Goal: Task Accomplishment & Management: Complete application form

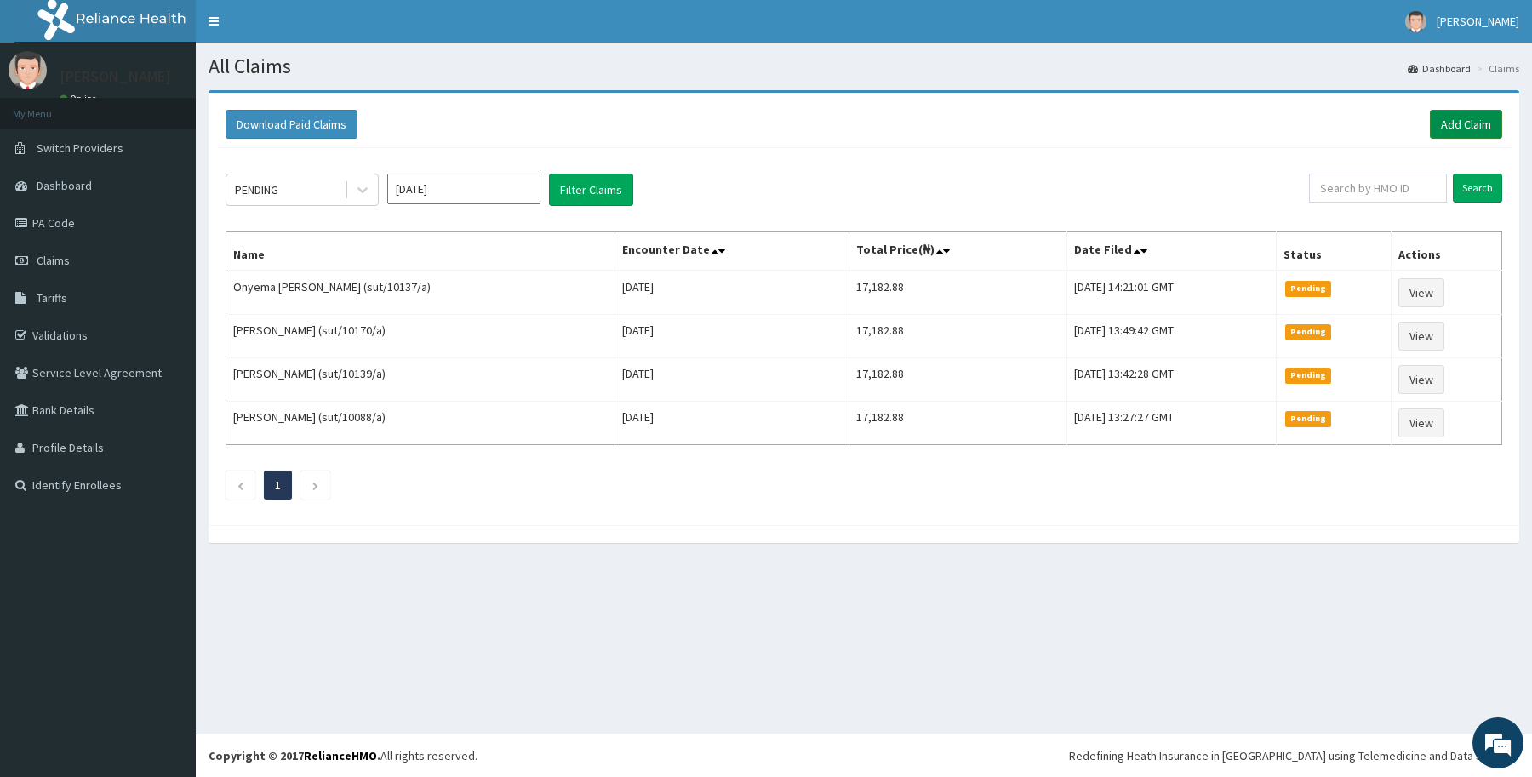
click at [1457, 119] on link "Add Claim" at bounding box center [1466, 124] width 72 height 29
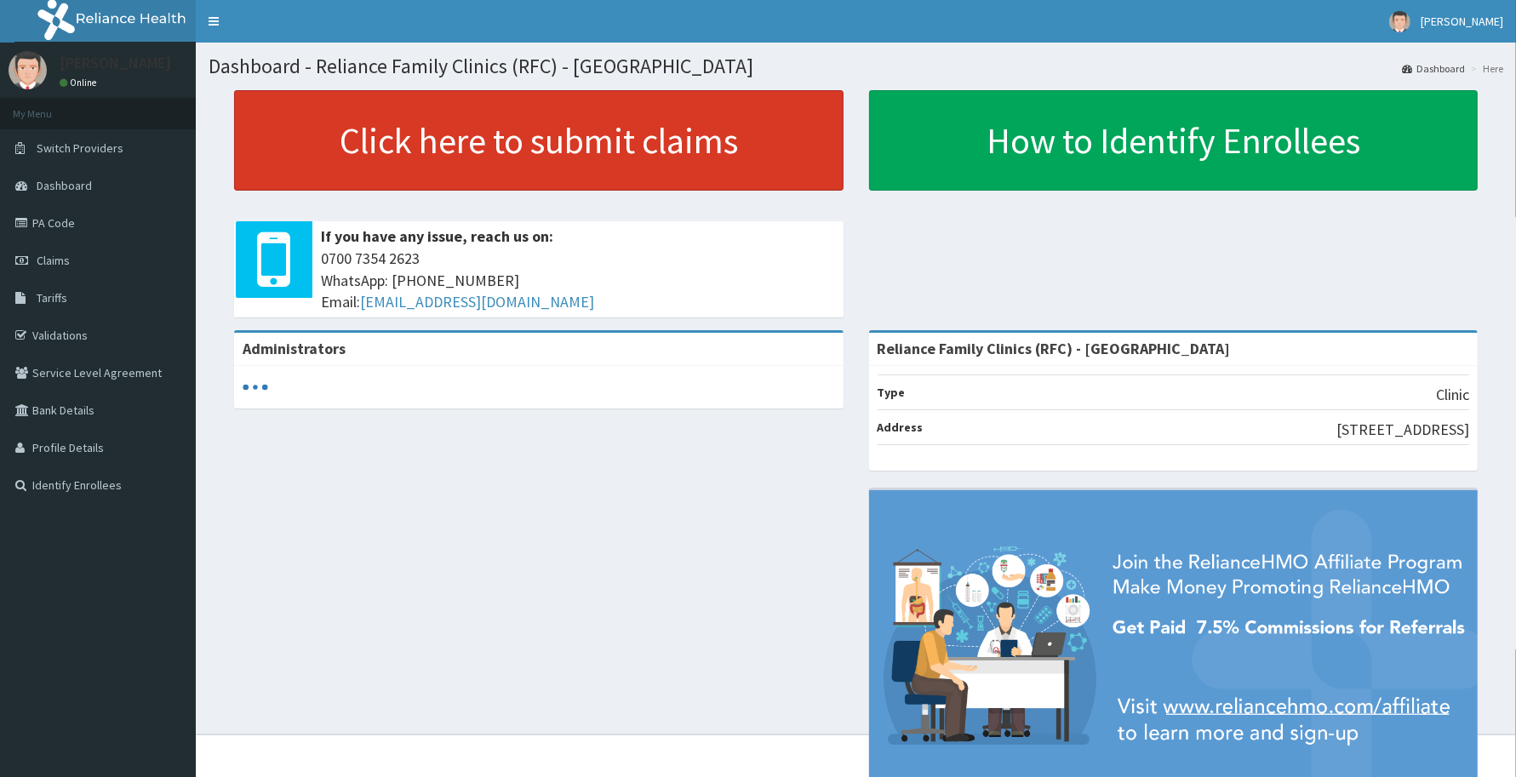
drag, startPoint x: 81, startPoint y: 254, endPoint x: 516, endPoint y: 149, distance: 447.5
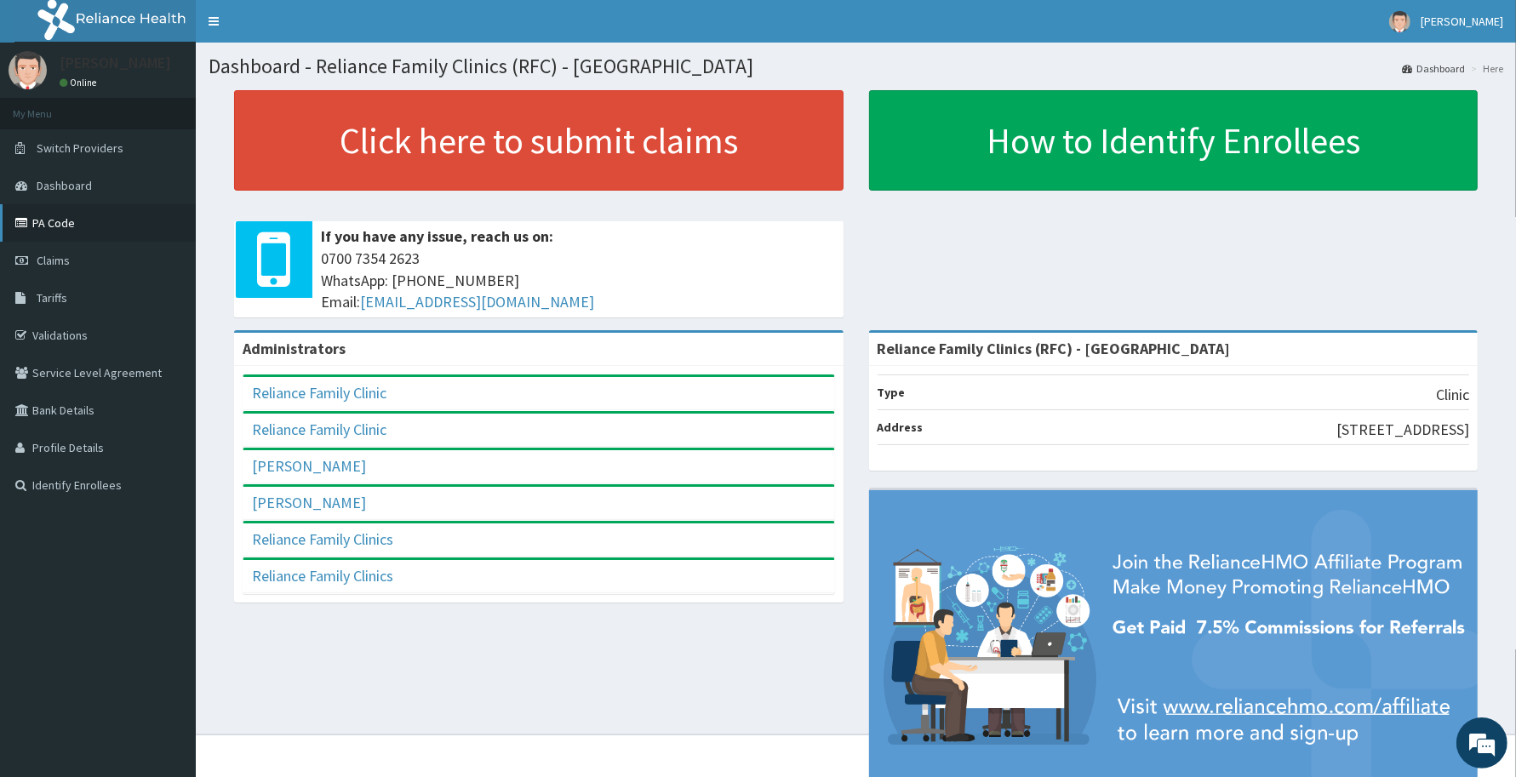
click at [69, 210] on link "PA Code" at bounding box center [98, 222] width 196 height 37
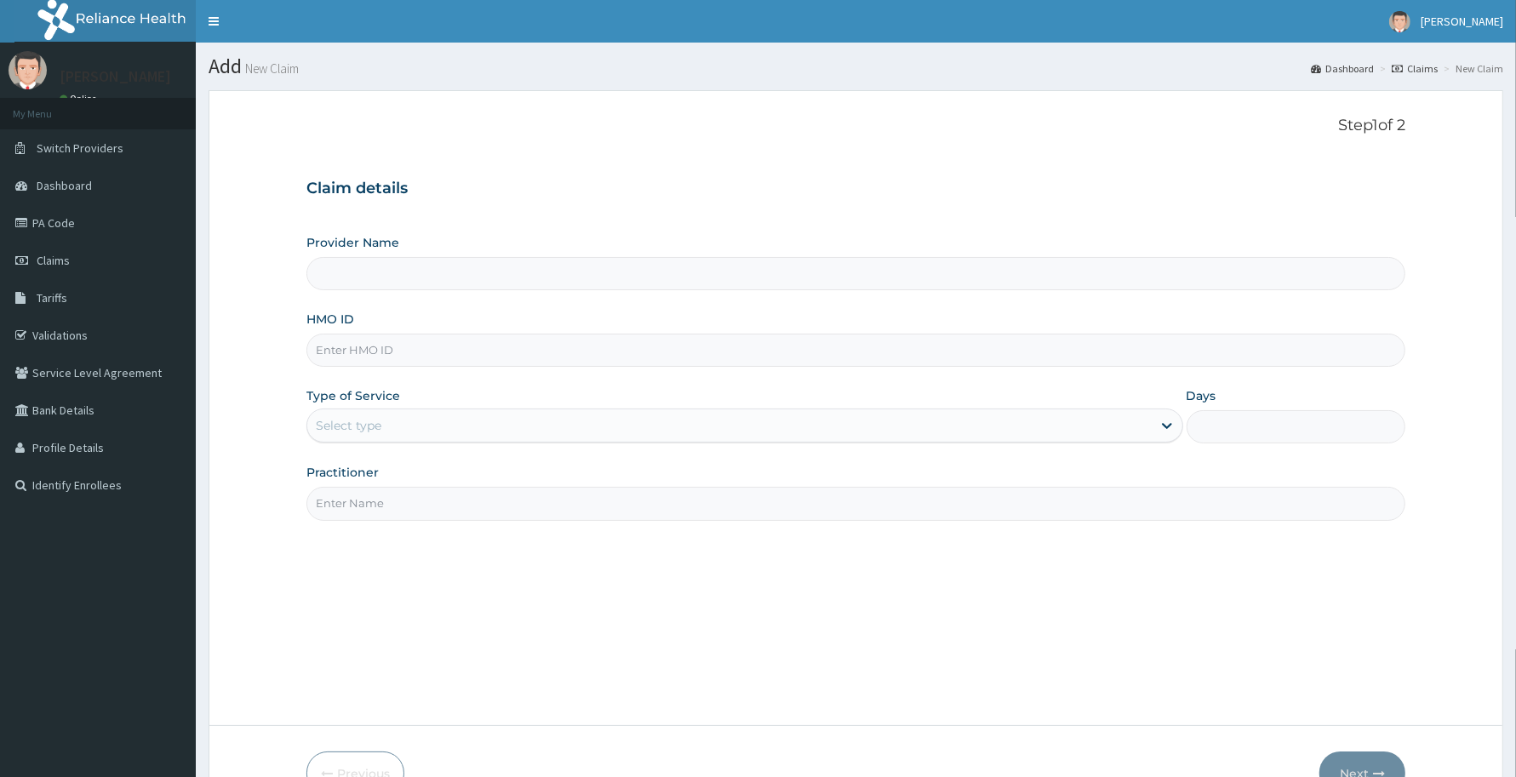
type input "Reliance Family Clinics (RFC) - [GEOGRAPHIC_DATA]"
click at [554, 366] on input "HMO ID" at bounding box center [855, 350] width 1099 height 33
paste input "DAL/11085/A"
type input "DAL/11085/A"
click at [469, 423] on div "Select type" at bounding box center [729, 425] width 845 height 27
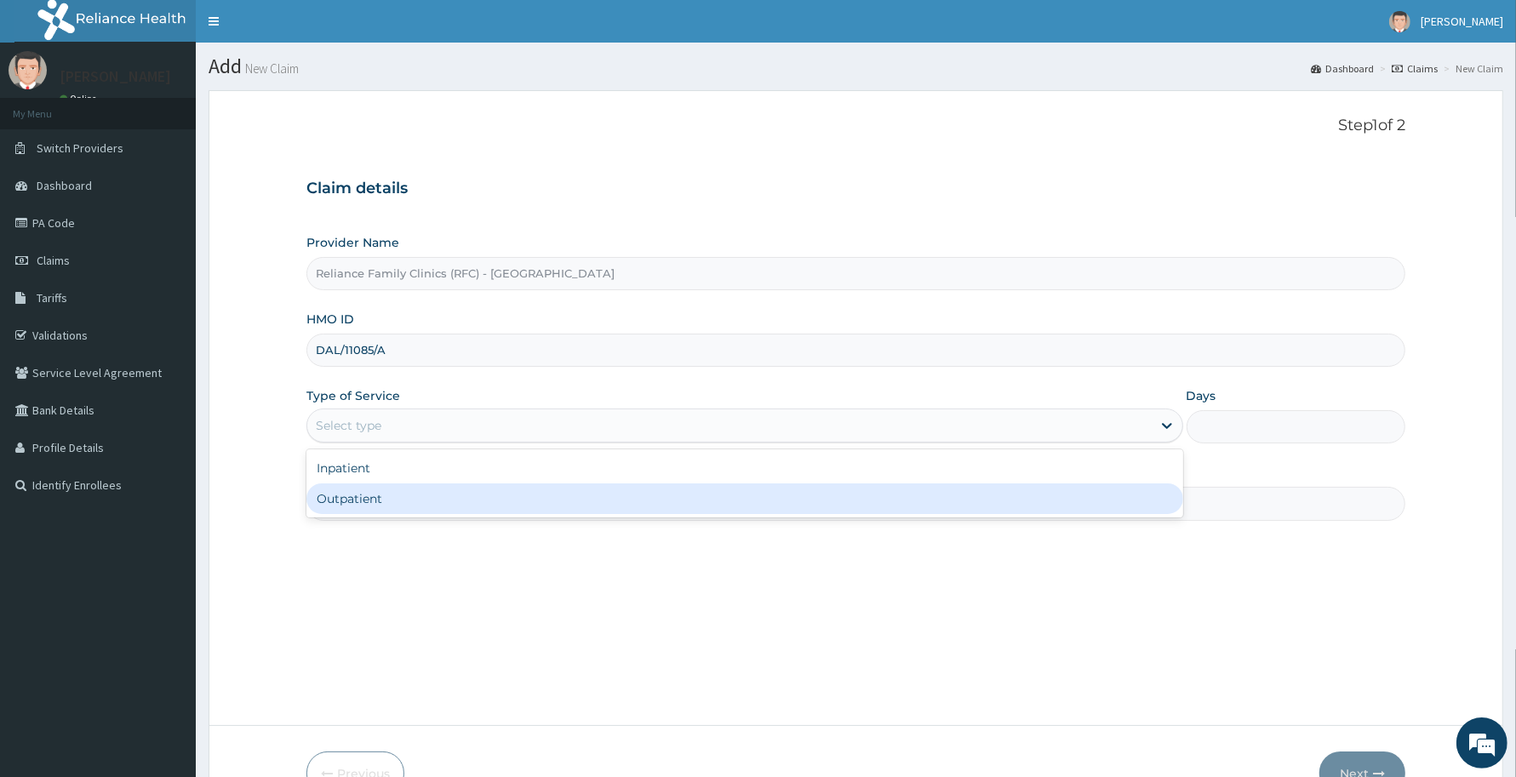
click at [454, 507] on div "Outpatient" at bounding box center [744, 499] width 877 height 31
type input "1"
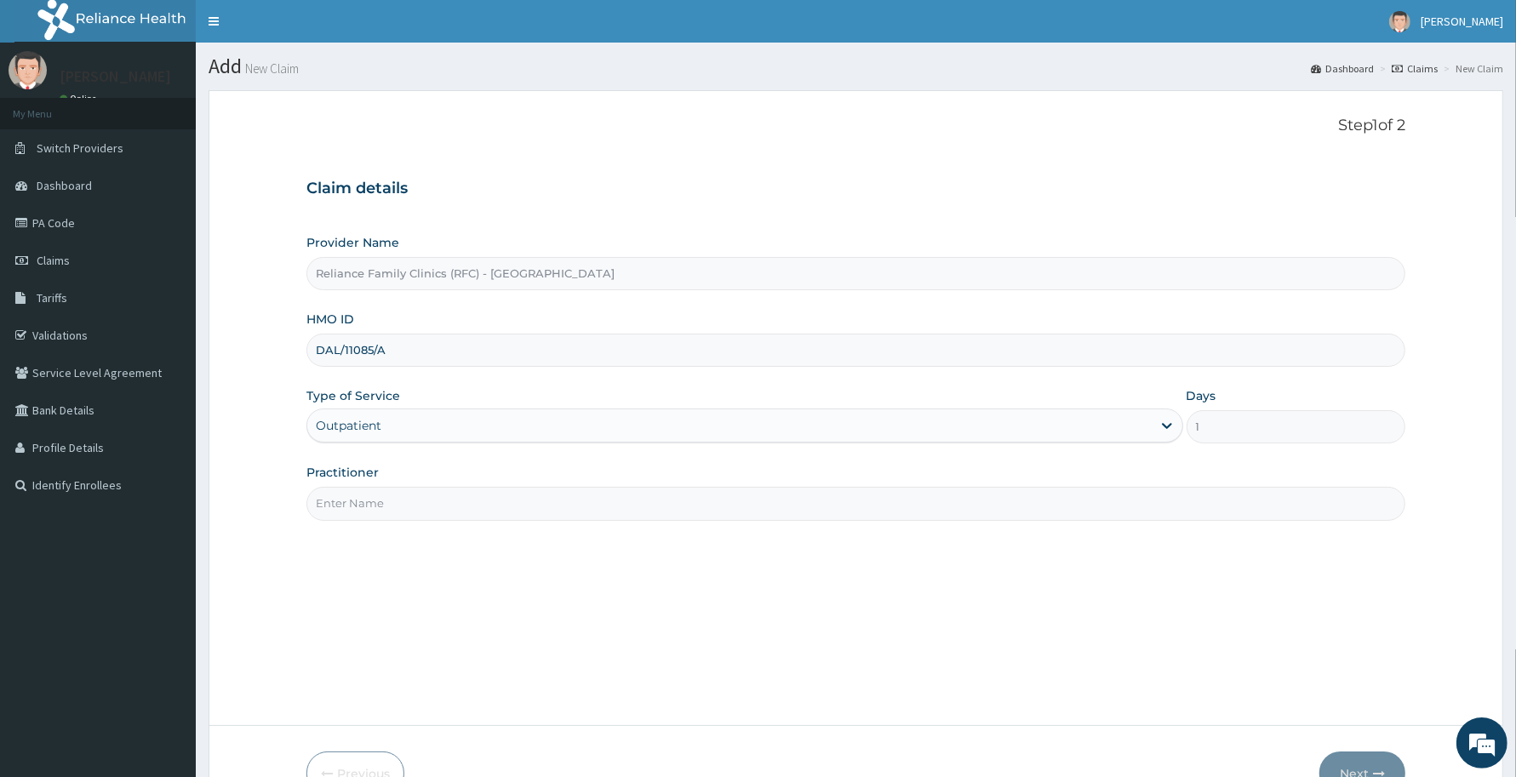
click at [454, 507] on input "Practitioner" at bounding box center [855, 503] width 1099 height 33
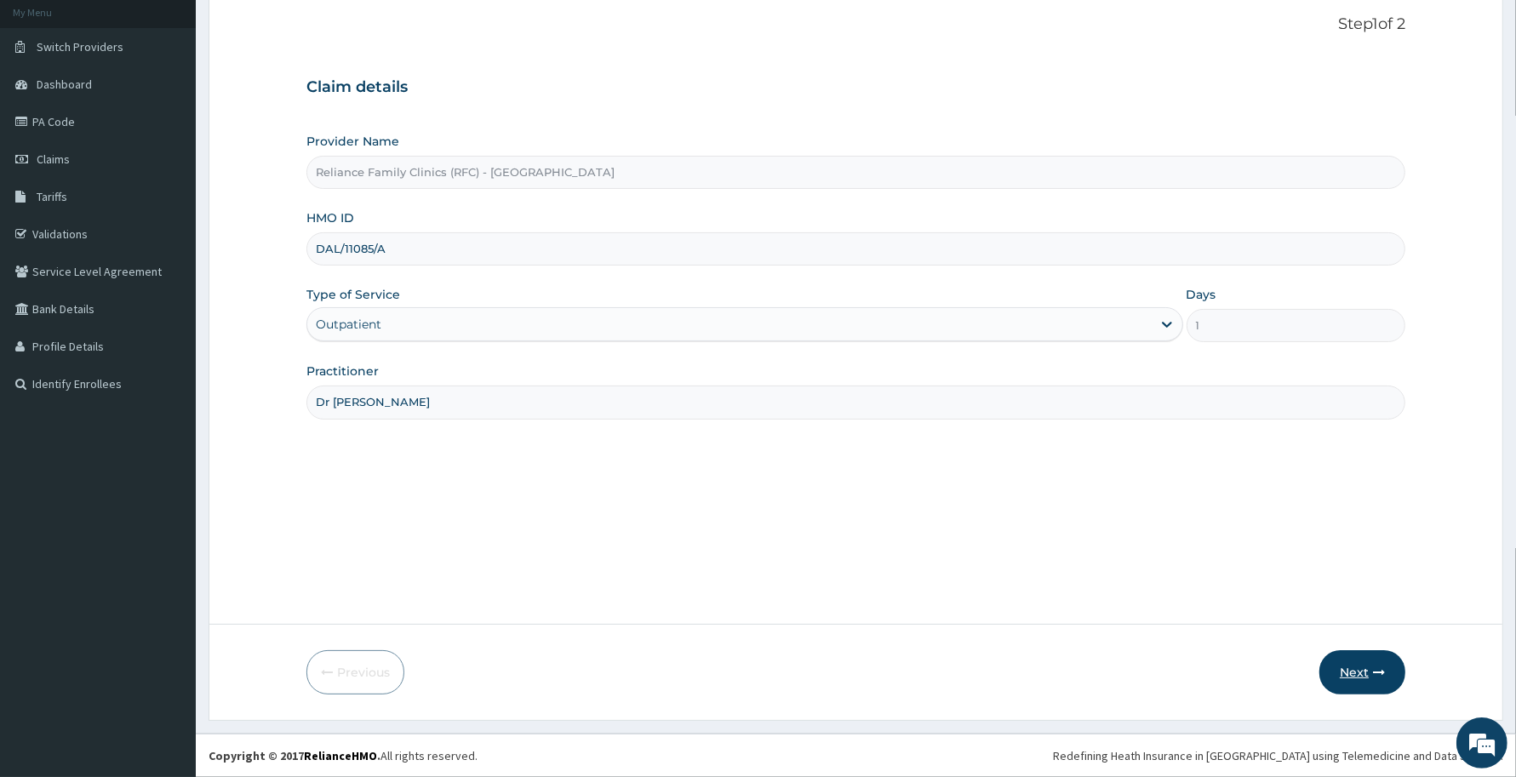
type input "Dr Aisha"
click at [1343, 666] on button "Next" at bounding box center [1363, 672] width 86 height 44
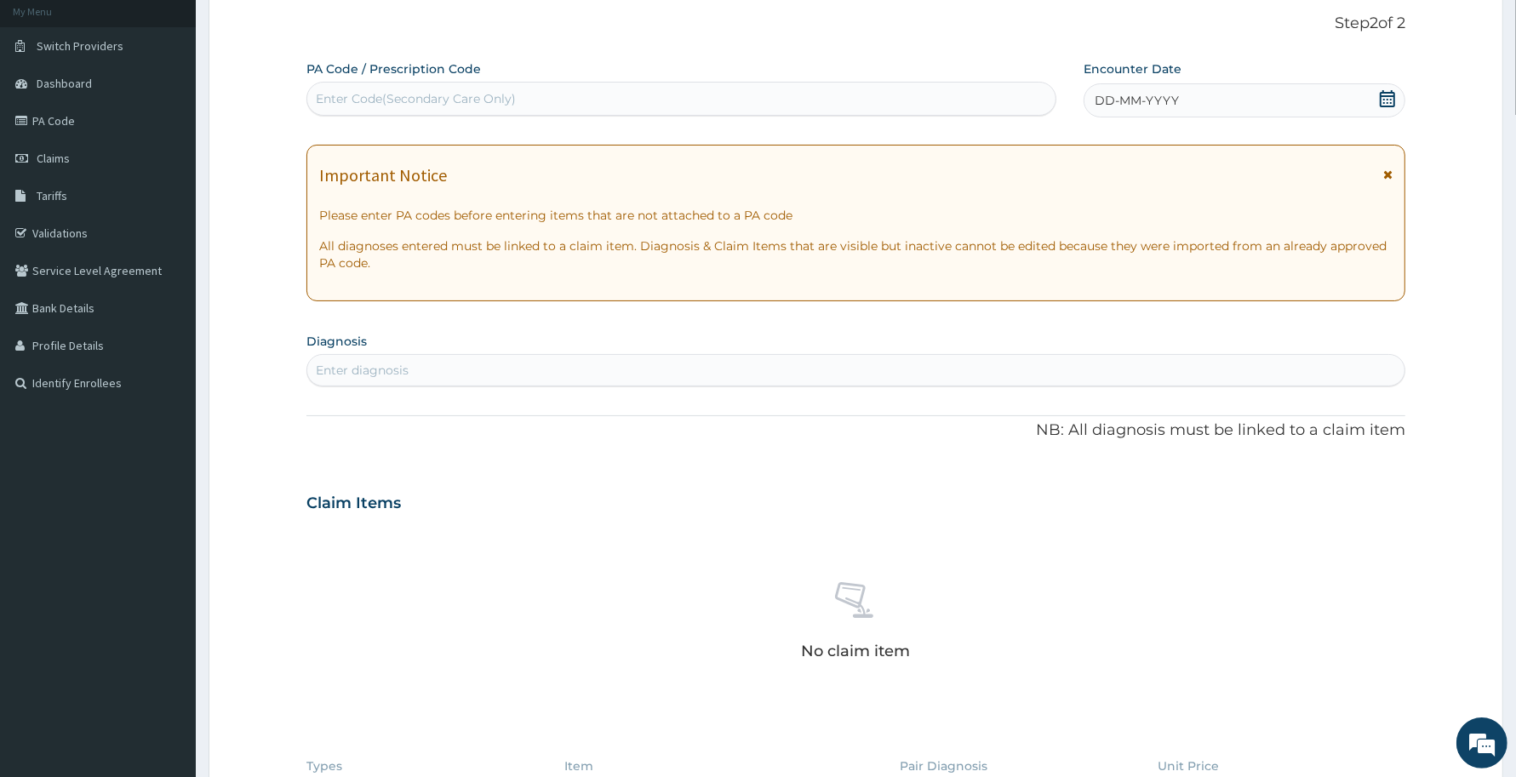
click at [1175, 106] on span "DD-MM-YYYY" at bounding box center [1137, 100] width 84 height 17
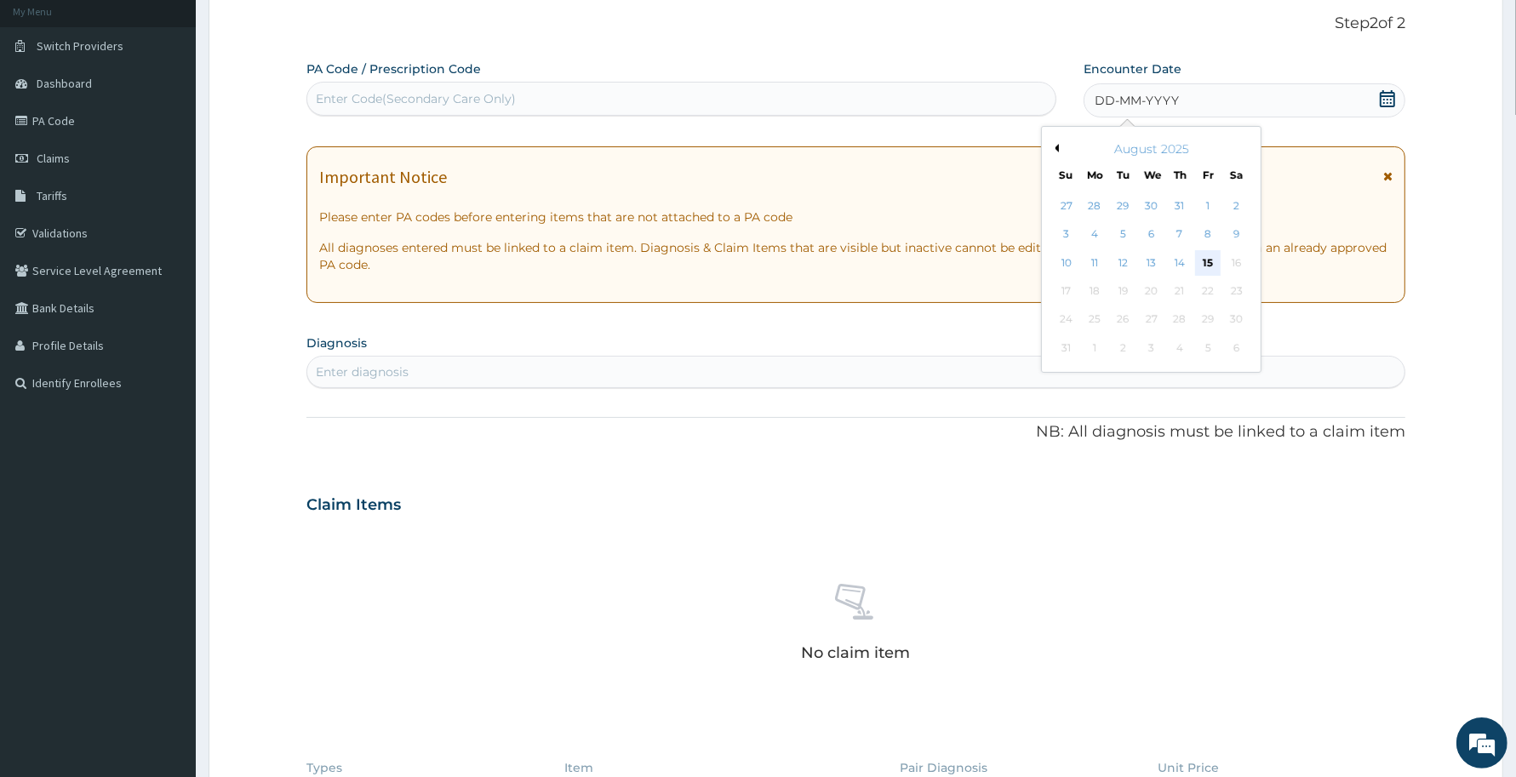
click at [1201, 266] on div "15" at bounding box center [1209, 263] width 26 height 26
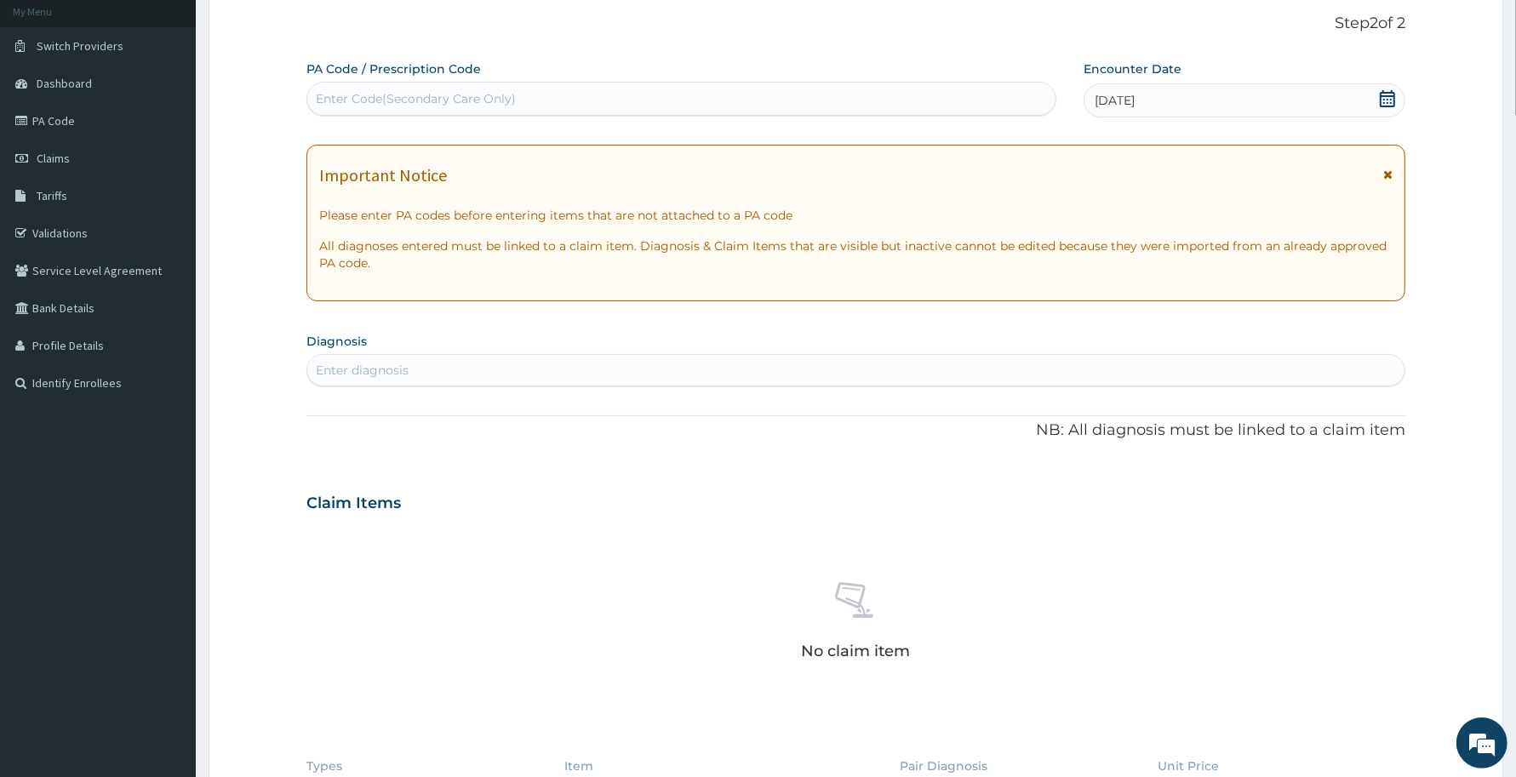
click at [686, 370] on div "Enter diagnosis" at bounding box center [855, 370] width 1097 height 27
type input "leg pain"
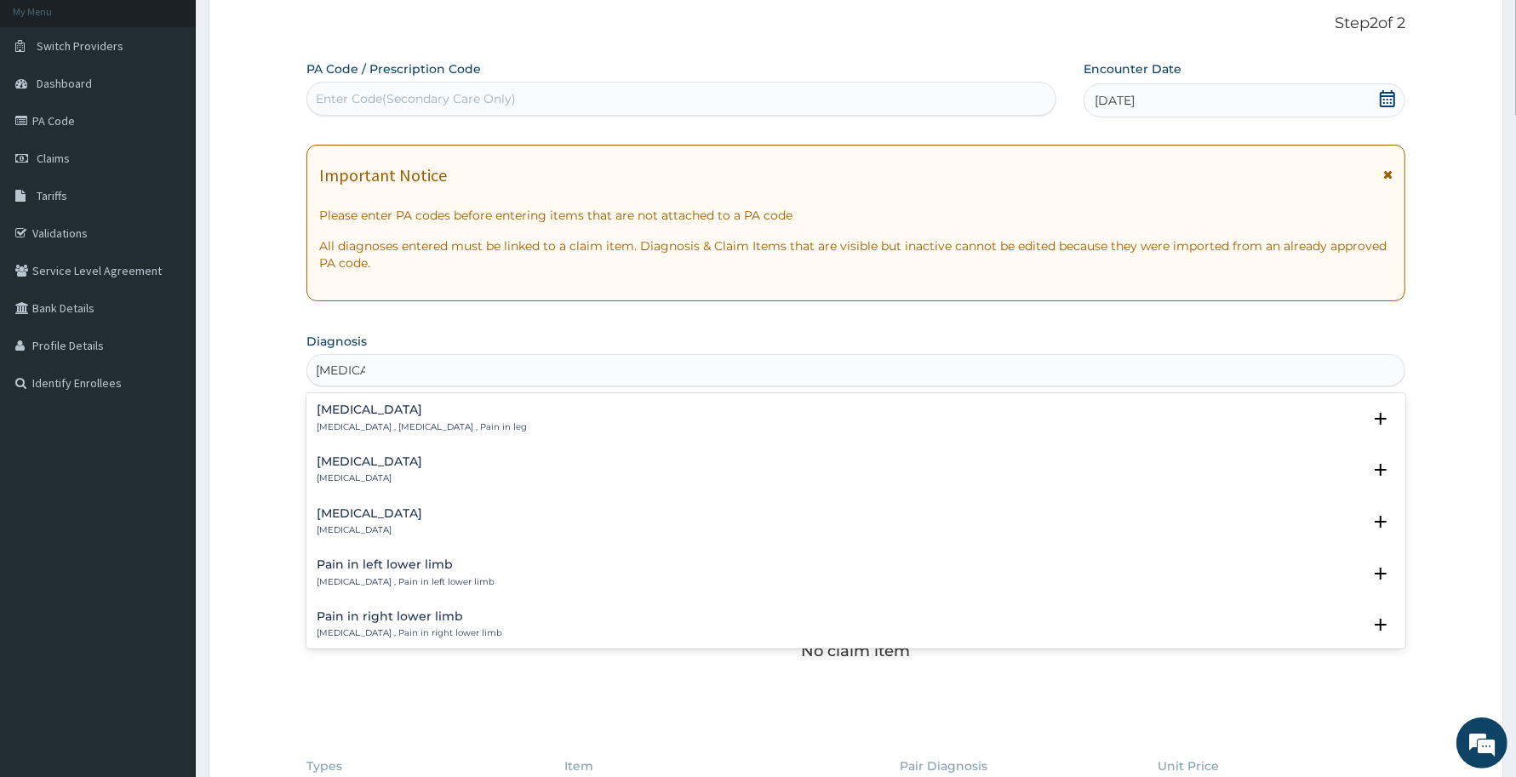
click at [355, 530] on p "Pain of right lower leg" at bounding box center [370, 530] width 106 height 12
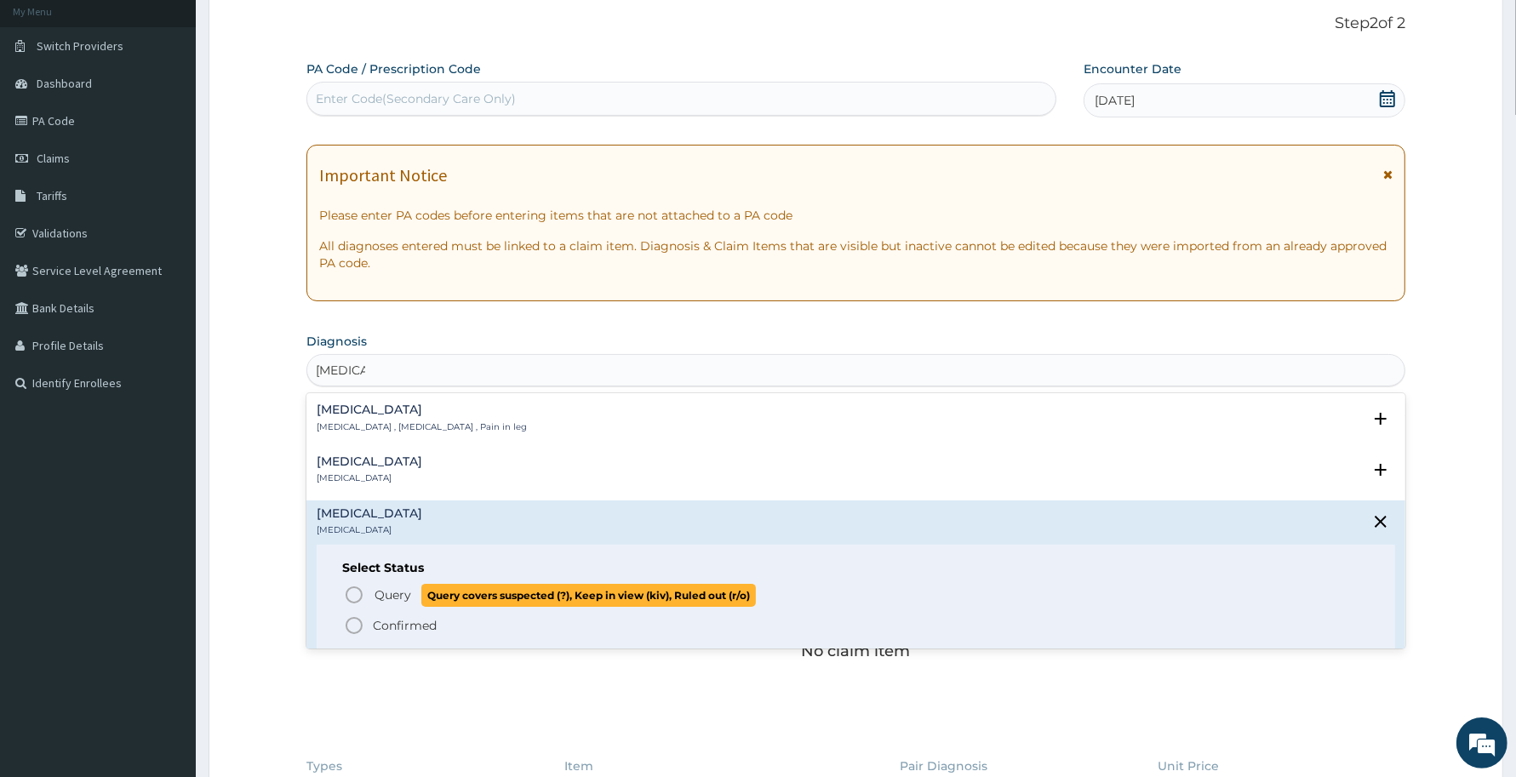
click at [364, 587] on icon "status option query" at bounding box center [354, 595] width 20 height 20
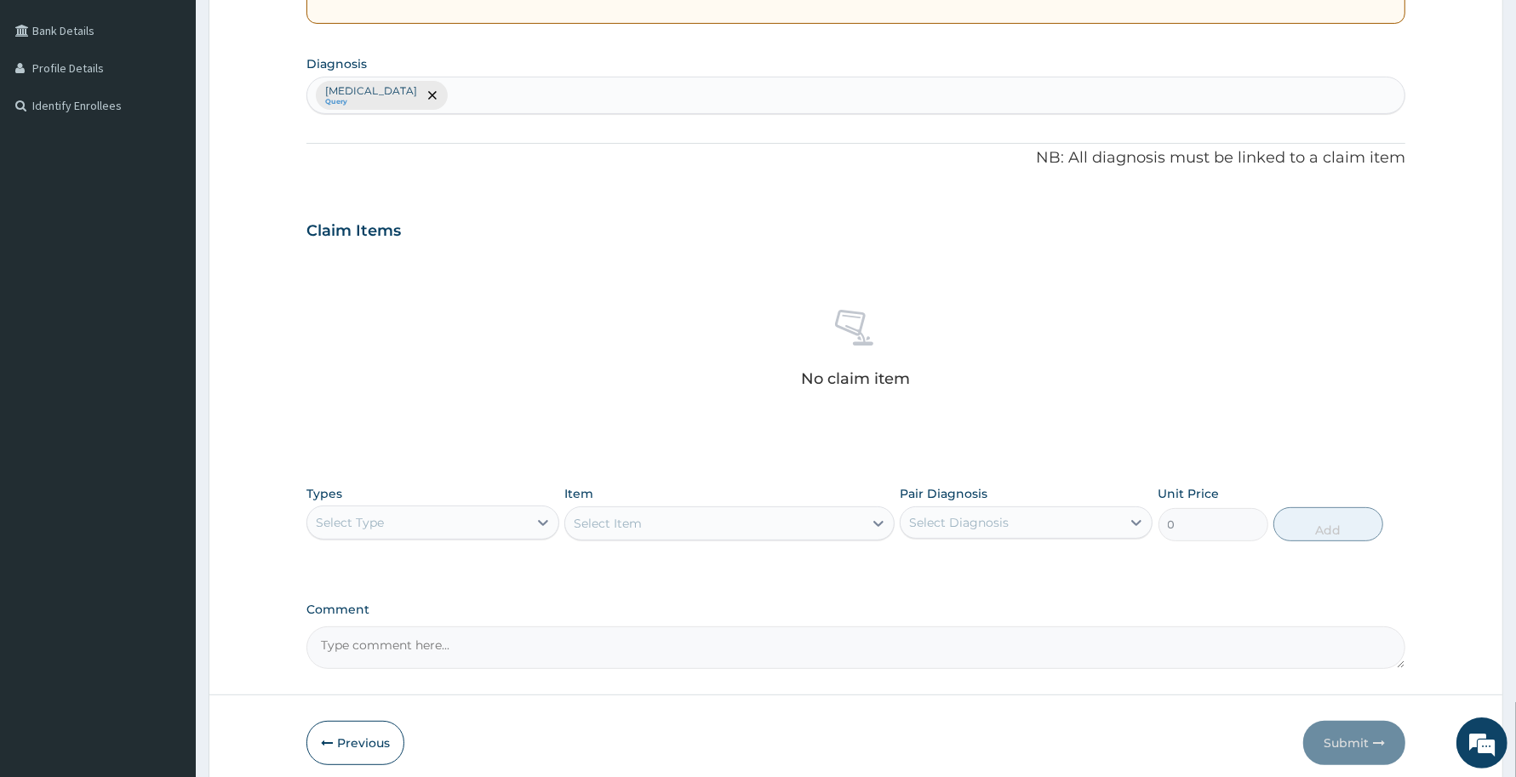
scroll to position [451, 0]
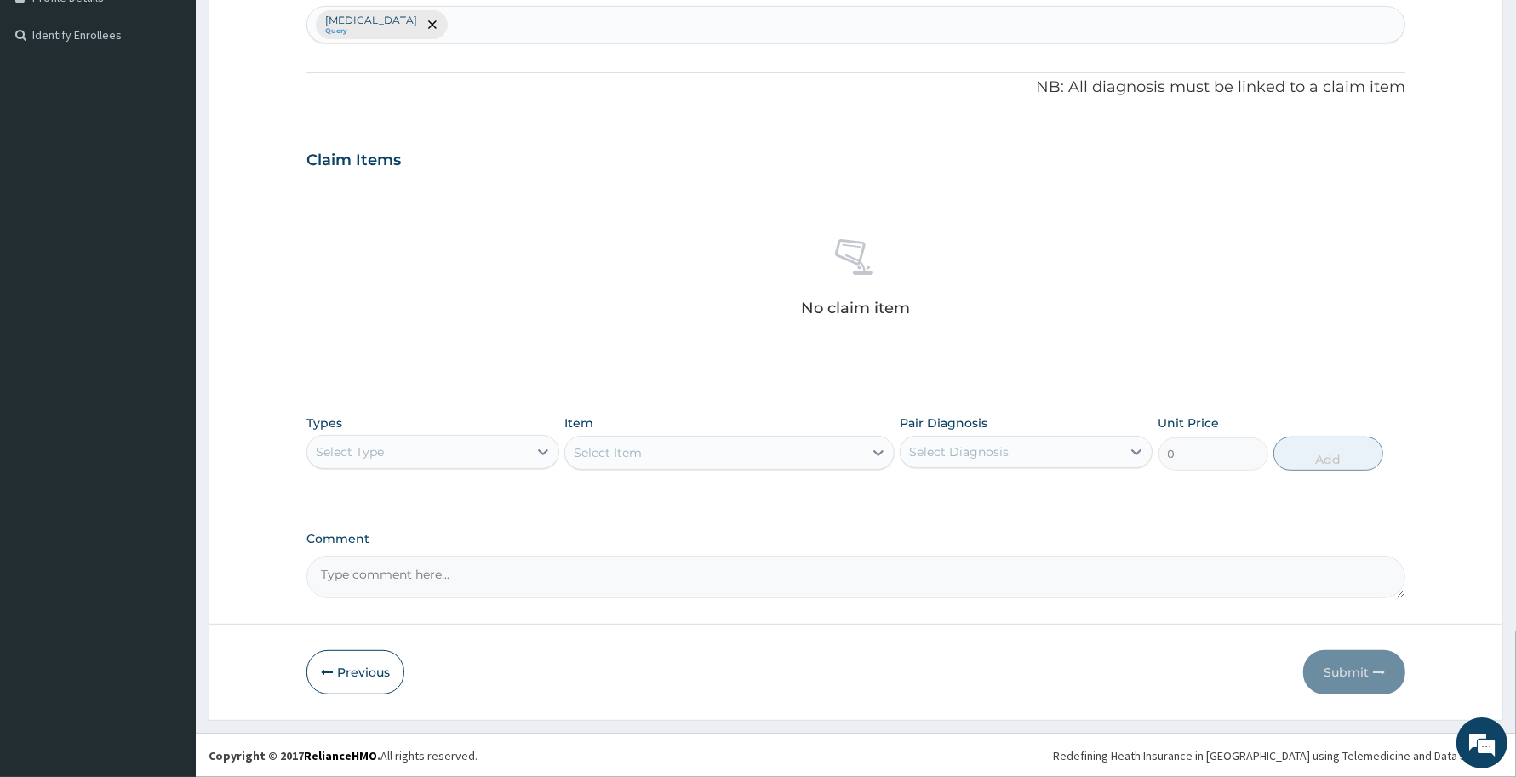
click at [478, 457] on div "Select Type" at bounding box center [417, 451] width 220 height 27
type input "pr"
click at [491, 498] on div "Procedures" at bounding box center [432, 494] width 253 height 31
click at [788, 444] on div "Select Item" at bounding box center [728, 453] width 329 height 34
click at [776, 460] on div "Select Item" at bounding box center [728, 453] width 329 height 34
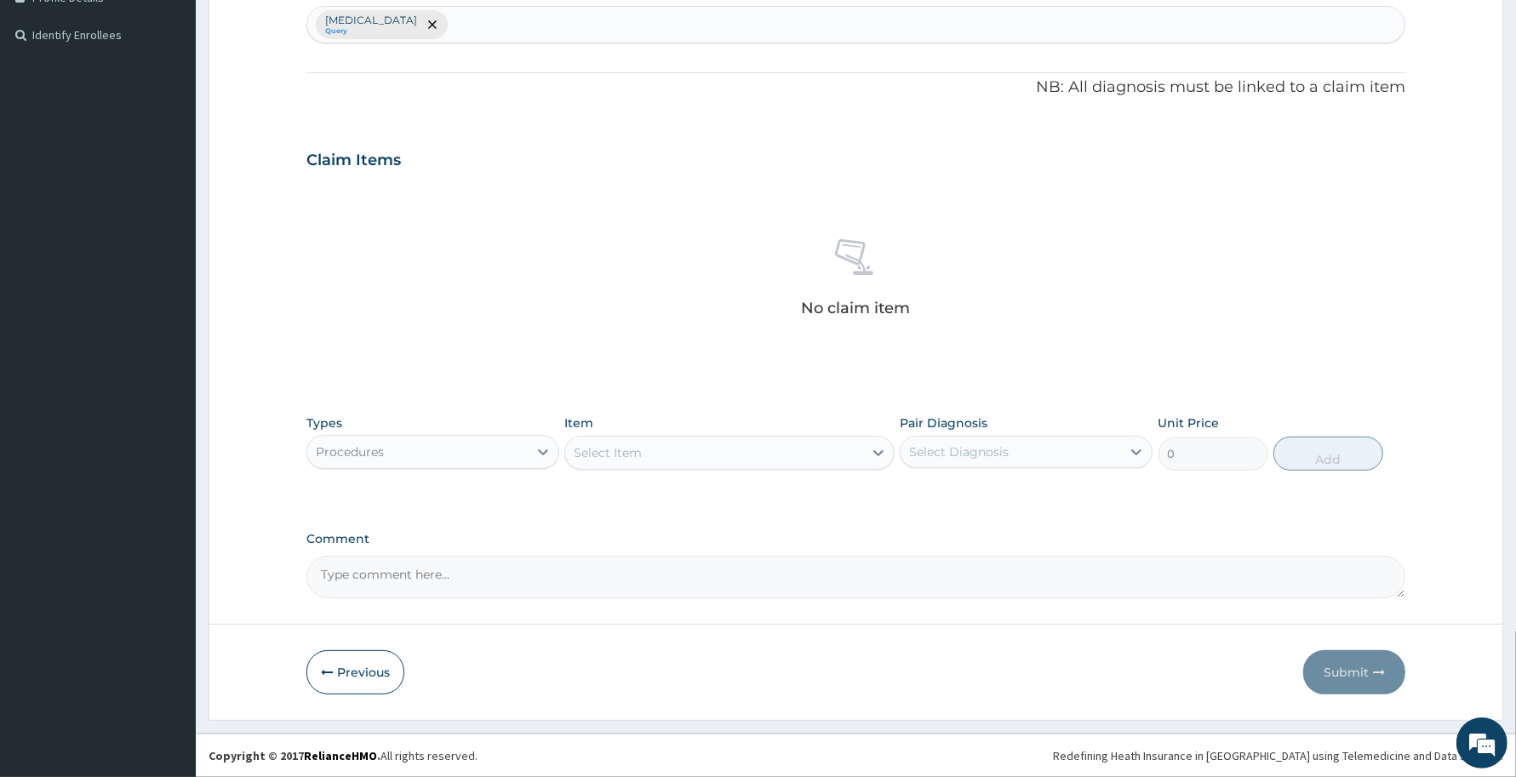
click at [776, 460] on div "Select Item" at bounding box center [713, 452] width 297 height 27
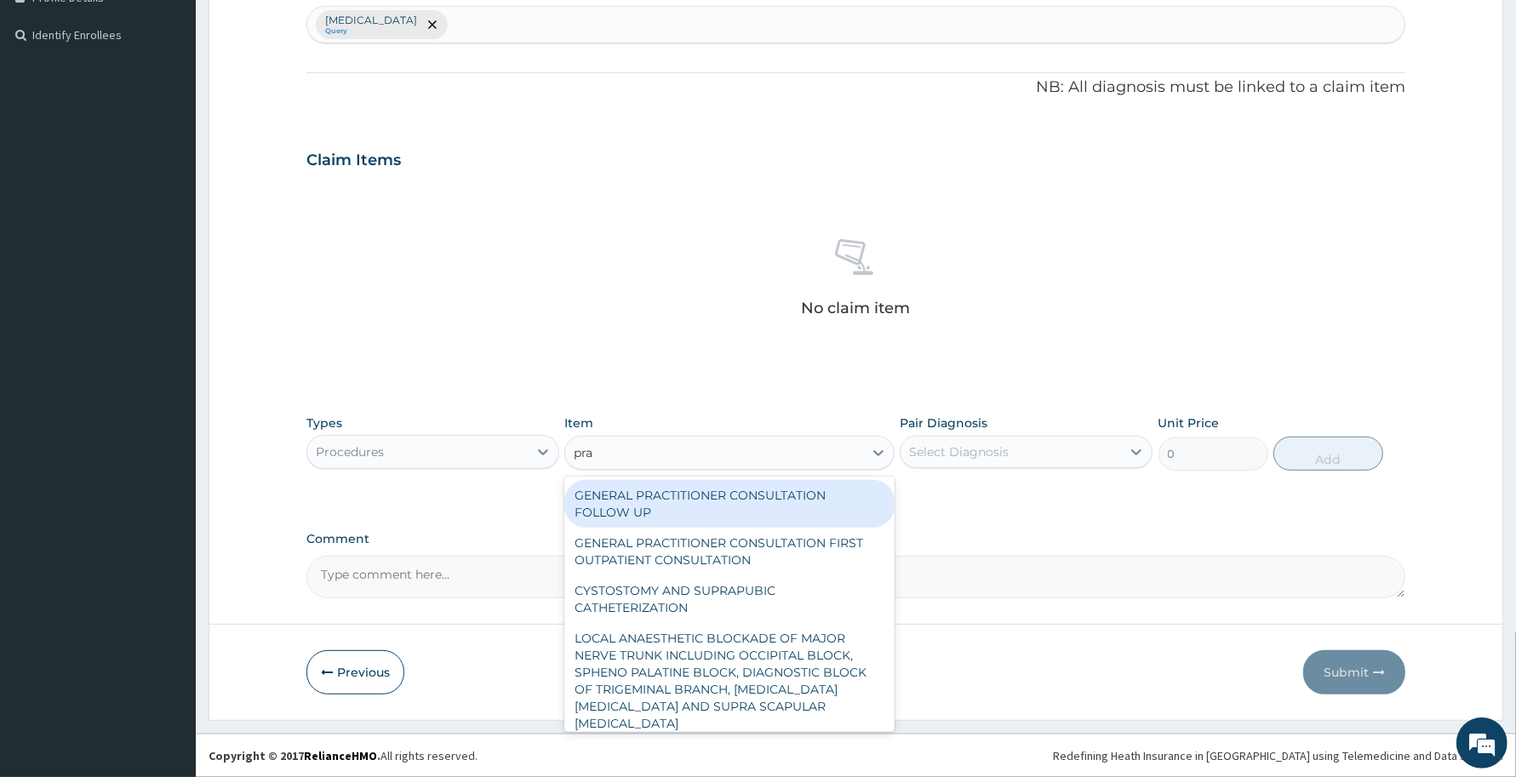
type input "prac"
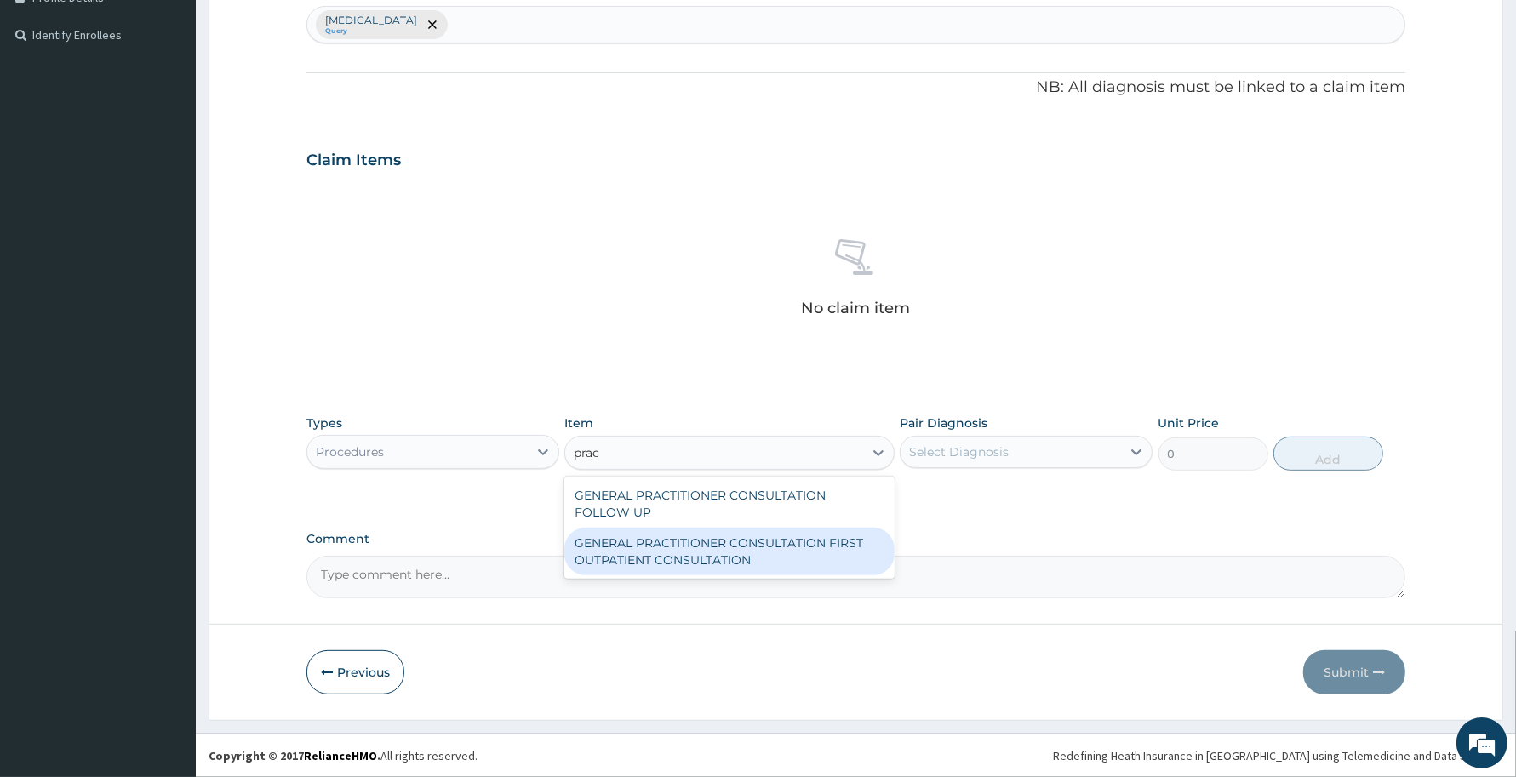
click at [793, 555] on div "GENERAL PRACTITIONER CONSULTATION FIRST OUTPATIENT CONSULTATION" at bounding box center [728, 552] width 329 height 48
type input "3370.125"
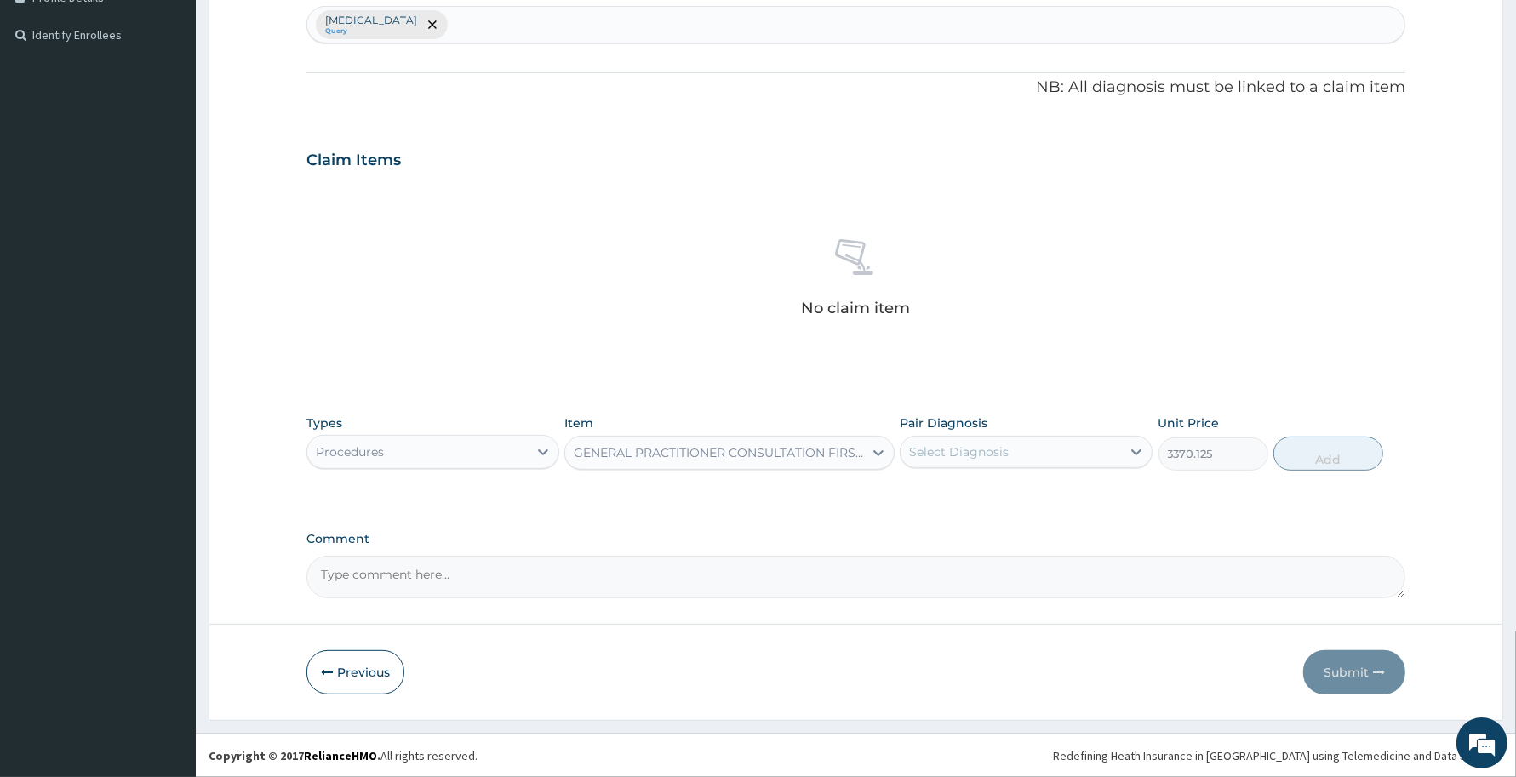
click at [990, 453] on div "Select Diagnosis" at bounding box center [959, 452] width 100 height 17
click at [1001, 490] on label "Pain of right lower leg" at bounding box center [981, 493] width 106 height 17
checkbox input "true"
click at [1299, 449] on button "Add" at bounding box center [1329, 454] width 110 height 34
type input "0"
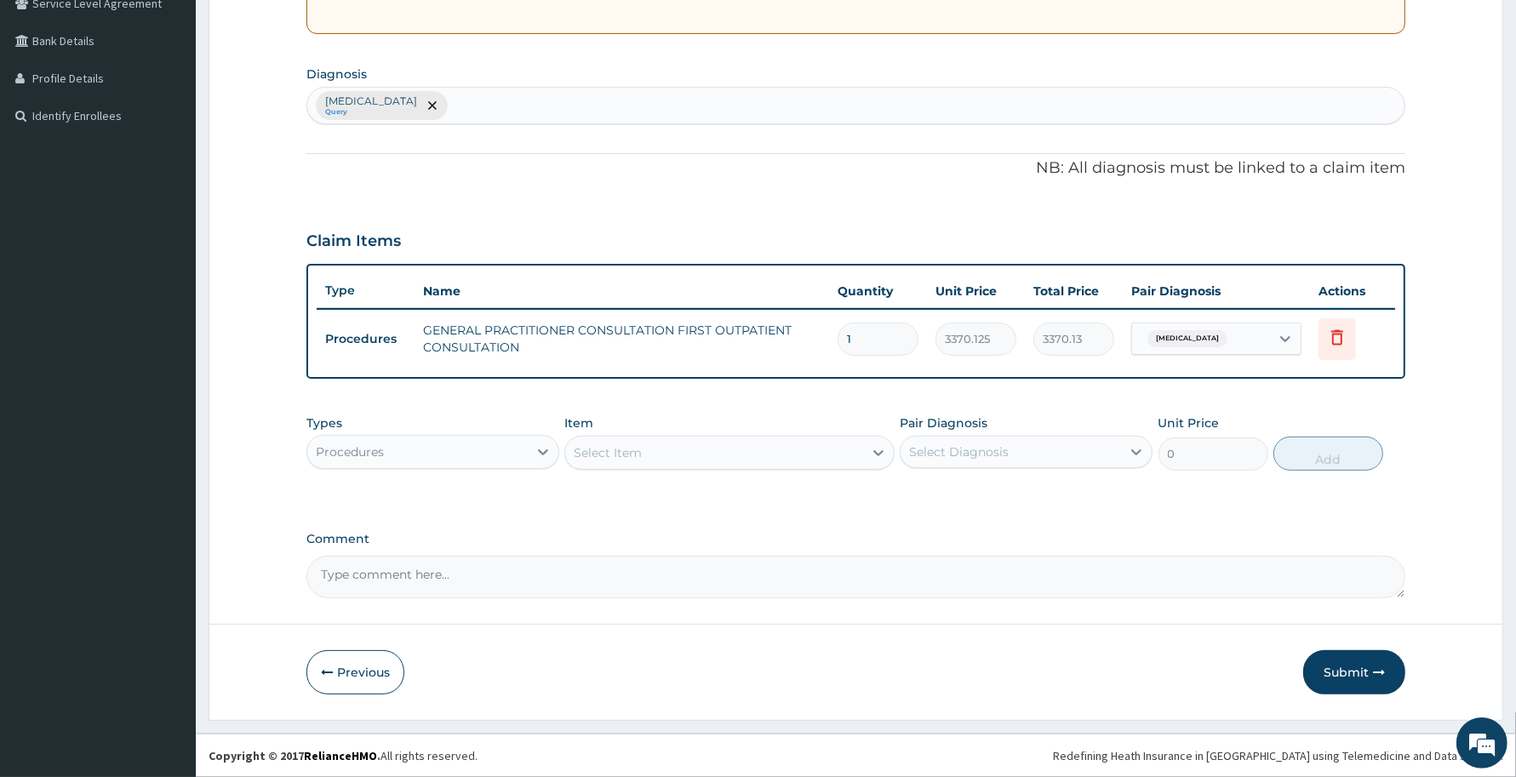
scroll to position [368, 0]
click at [502, 455] on div "Procedures" at bounding box center [417, 453] width 220 height 27
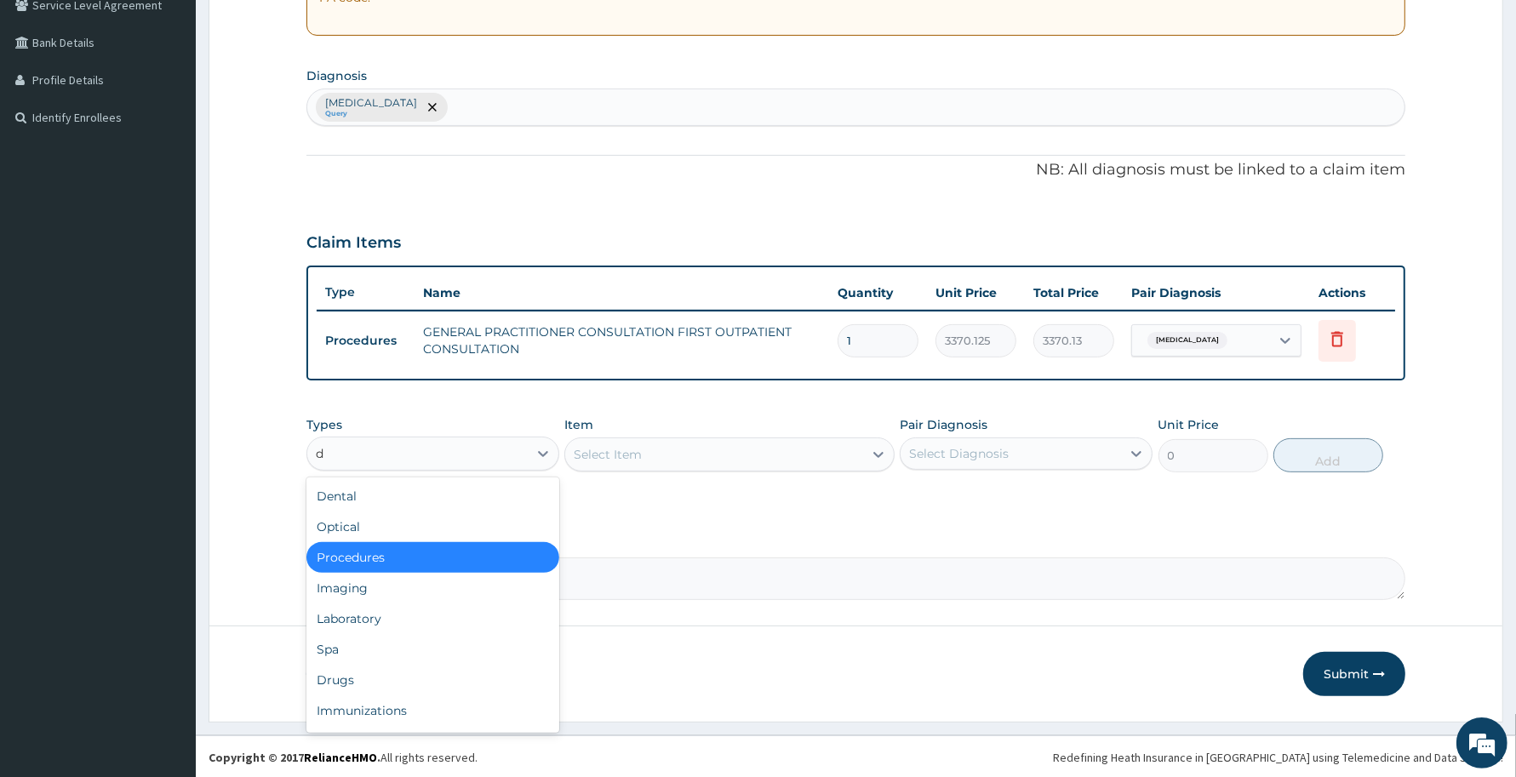
type input "dr"
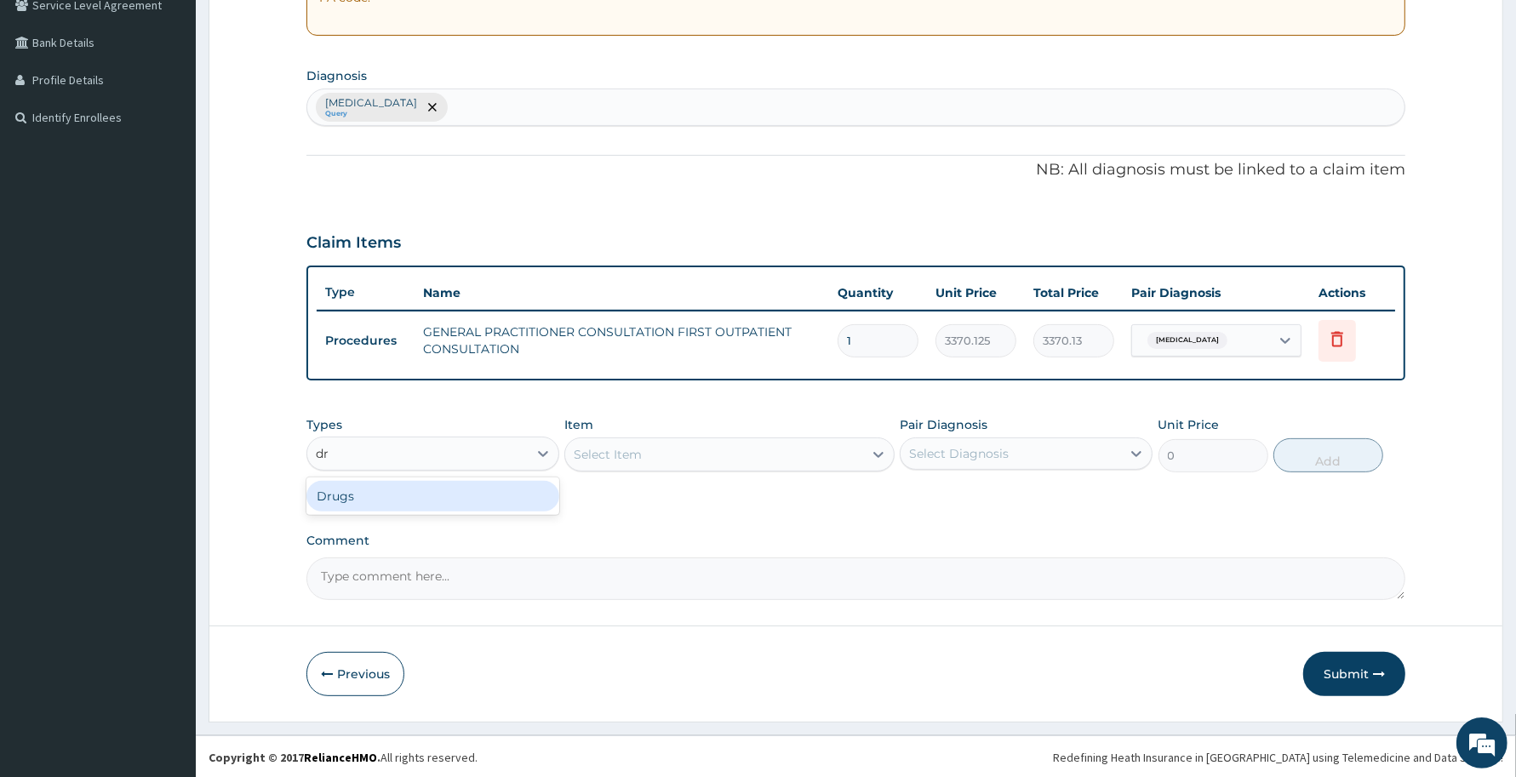
click at [507, 503] on div "Drugs" at bounding box center [432, 496] width 253 height 31
click at [766, 461] on div "Select Item" at bounding box center [728, 455] width 329 height 34
click at [773, 457] on div "Select Item" at bounding box center [713, 454] width 297 height 27
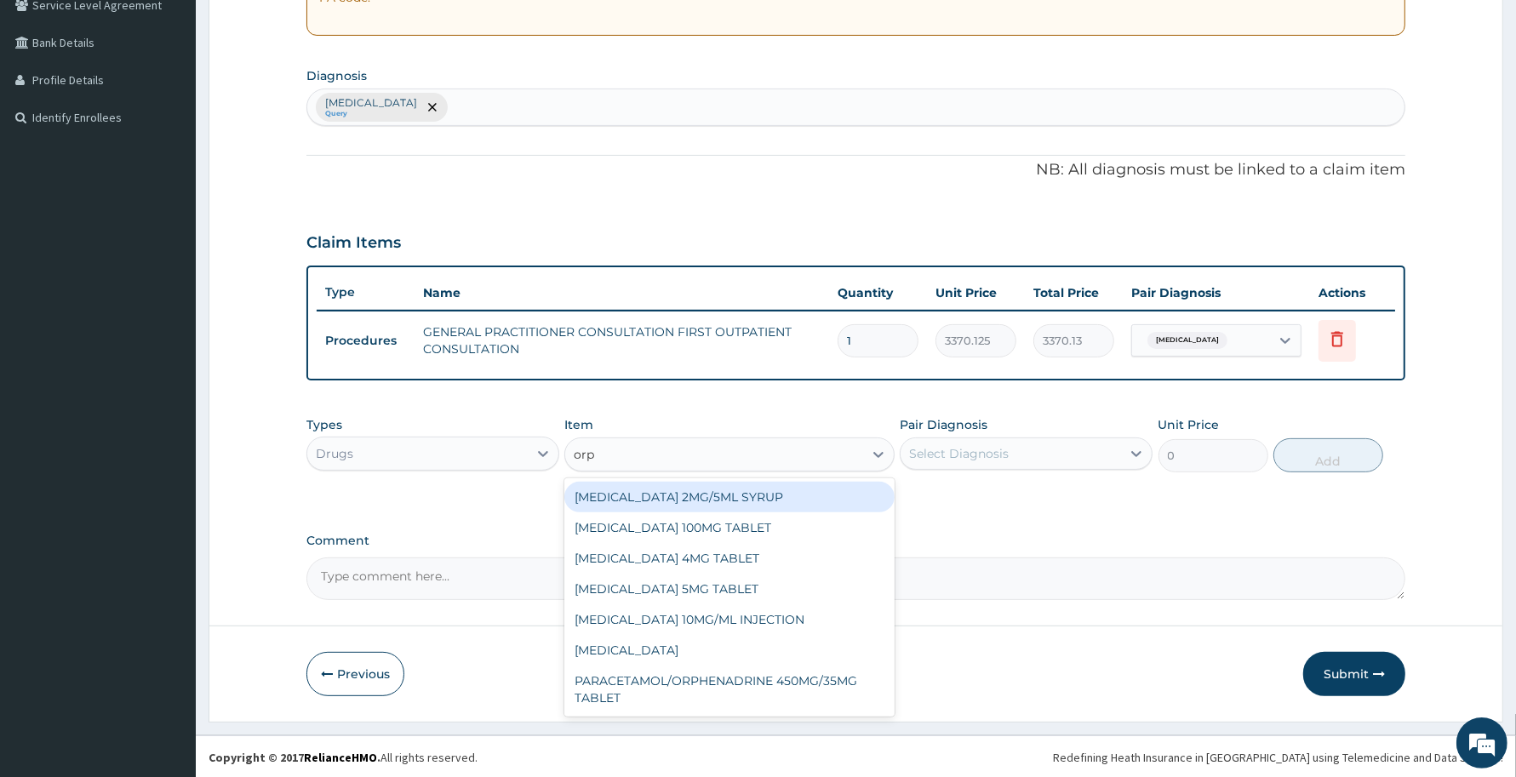
type input "orph"
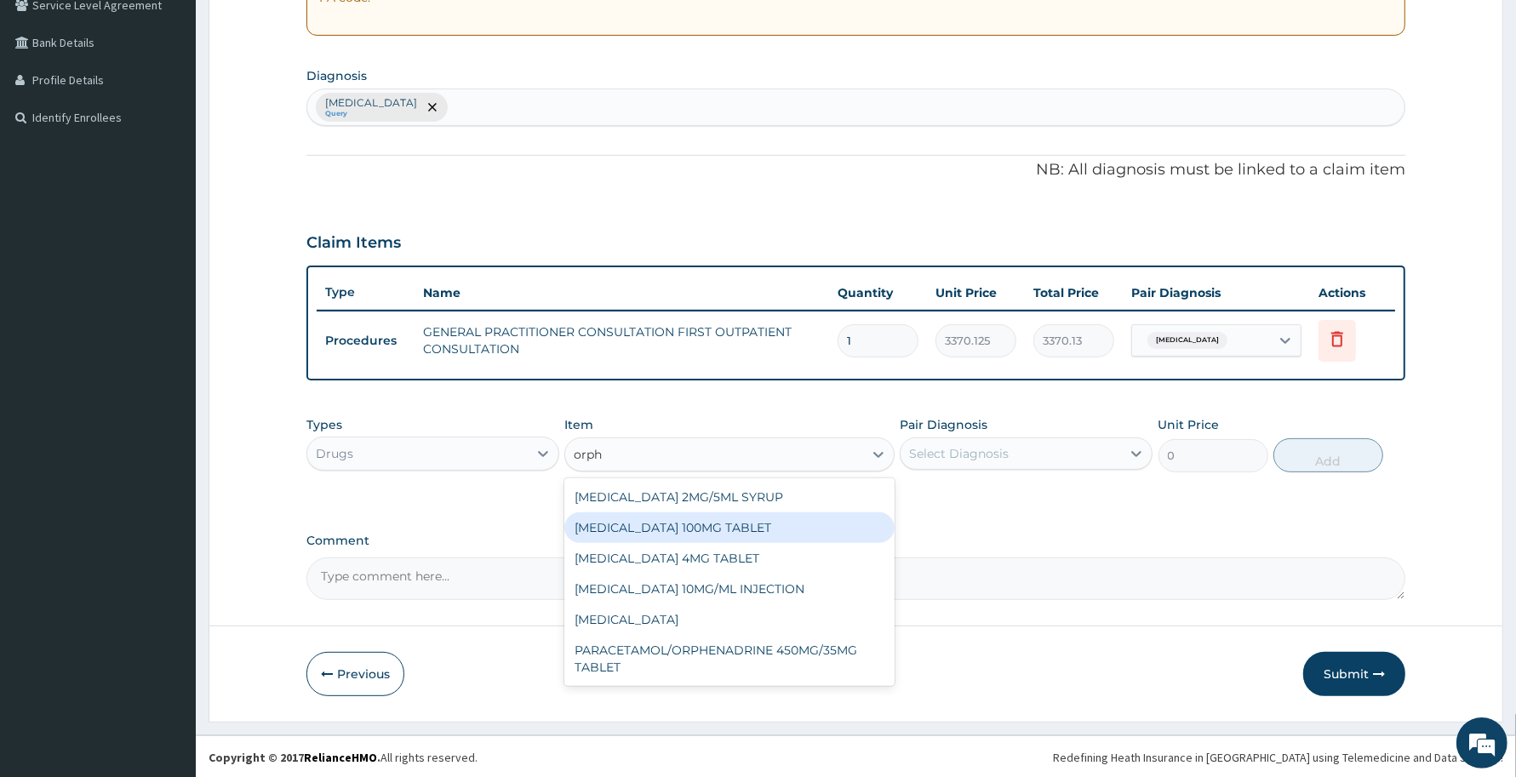
click at [787, 516] on div "ORPHENADRINE CITRATE 100MG TABLET" at bounding box center [728, 528] width 329 height 31
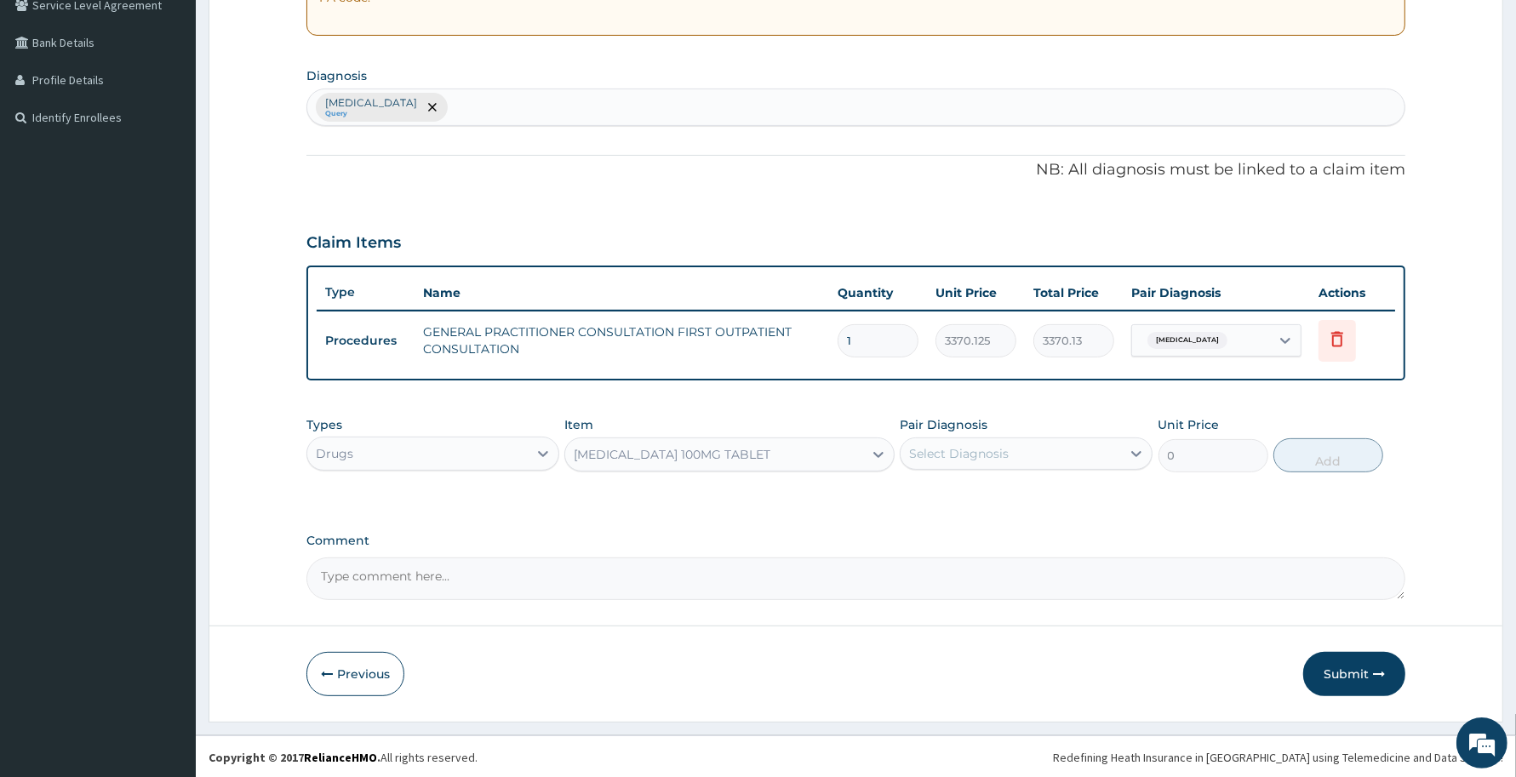
type input "174"
click at [1086, 444] on div "Select Diagnosis" at bounding box center [1011, 453] width 220 height 27
click at [1034, 498] on label "Pain of right lower leg" at bounding box center [981, 495] width 106 height 17
checkbox input "true"
click at [1309, 461] on button "Add" at bounding box center [1329, 455] width 110 height 34
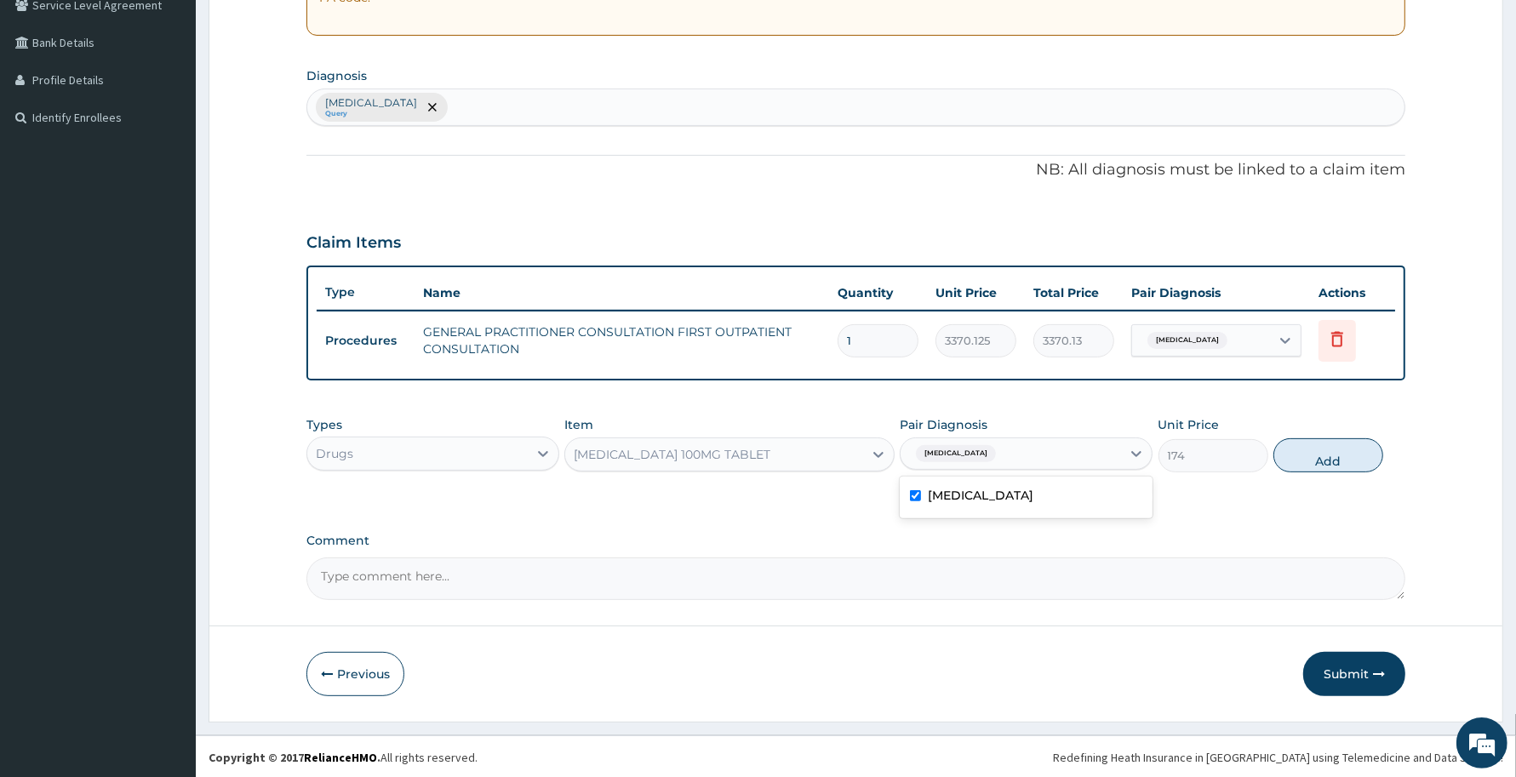
type input "0"
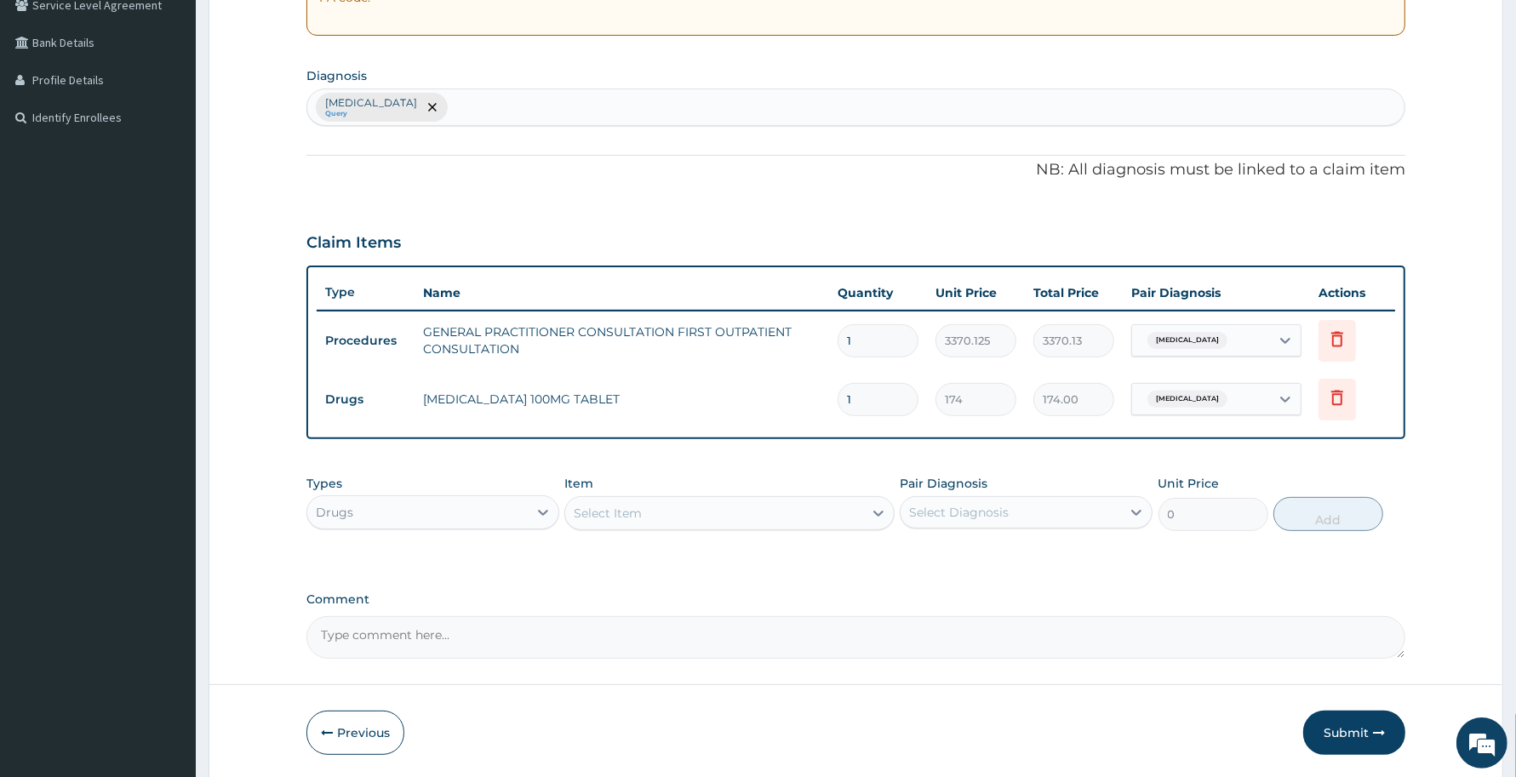
type input "10"
type input "1740.00"
type input "10"
drag, startPoint x: 415, startPoint y: 392, endPoint x: 577, endPoint y: 409, distance: 162.6
click at [577, 409] on td "ORPHENADRINE CITRATE 100MG TABLET" at bounding box center [622, 399] width 415 height 34
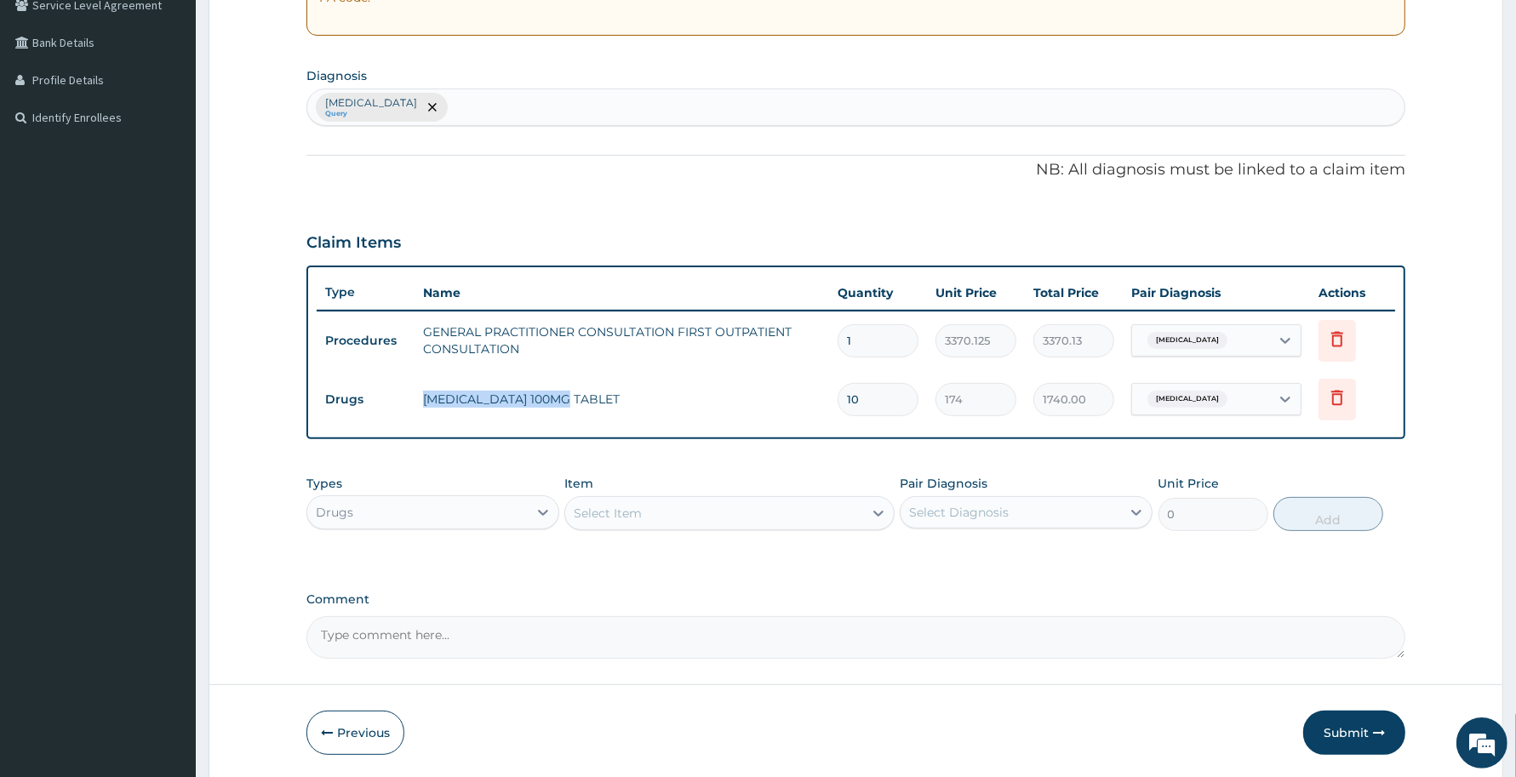
copy td "ORPHENADRINE CITRATE"
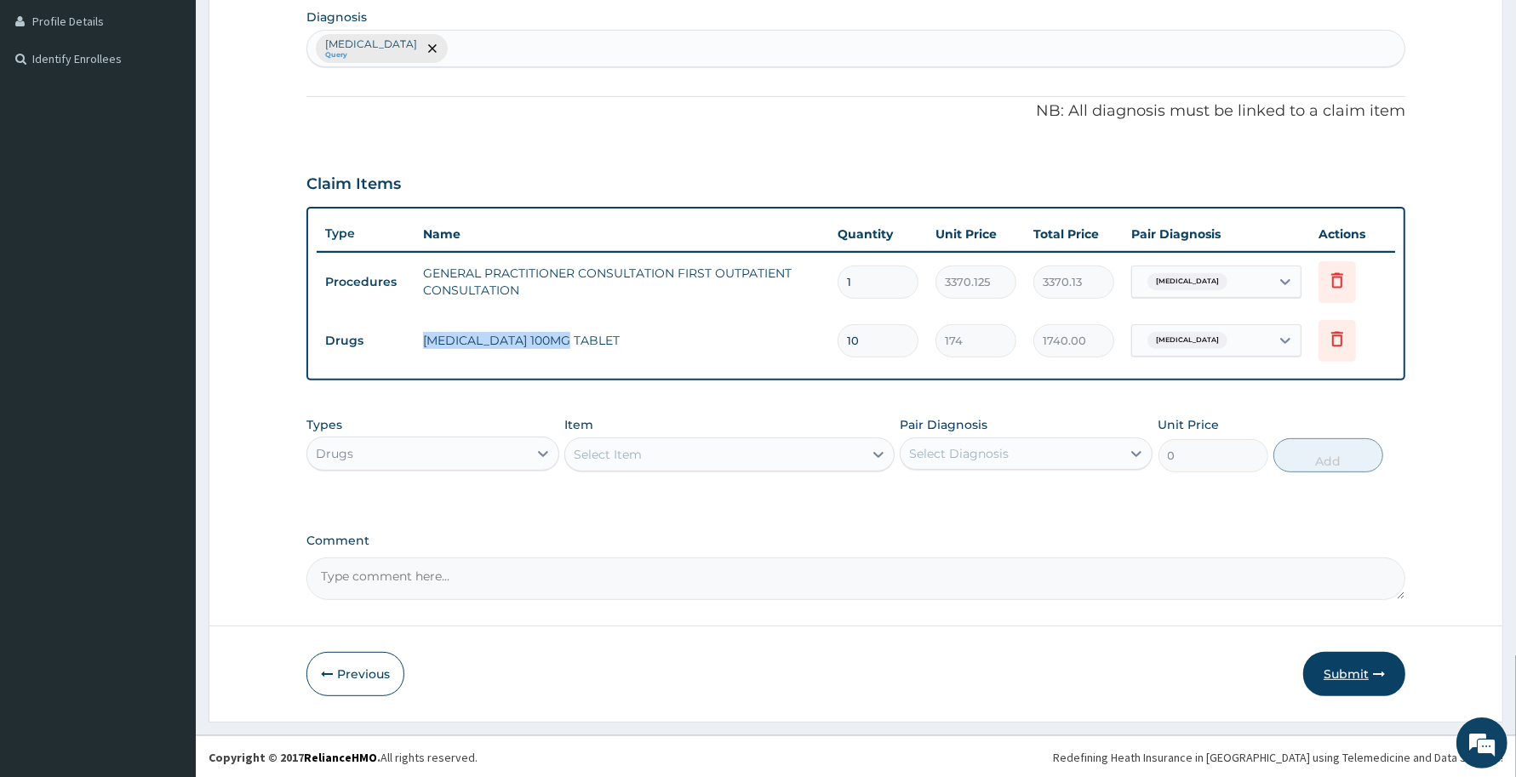
click at [1359, 668] on button "Submit" at bounding box center [1354, 674] width 102 height 44
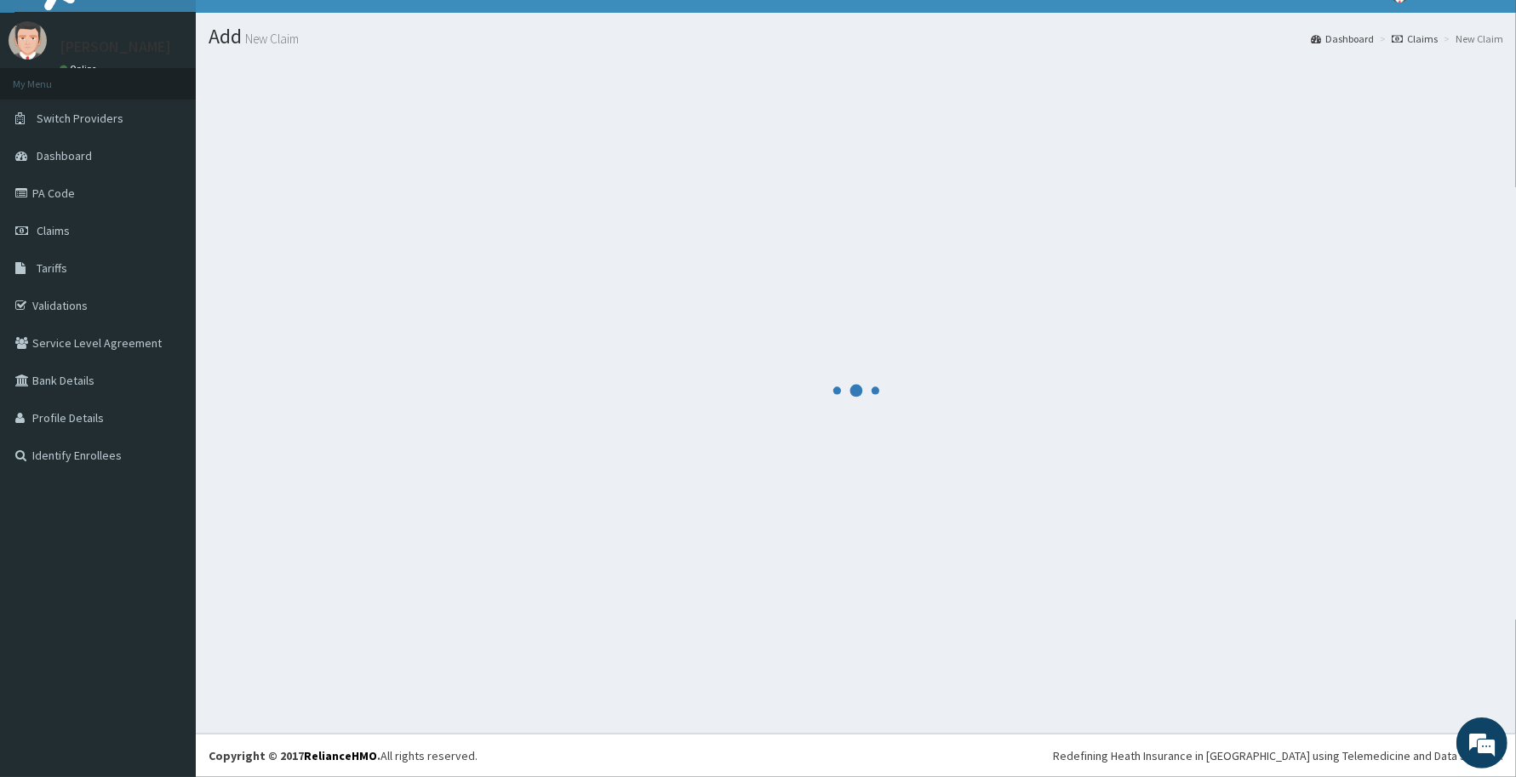
scroll to position [30, 0]
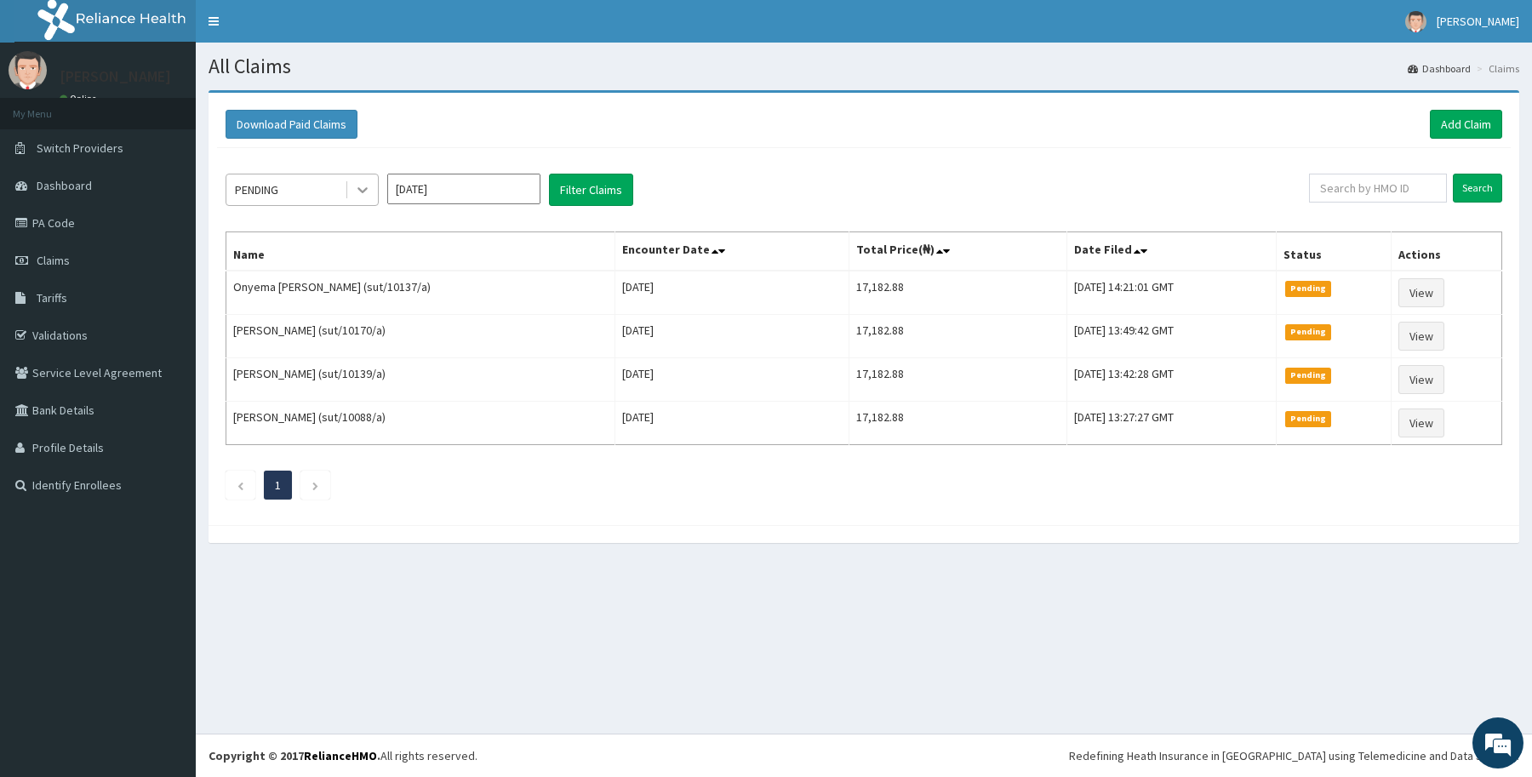
click at [369, 187] on icon at bounding box center [362, 189] width 17 height 17
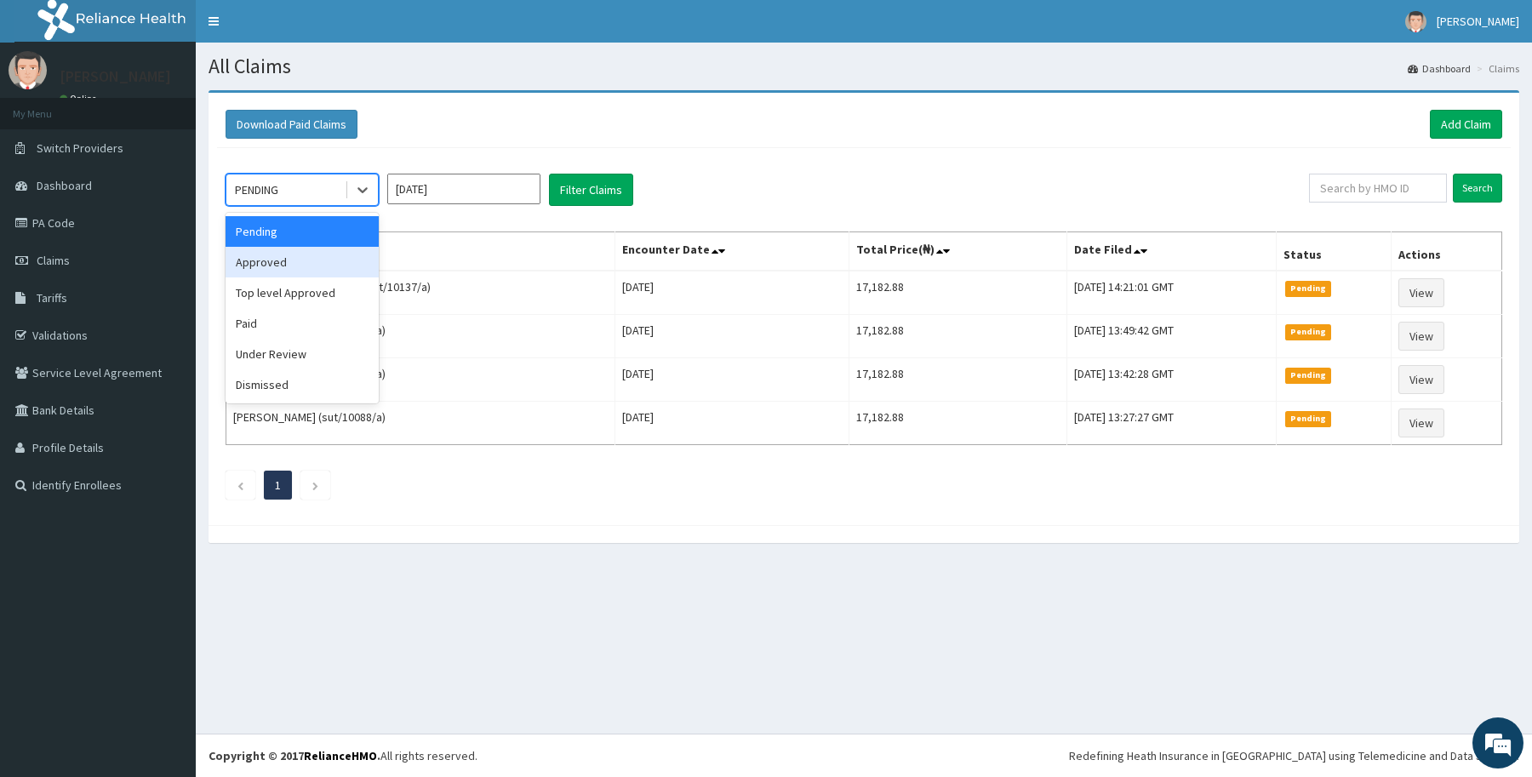
click at [316, 270] on div "Approved" at bounding box center [302, 262] width 153 height 31
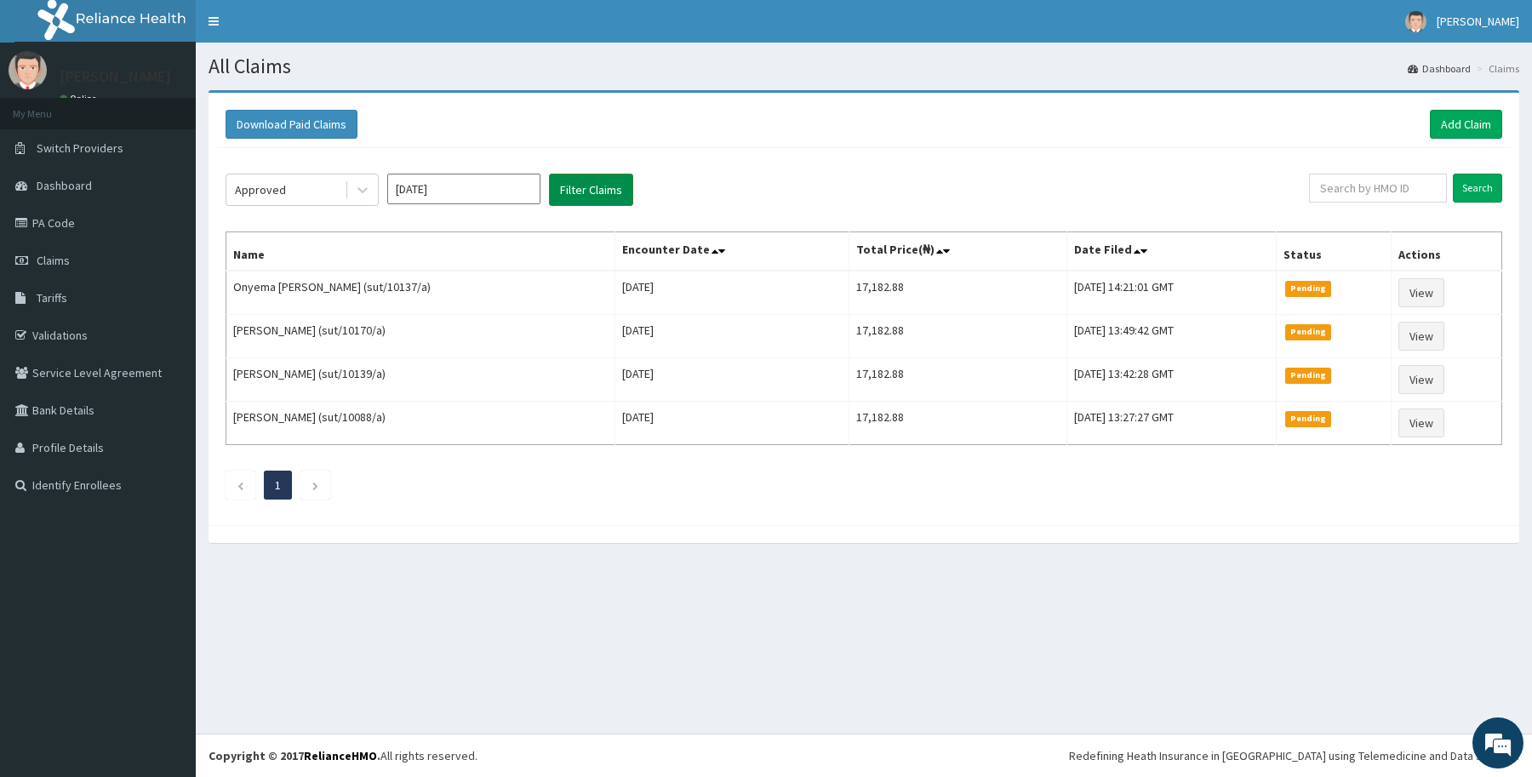
click at [576, 188] on button "Filter Claims" at bounding box center [591, 190] width 84 height 32
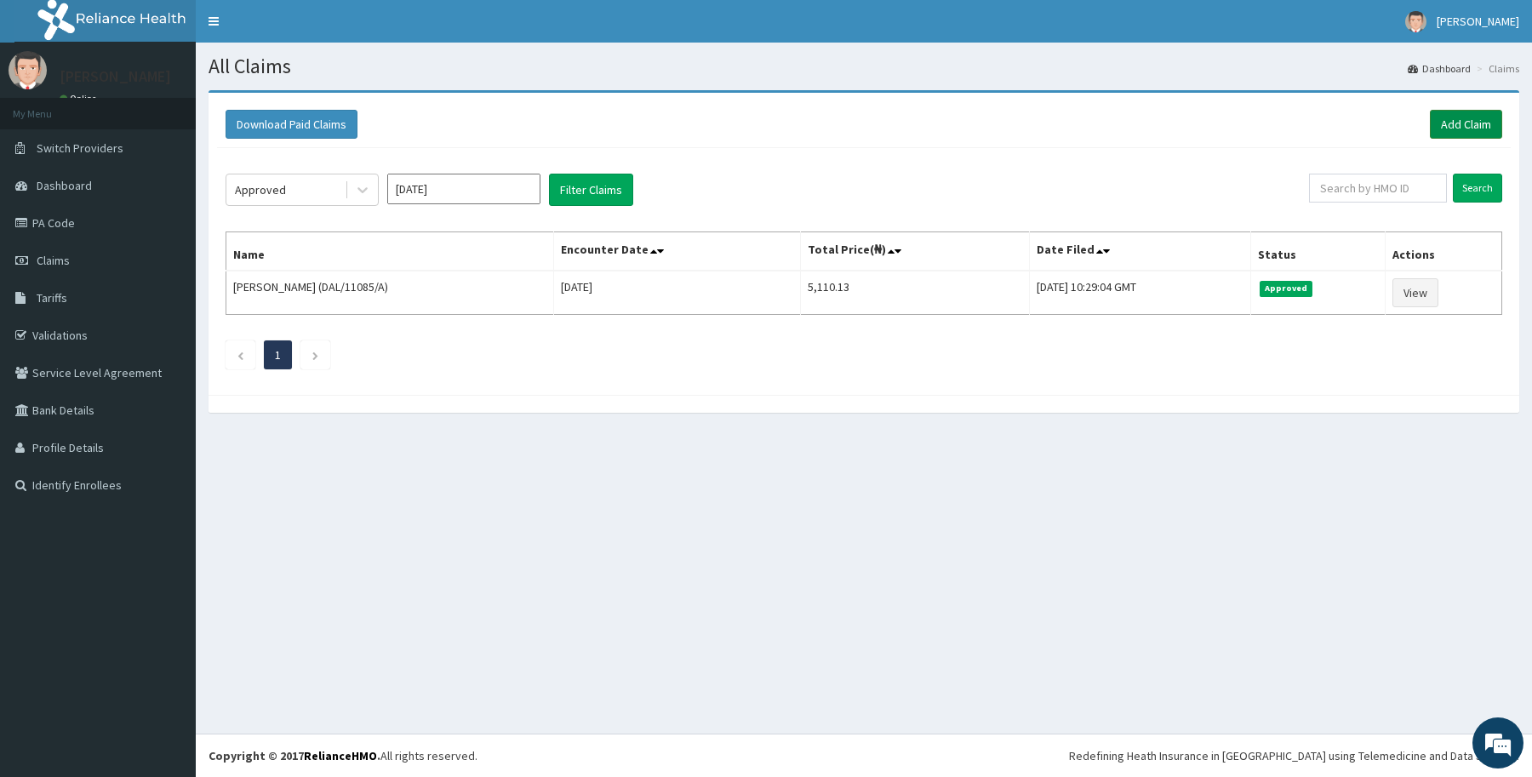
click at [1440, 122] on link "Add Claim" at bounding box center [1466, 124] width 72 height 29
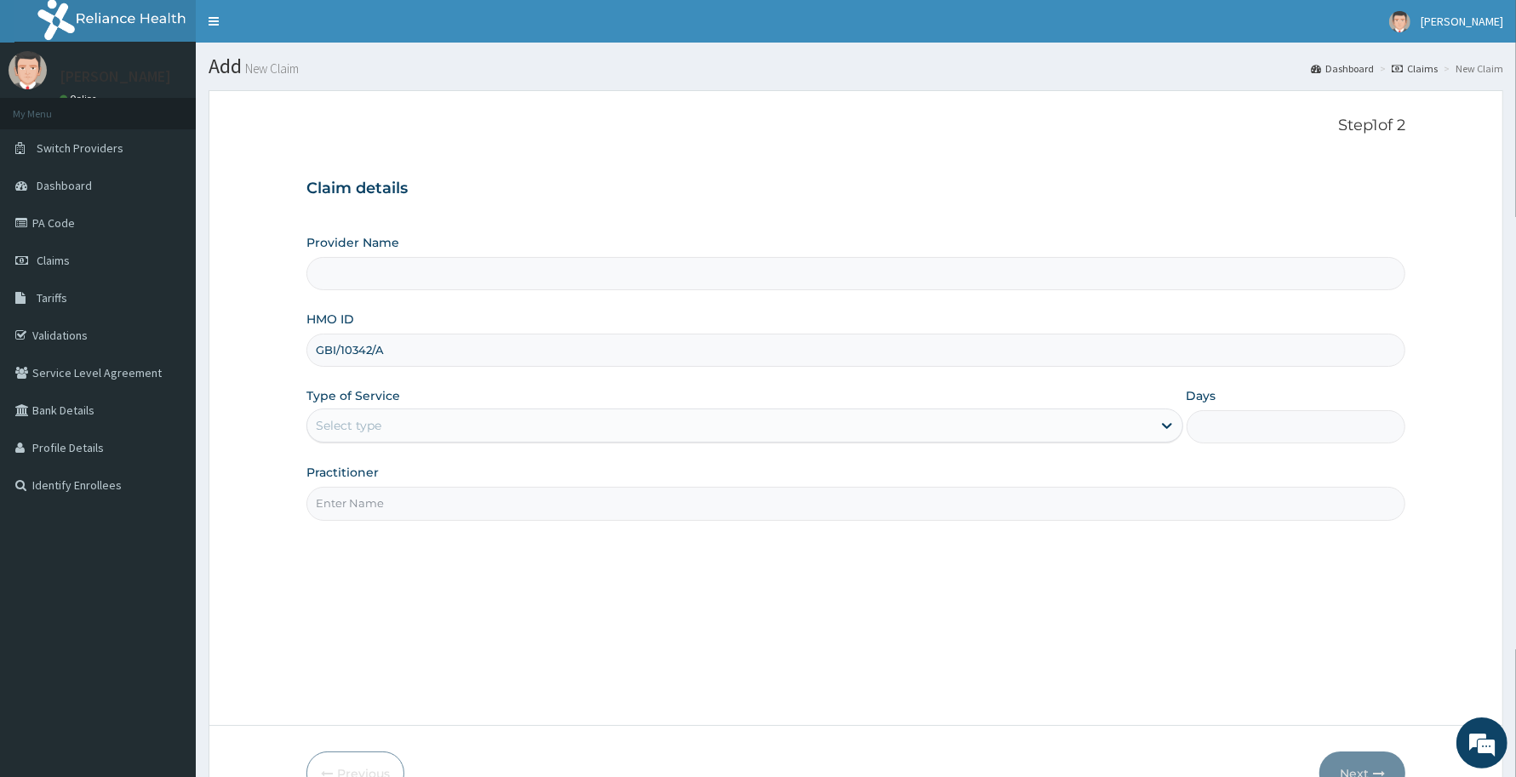
type input "GBI/10342/A"
click at [427, 423] on div "Select type" at bounding box center [729, 425] width 845 height 27
click at [432, 424] on div "Select type" at bounding box center [729, 425] width 845 height 27
type input "Reliance Family Clinics (RFC) - [GEOGRAPHIC_DATA]"
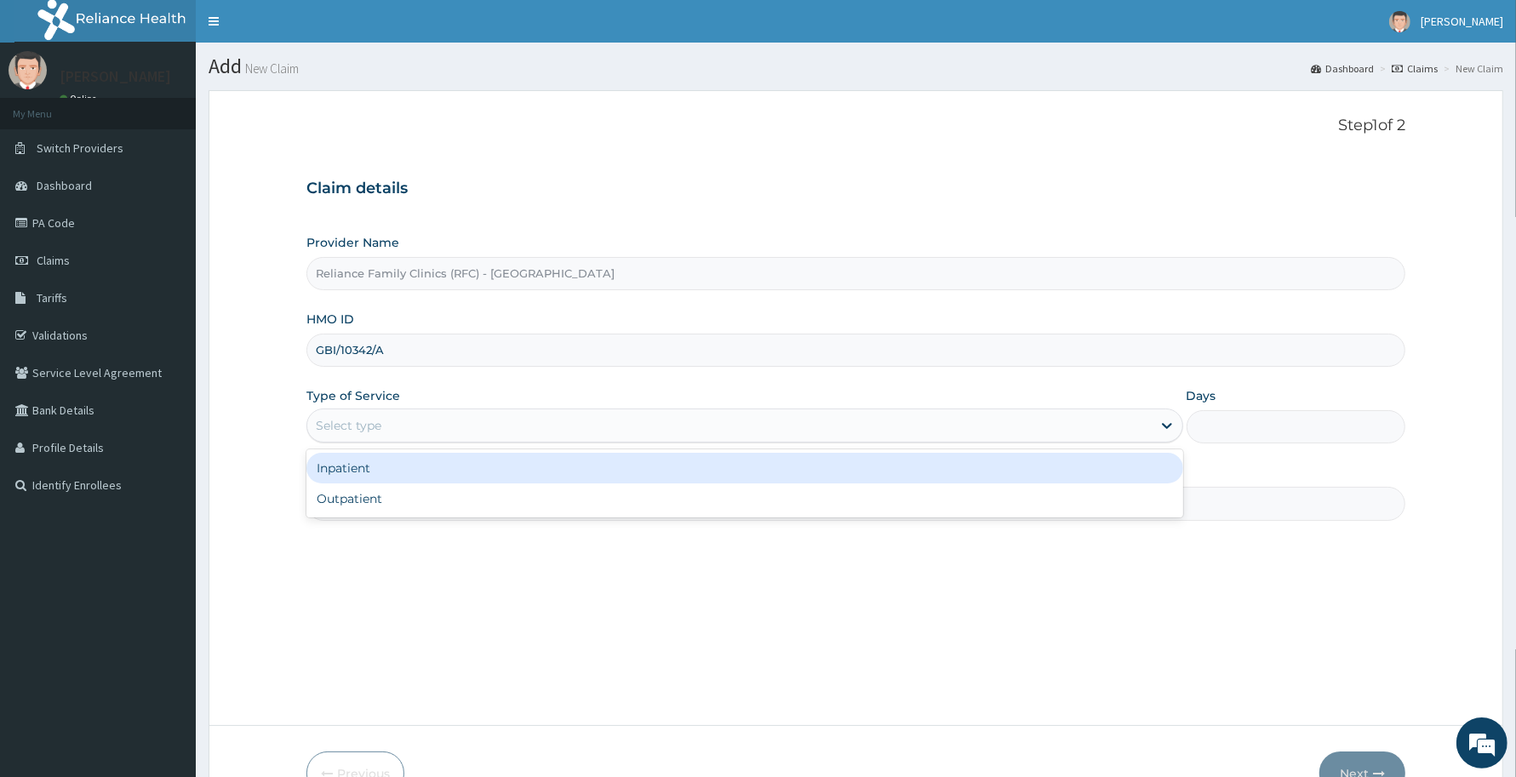
click at [432, 424] on div "Select type" at bounding box center [729, 425] width 845 height 27
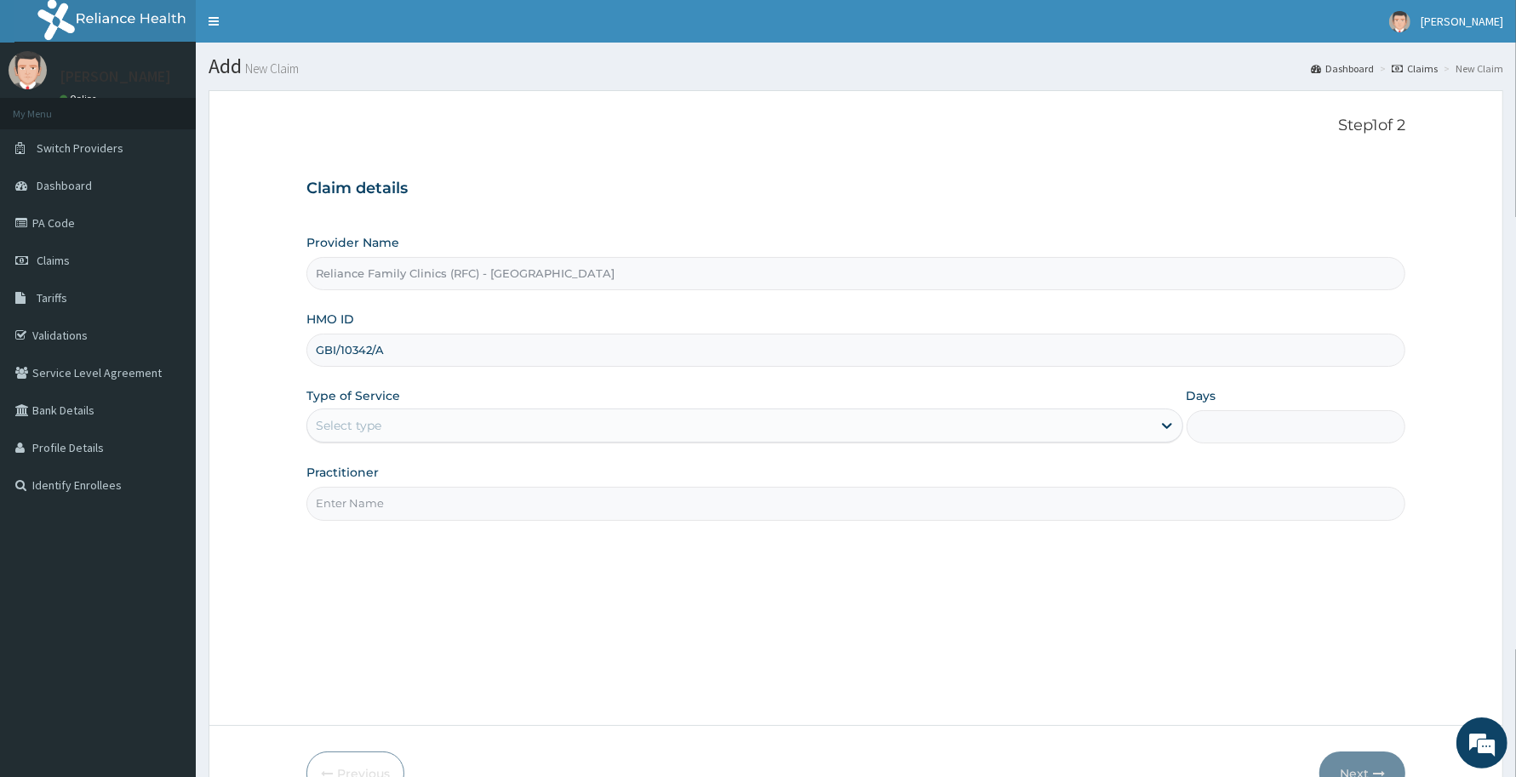
click at [443, 520] on input "Practitioner" at bounding box center [855, 503] width 1099 height 33
click at [431, 445] on div "Provider Name Reliance Family Clinics (RFC) - Abuja HMO ID GBI/10342/A Type of …" at bounding box center [855, 377] width 1099 height 286
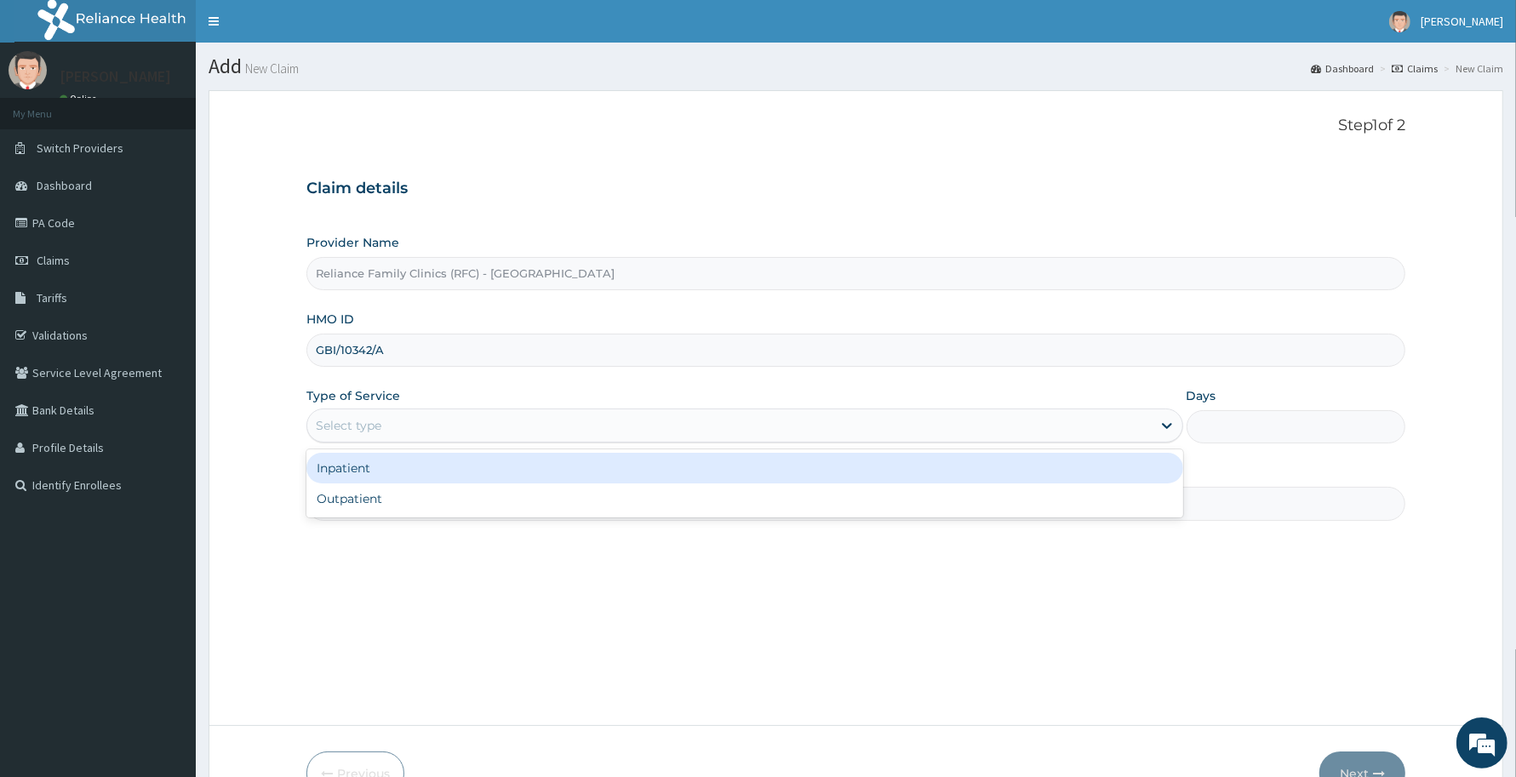
click at [428, 426] on div "Select type" at bounding box center [729, 425] width 845 height 27
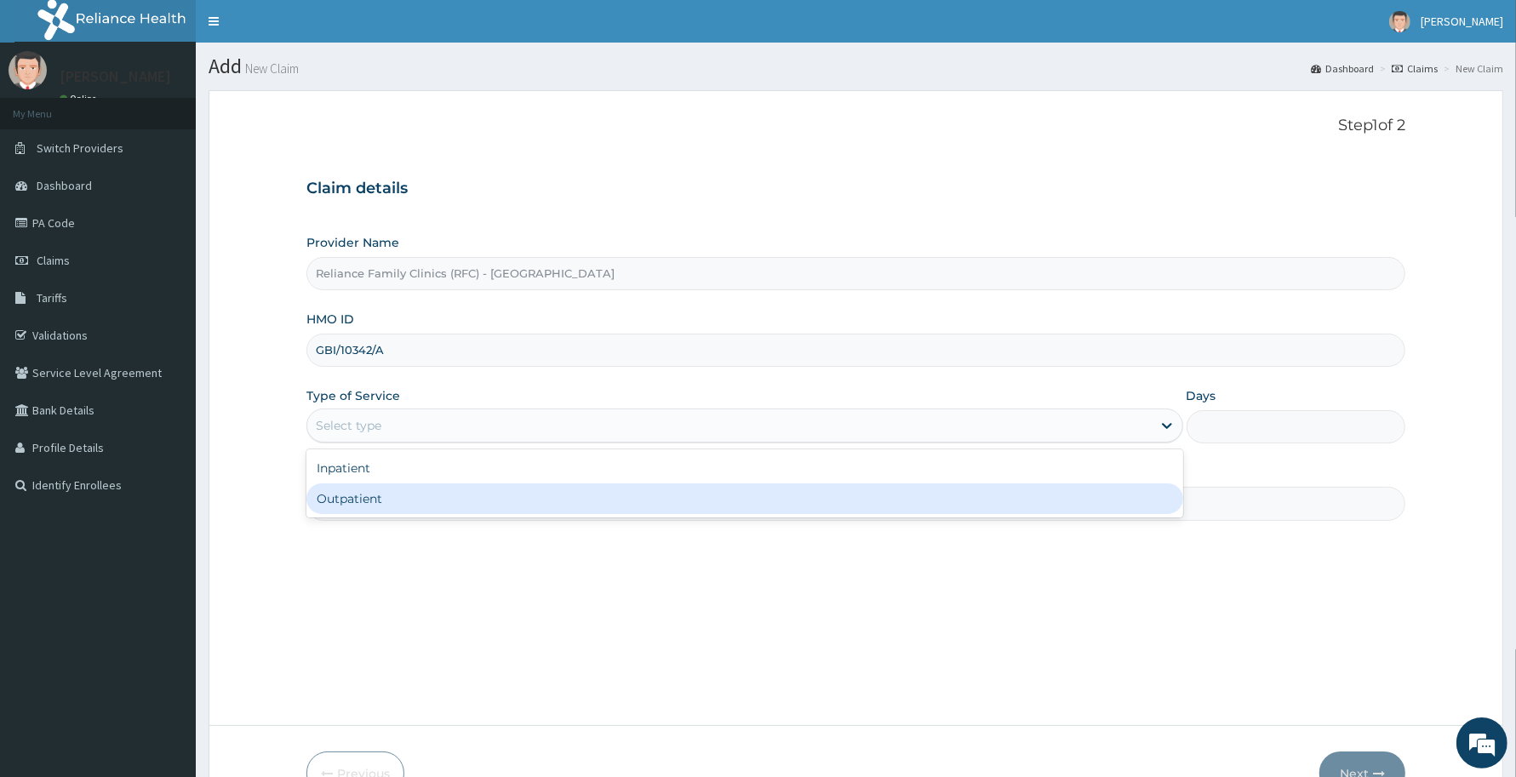
click at [427, 507] on div "Outpatient" at bounding box center [744, 499] width 877 height 31
type input "1"
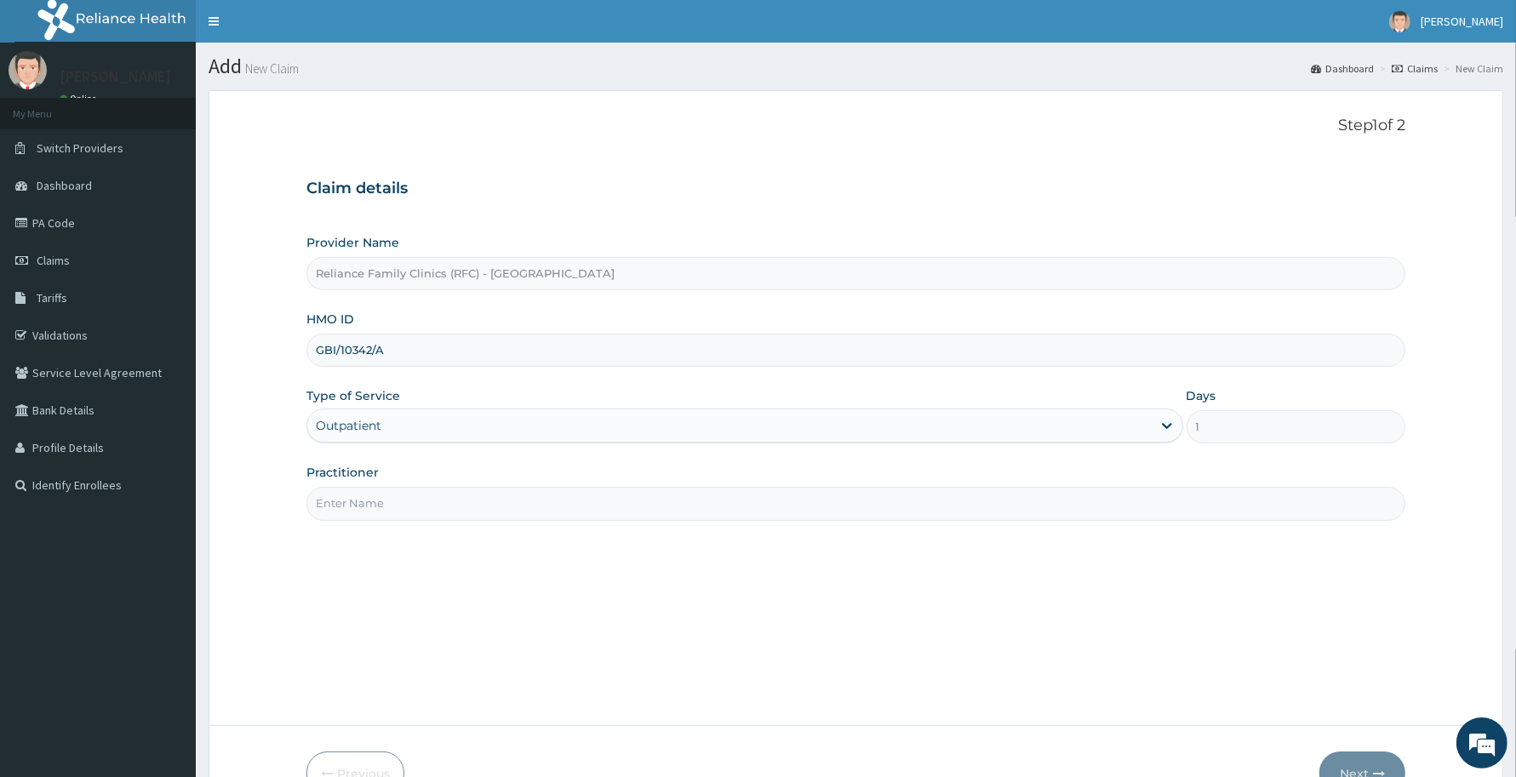
click at [426, 507] on input "Practitioner" at bounding box center [855, 503] width 1099 height 33
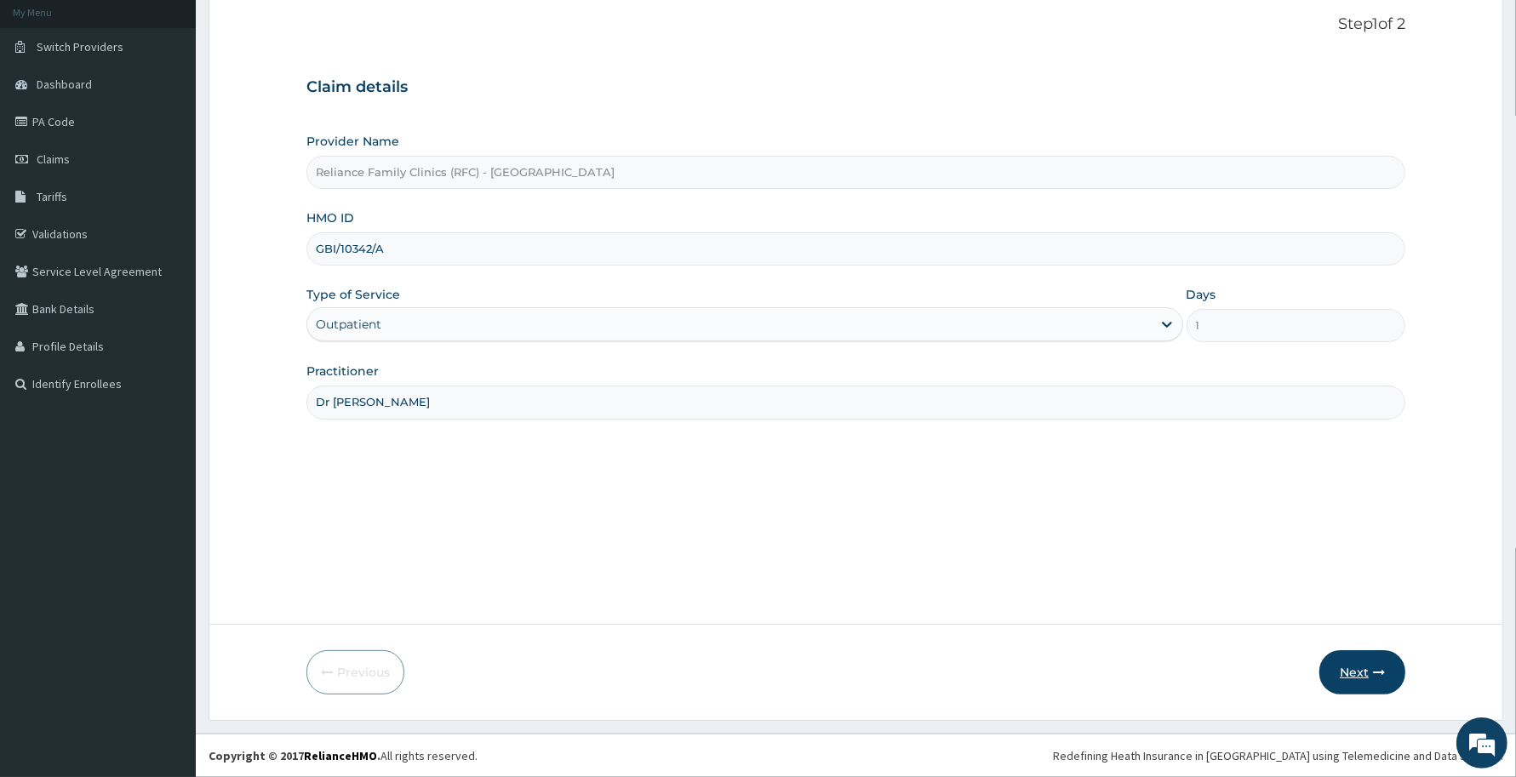
type input "Dr Aisha"
click at [1363, 668] on button "Next" at bounding box center [1363, 672] width 86 height 44
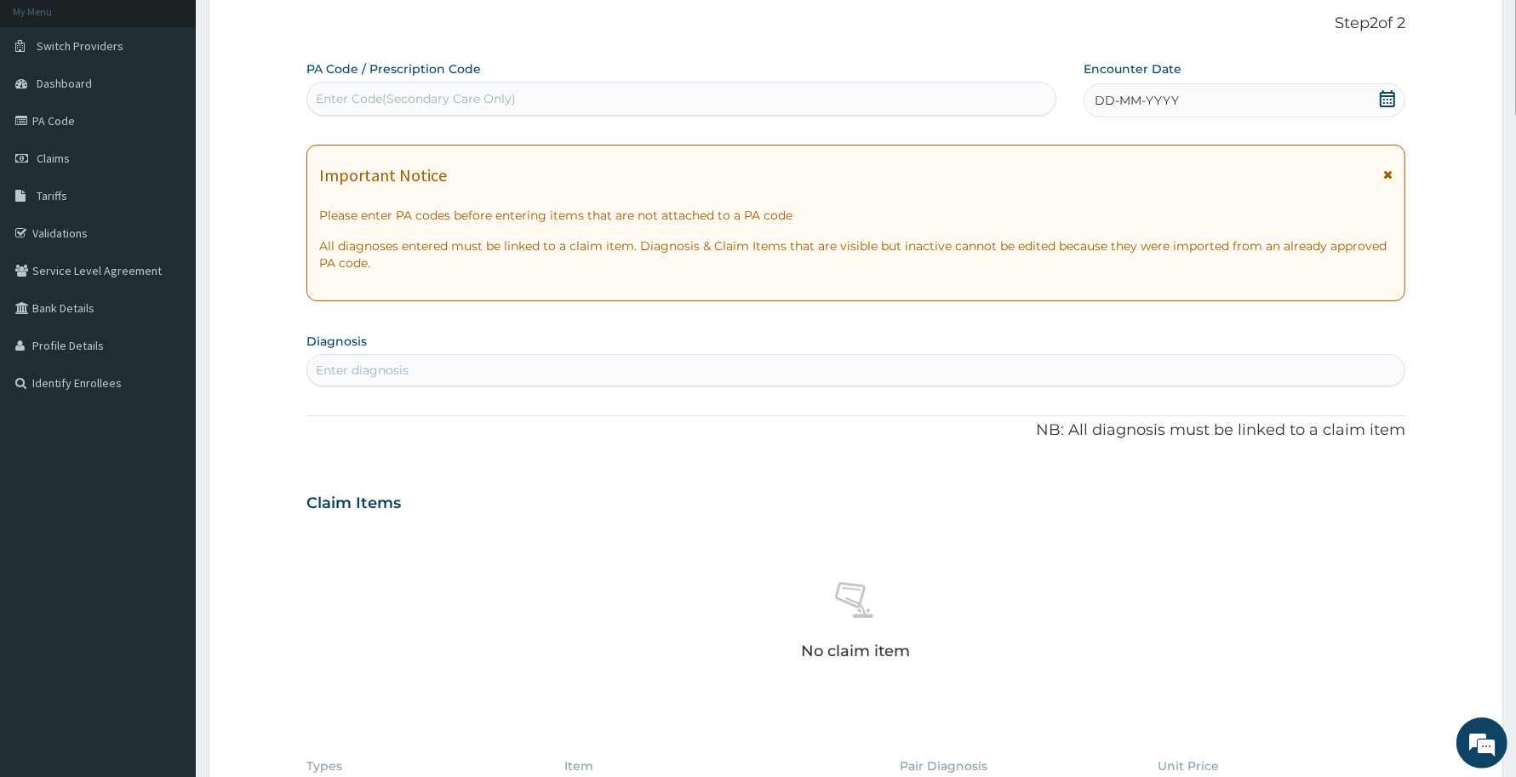
click at [1137, 106] on span "DD-MM-YYYY" at bounding box center [1137, 100] width 84 height 17
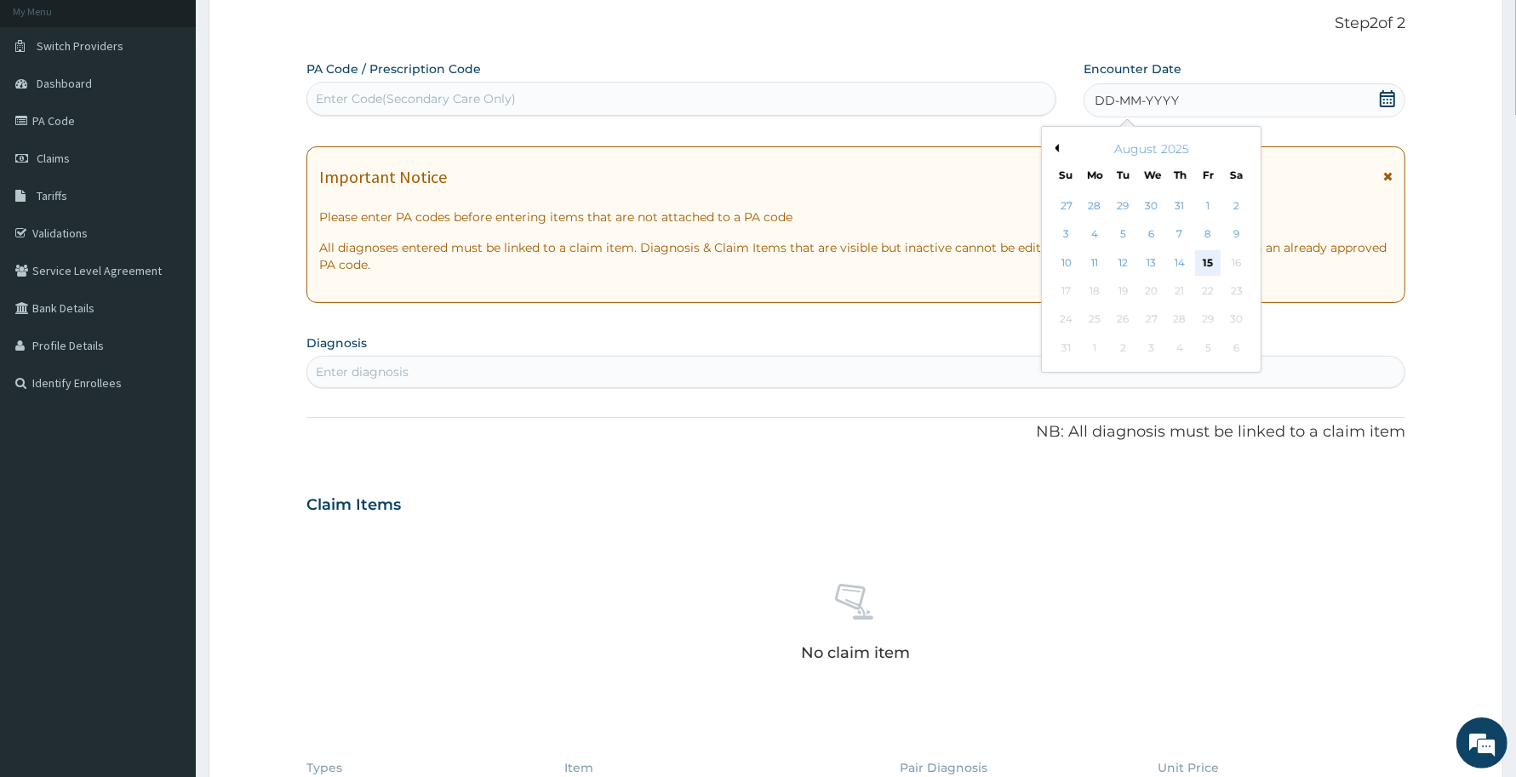
click at [1211, 265] on div "15" at bounding box center [1209, 263] width 26 height 26
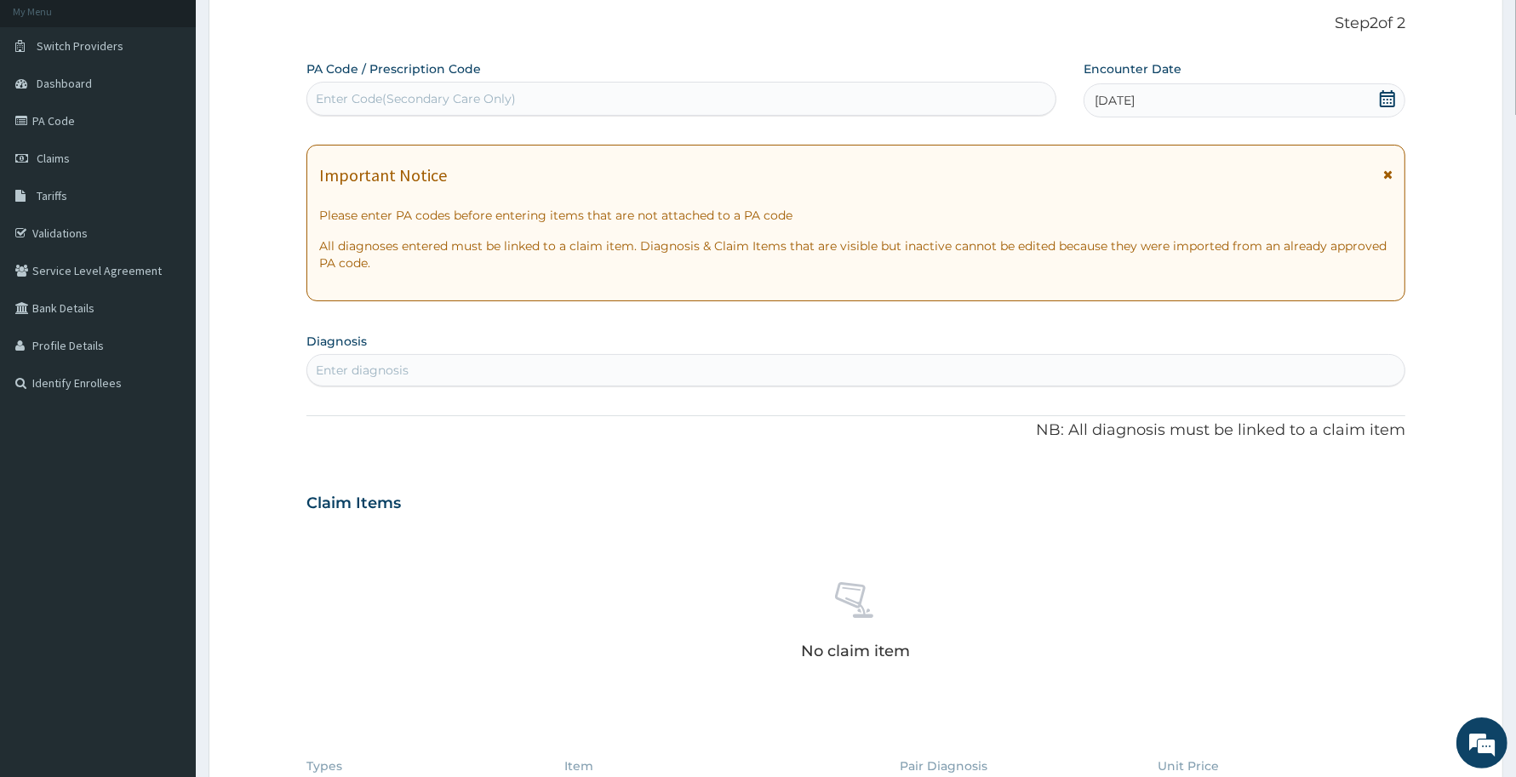
click at [916, 383] on div "Enter diagnosis" at bounding box center [855, 370] width 1097 height 27
type input "upper resp"
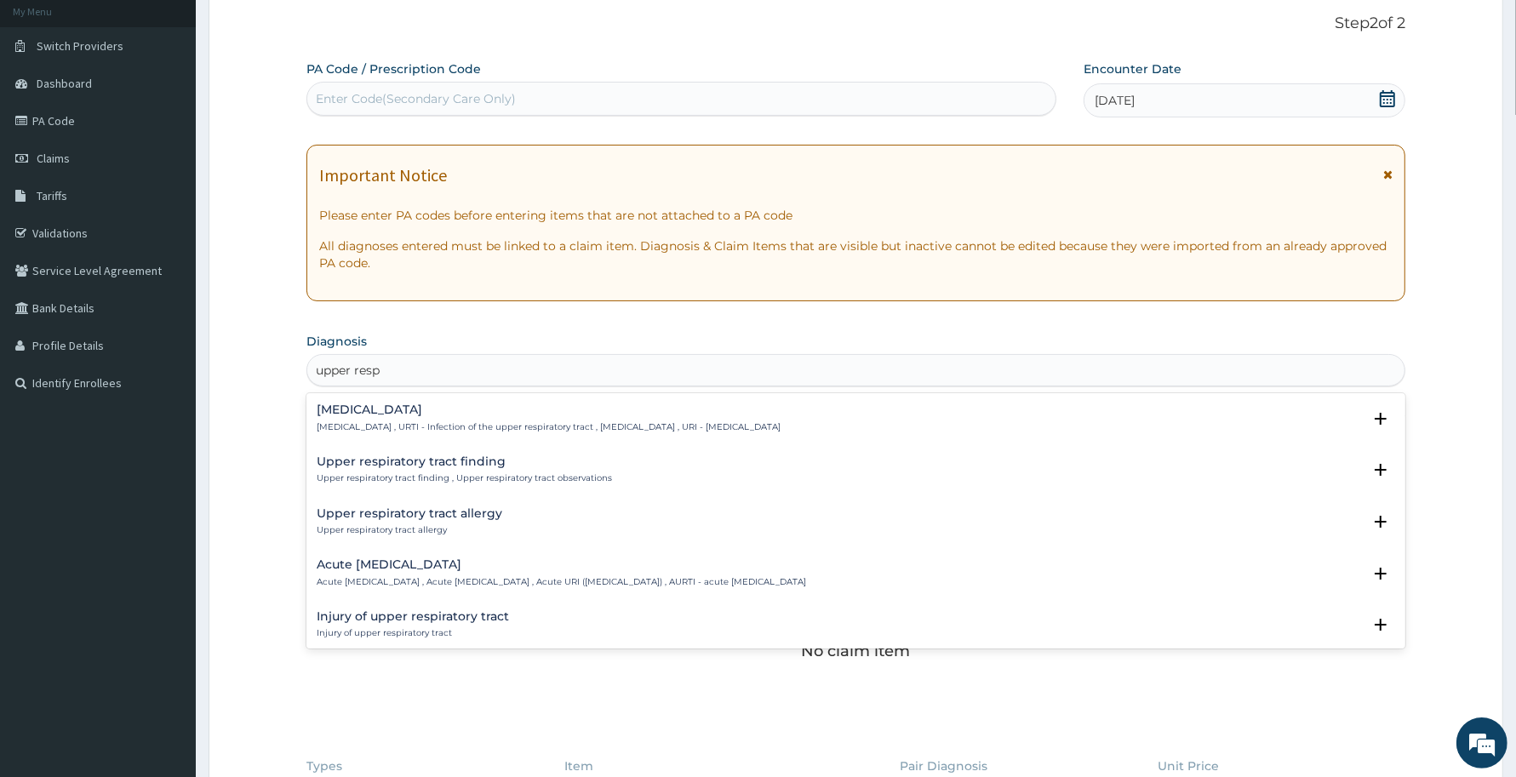
drag, startPoint x: 580, startPoint y: 428, endPoint x: 570, endPoint y: 422, distance: 11.1
click at [570, 422] on p "Upper respiratory infection , URTI - Infection of the upper respiratory tract ,…" at bounding box center [549, 427] width 464 height 12
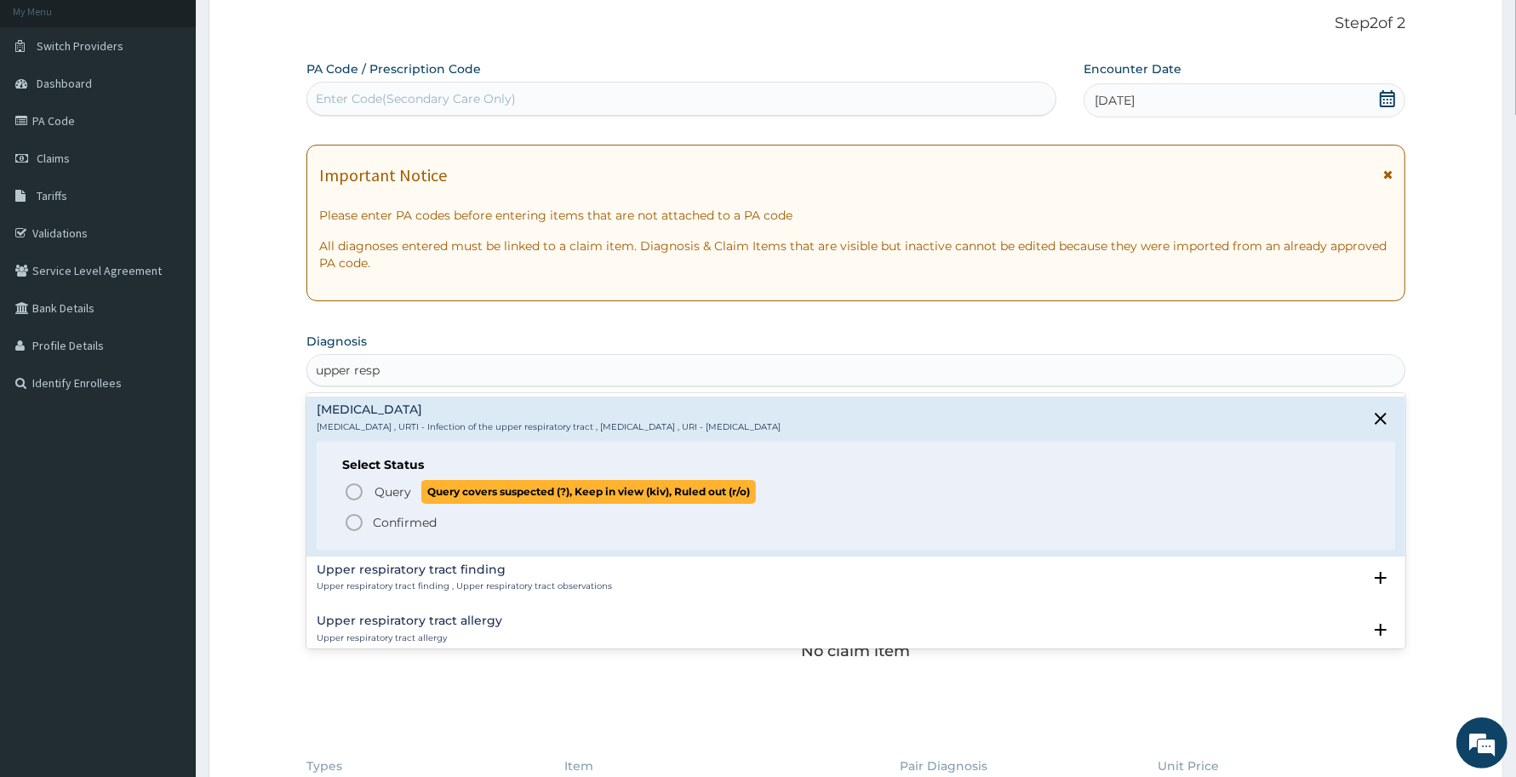
click at [402, 488] on span "Query" at bounding box center [393, 492] width 37 height 17
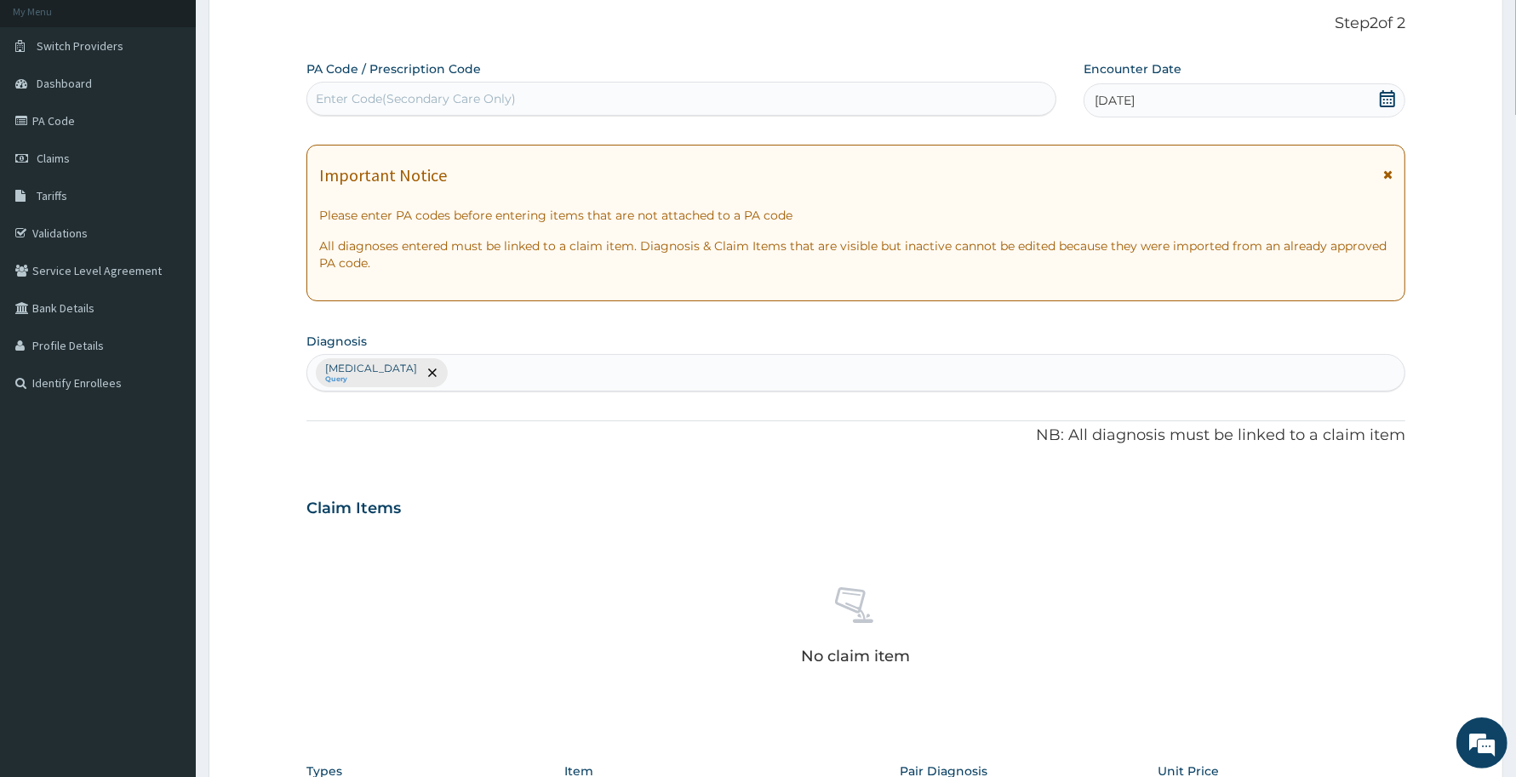
scroll to position [451, 0]
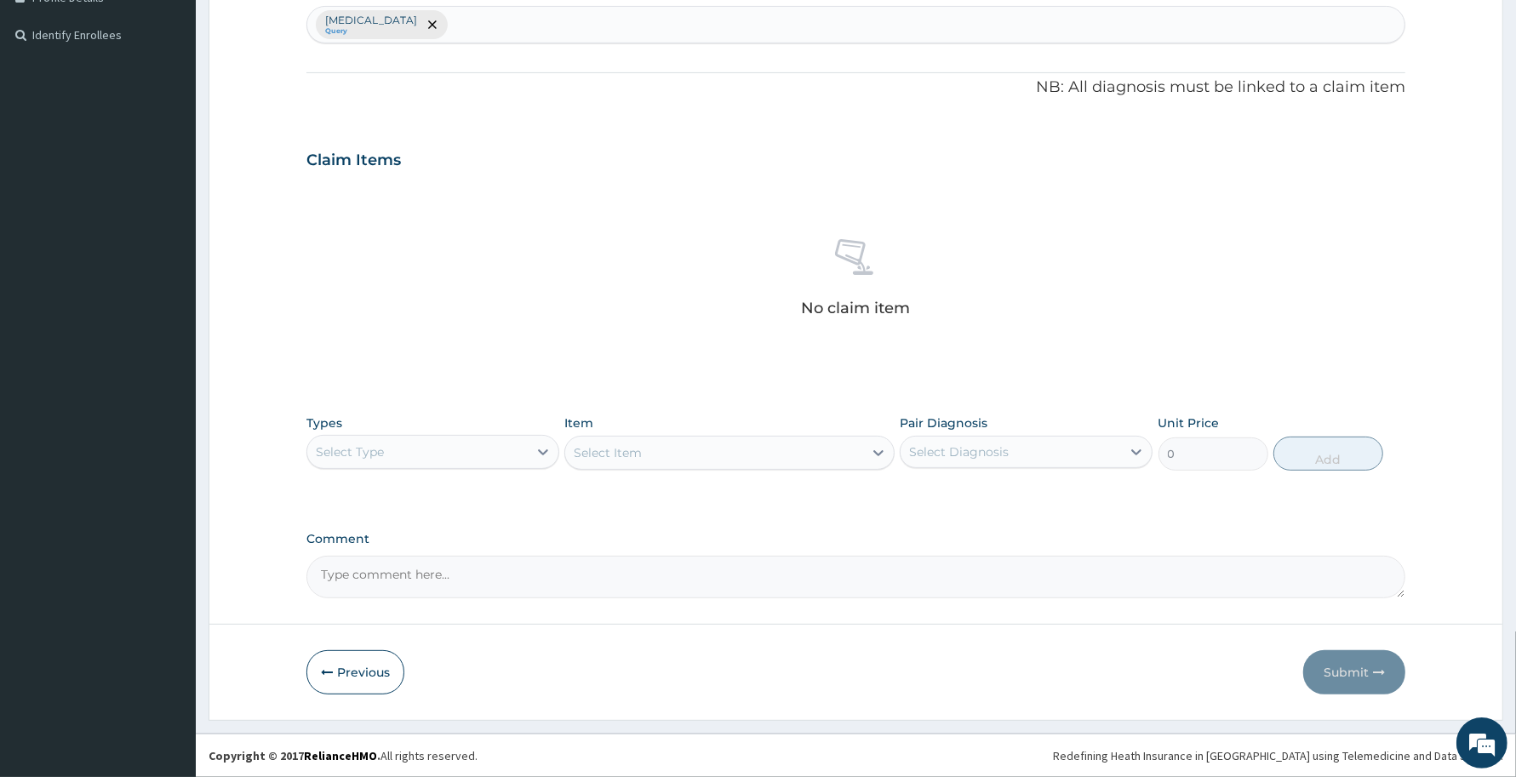
click at [483, 448] on div "Select Type" at bounding box center [417, 451] width 220 height 27
type input "pr"
click at [486, 498] on div "Procedures" at bounding box center [432, 494] width 253 height 31
click at [839, 457] on div "Select Item" at bounding box center [728, 453] width 329 height 34
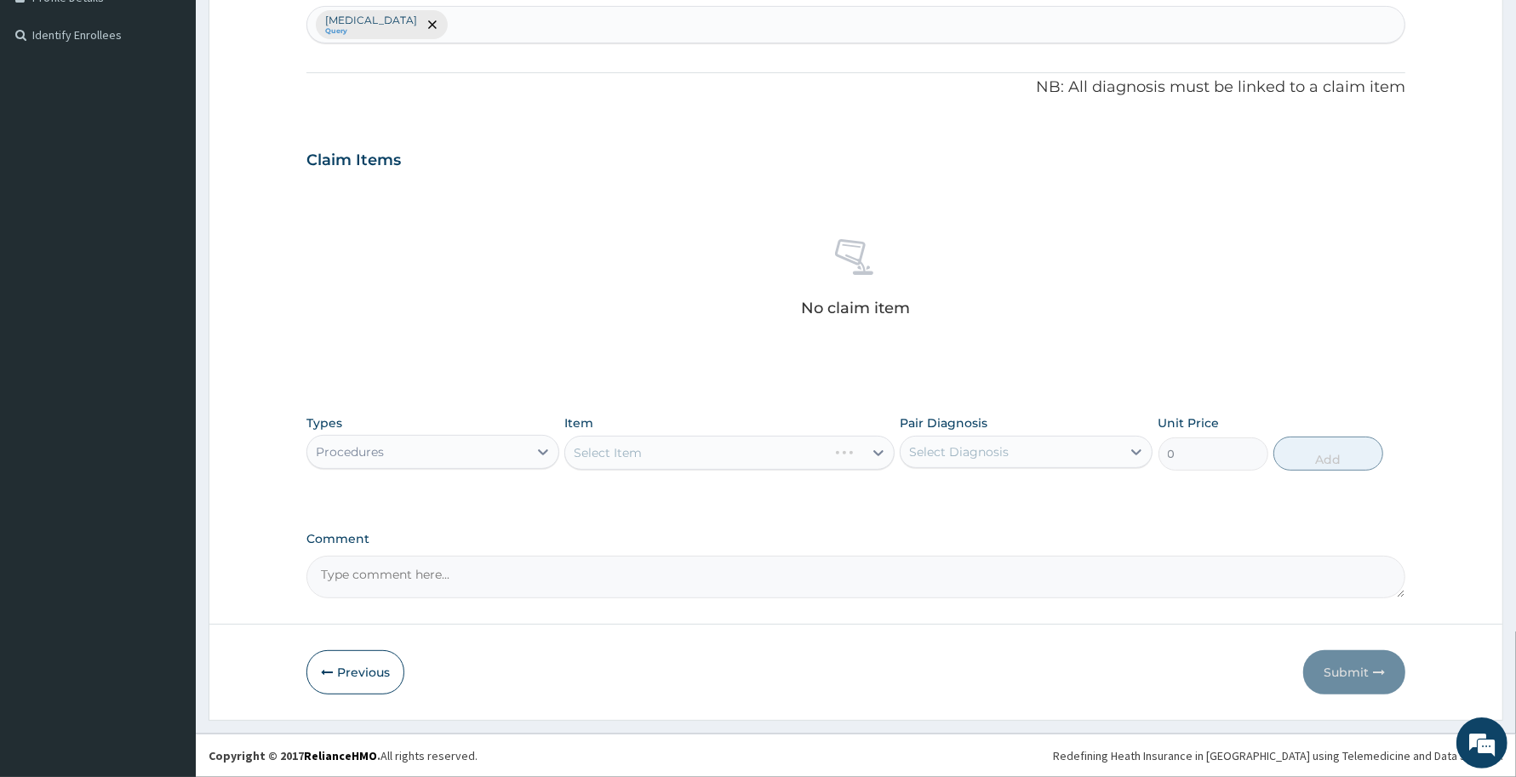
click at [814, 454] on div "Select Item" at bounding box center [728, 453] width 329 height 34
click at [814, 454] on div "Select Item" at bounding box center [713, 452] width 297 height 27
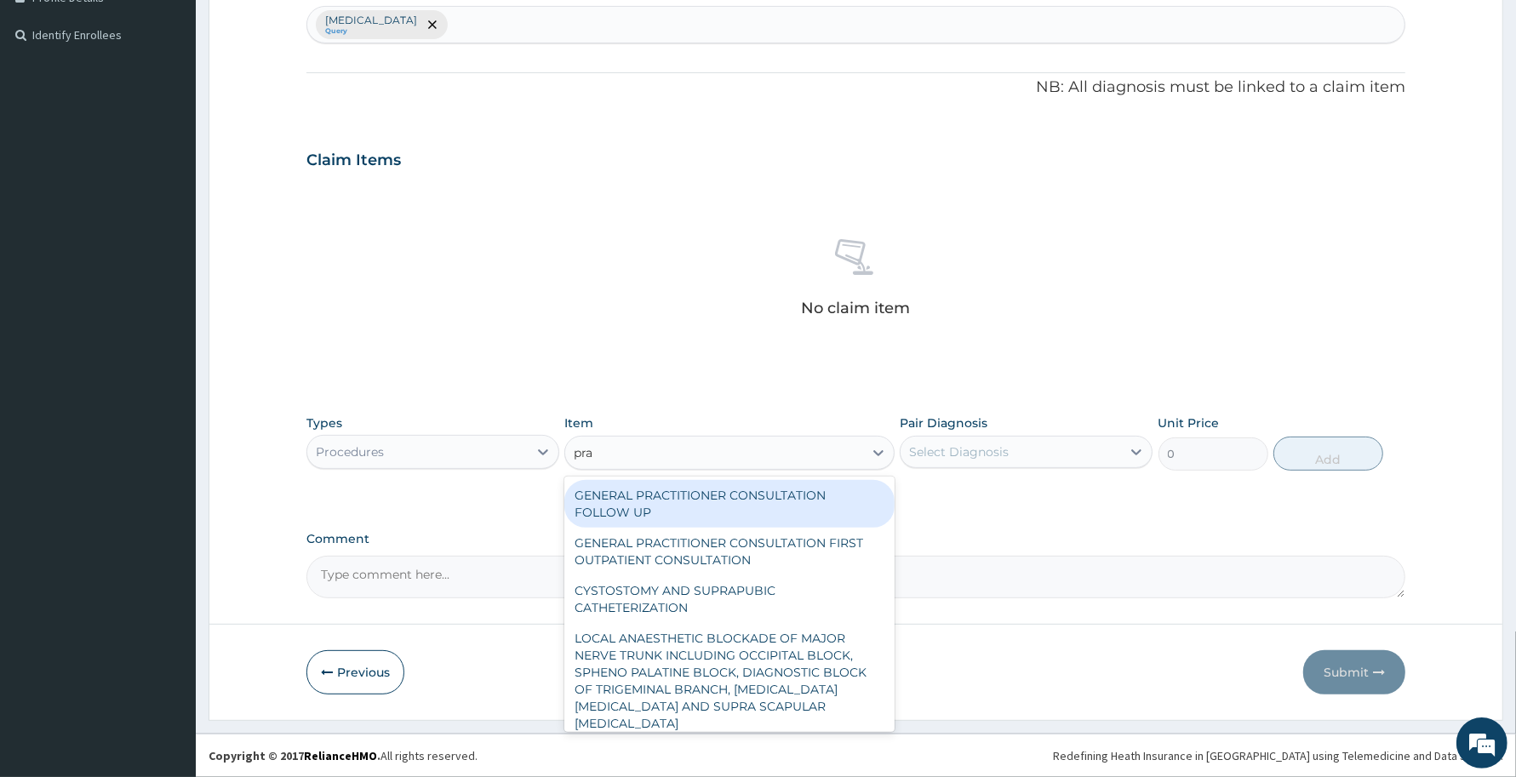
type input "prac"
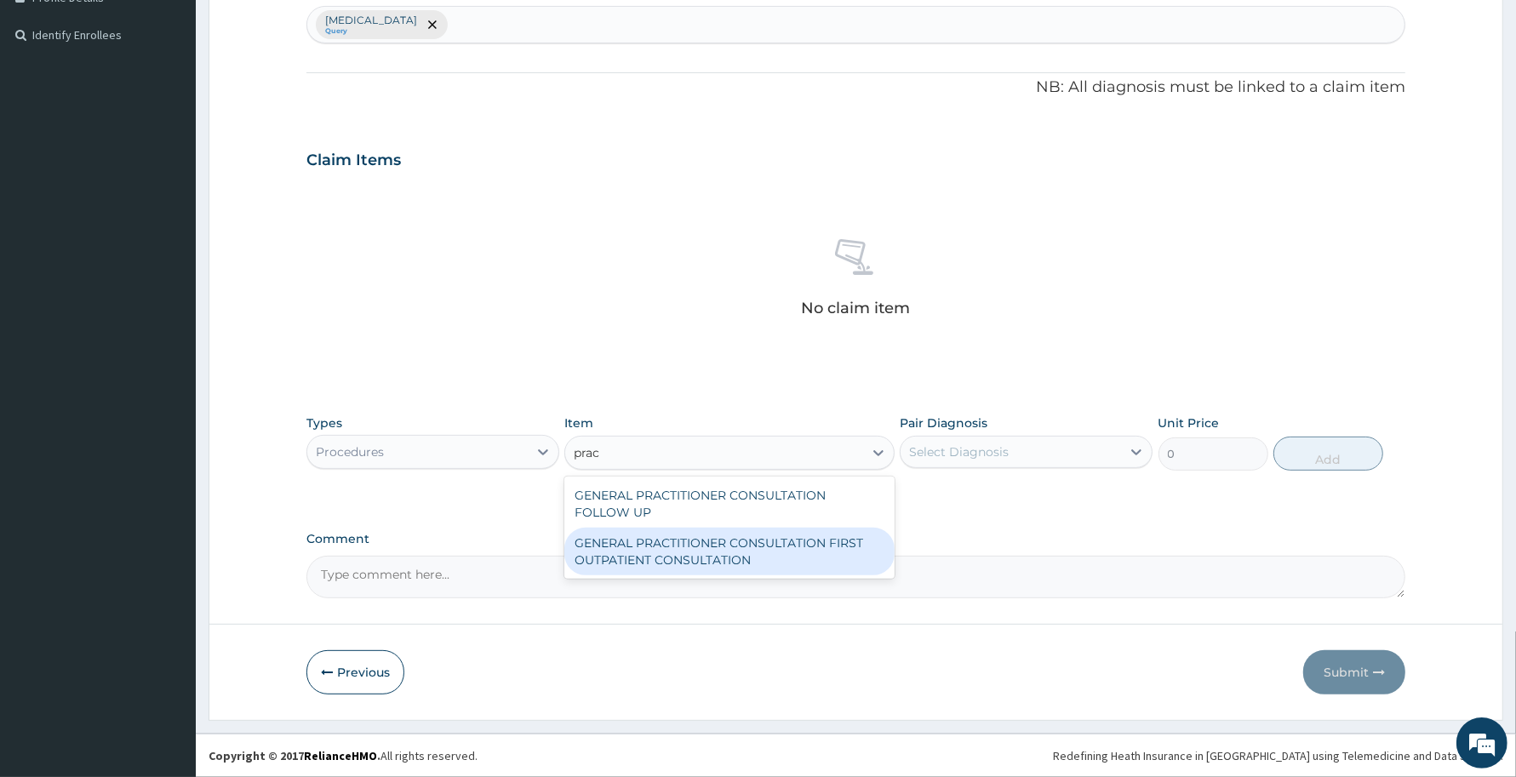
click at [832, 538] on div "GENERAL PRACTITIONER CONSULTATION FIRST OUTPATIENT CONSULTATION" at bounding box center [728, 552] width 329 height 48
type input "3370.125"
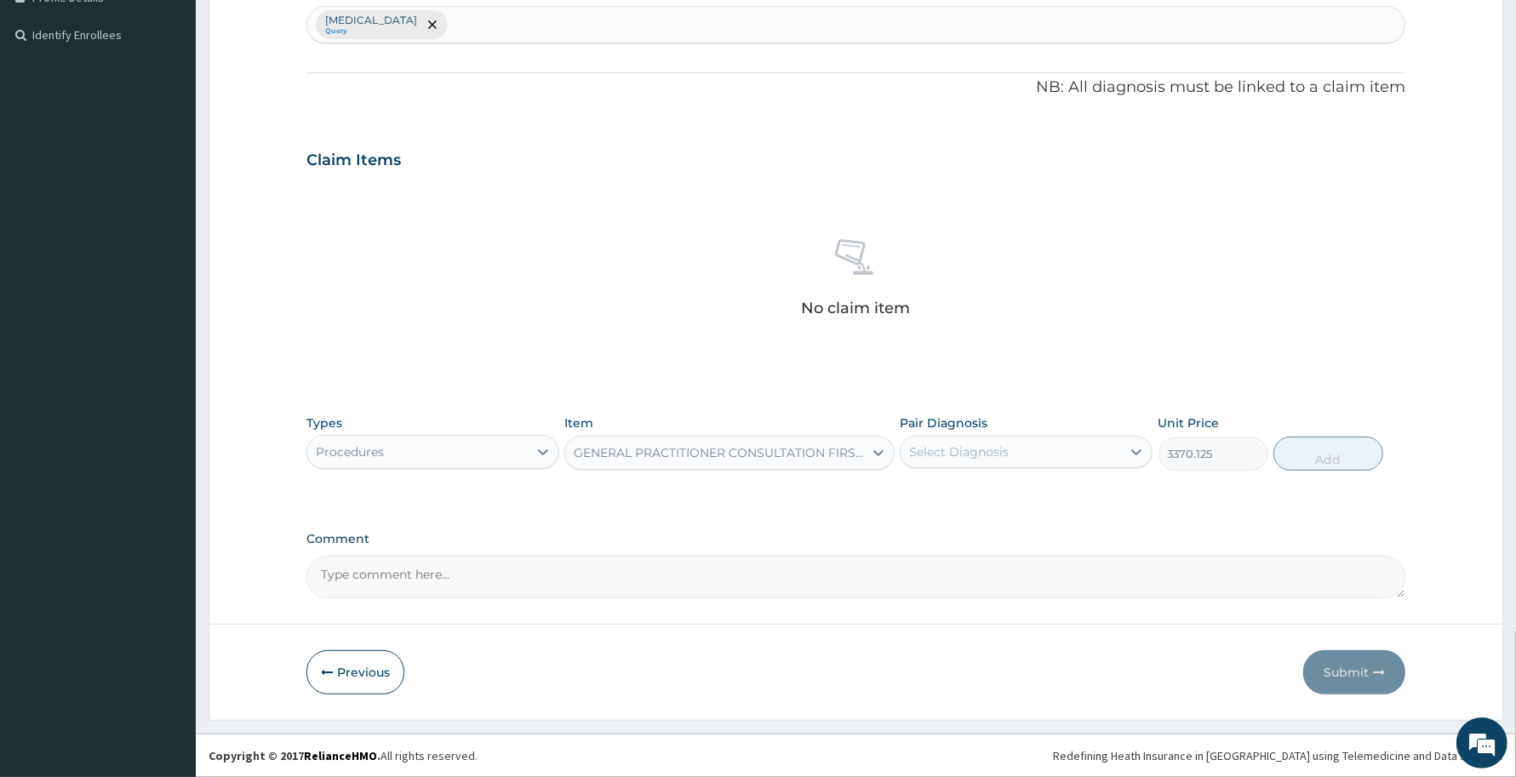
click at [1023, 452] on div "Select Diagnosis" at bounding box center [1011, 451] width 220 height 27
click at [1031, 491] on label "Upper respiratory infection" at bounding box center [981, 493] width 106 height 17
checkbox input "true"
click at [1296, 461] on button "Add" at bounding box center [1329, 454] width 110 height 34
type input "0"
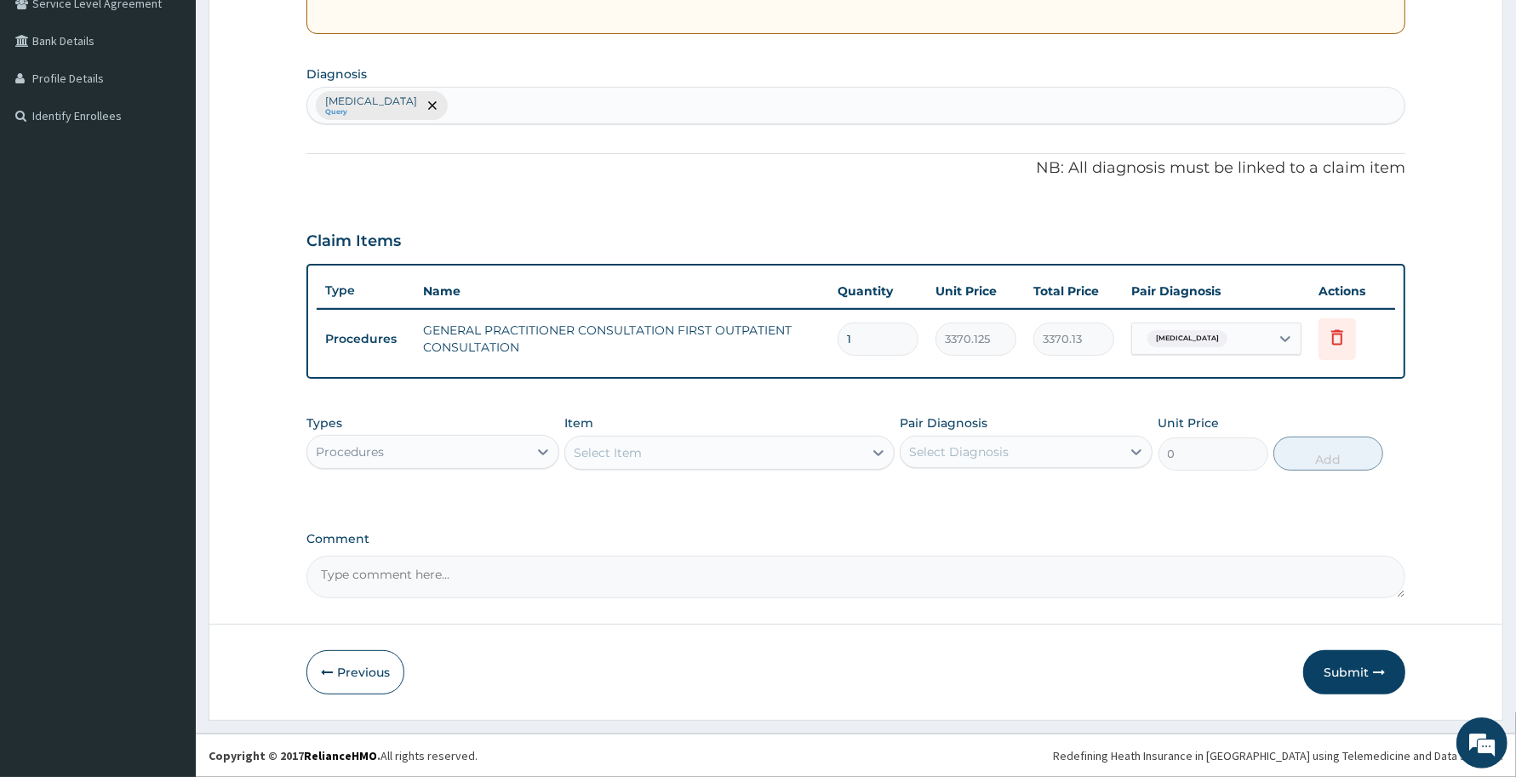
scroll to position [368, 0]
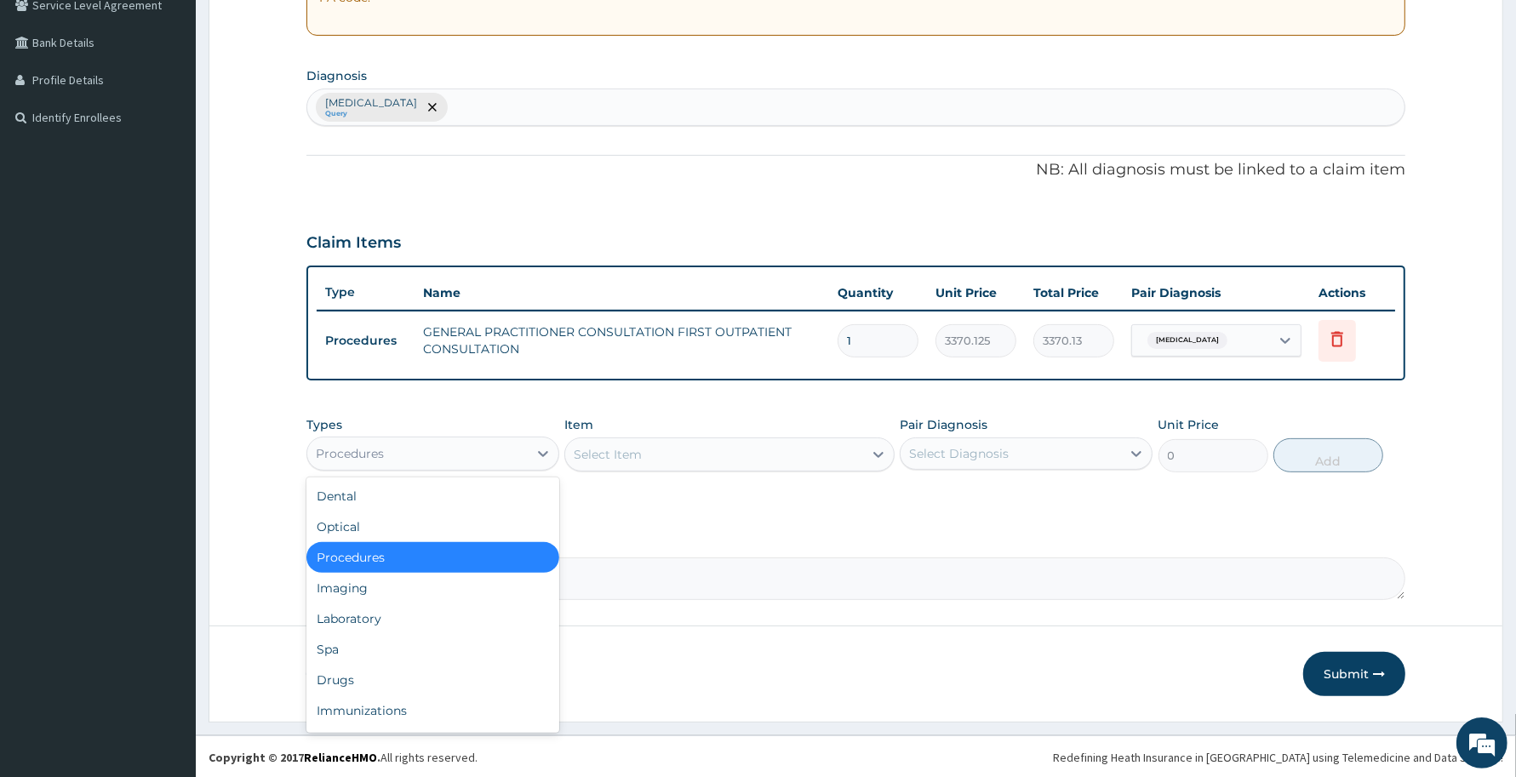
click at [453, 443] on div "Procedures" at bounding box center [417, 453] width 220 height 27
type input "dr"
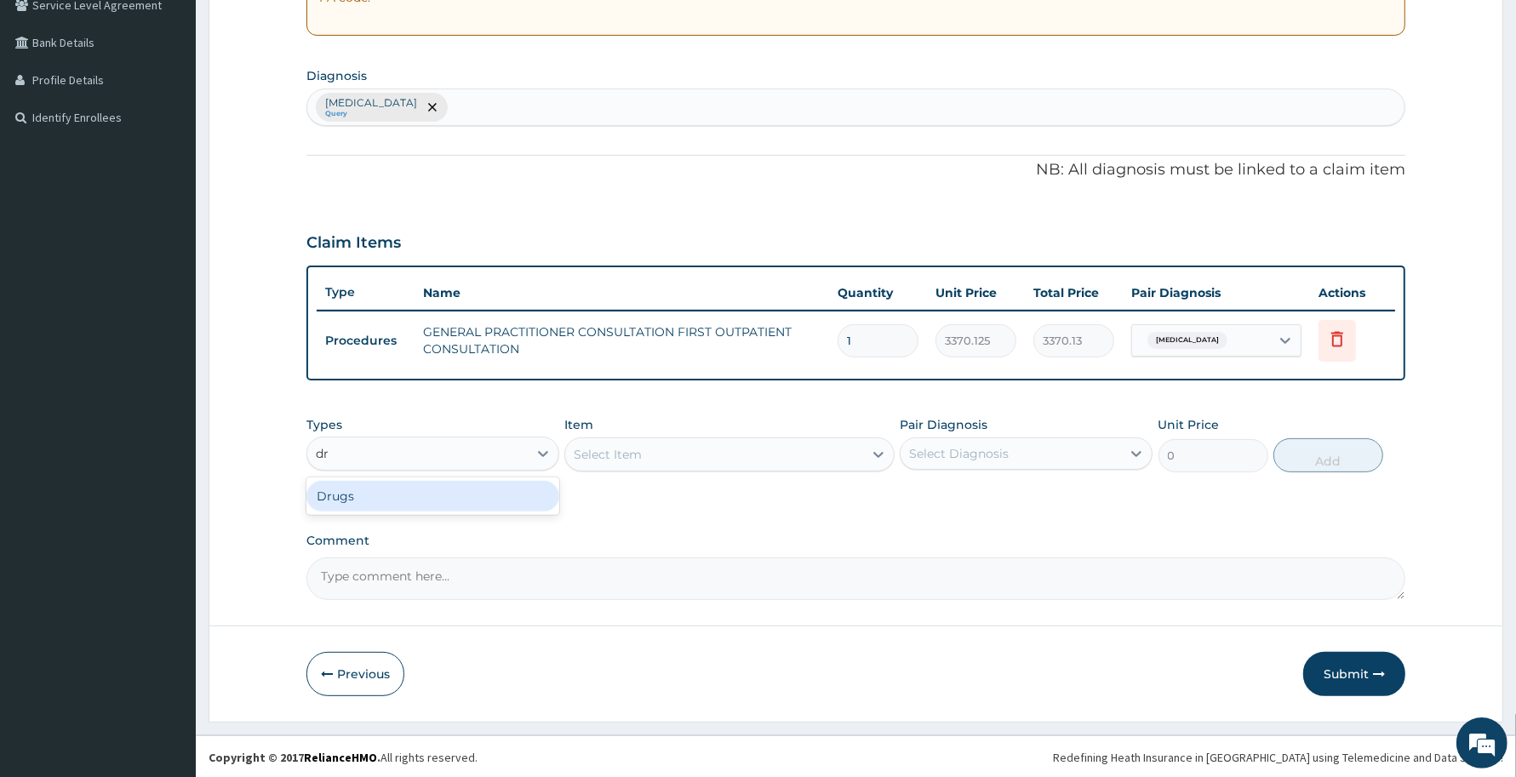
click at [430, 488] on div "Drugs" at bounding box center [432, 496] width 253 height 31
click at [776, 458] on div "Select Item" at bounding box center [713, 454] width 297 height 27
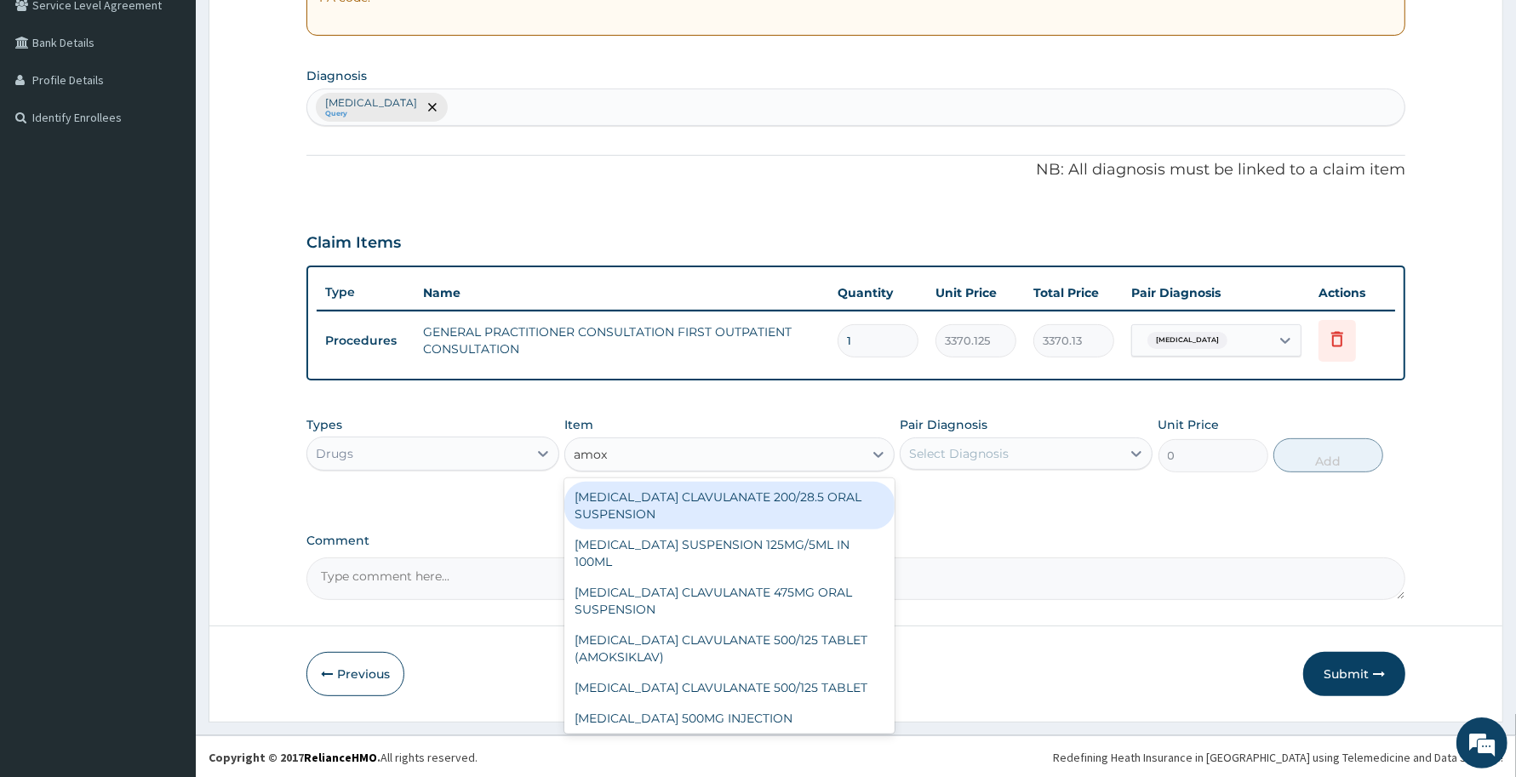
type input "amoxi"
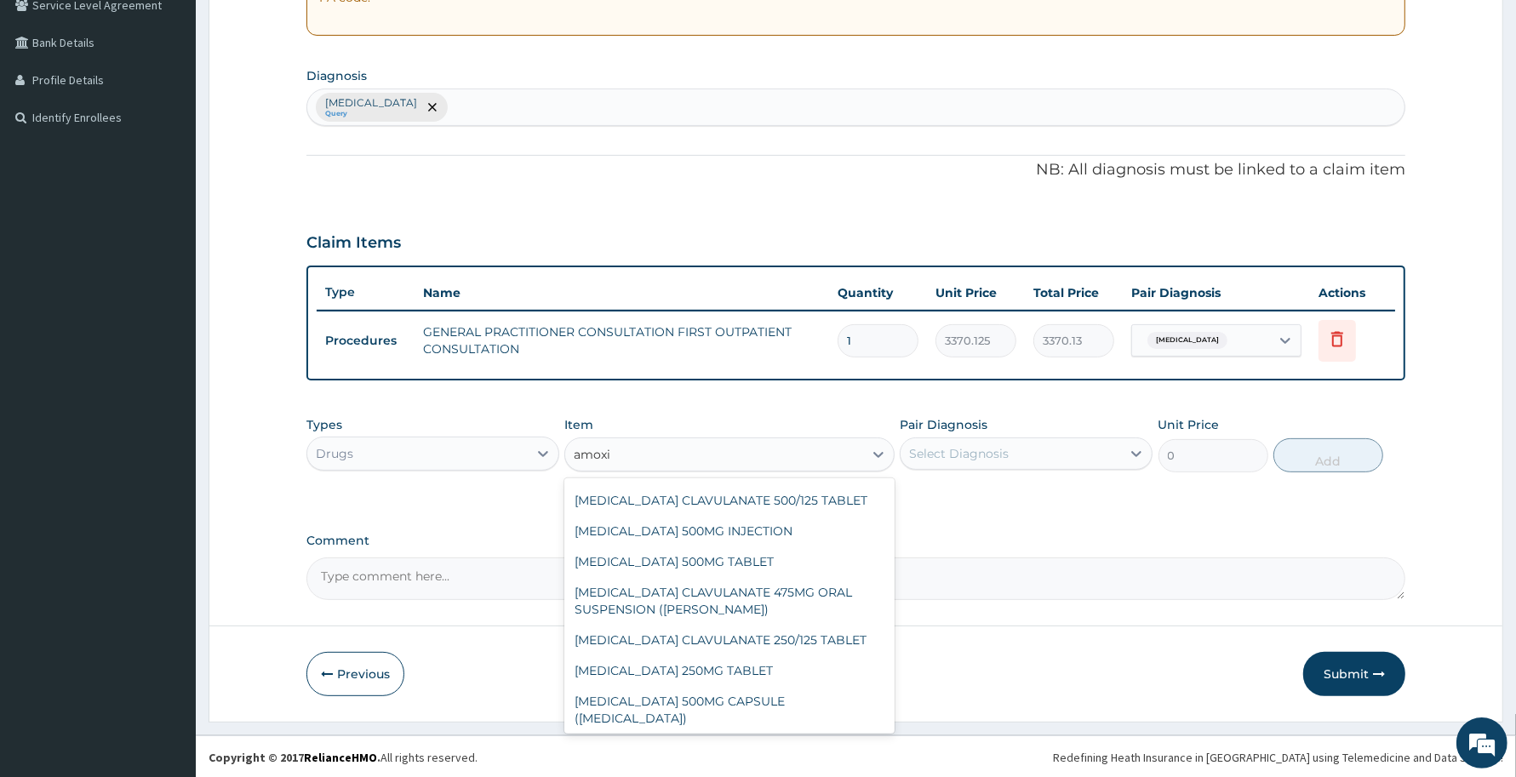
click at [743, 734] on div "AMOXICILLIN CLAVULANATE 875/125 TABLET" at bounding box center [728, 749] width 329 height 31
type input "448.5"
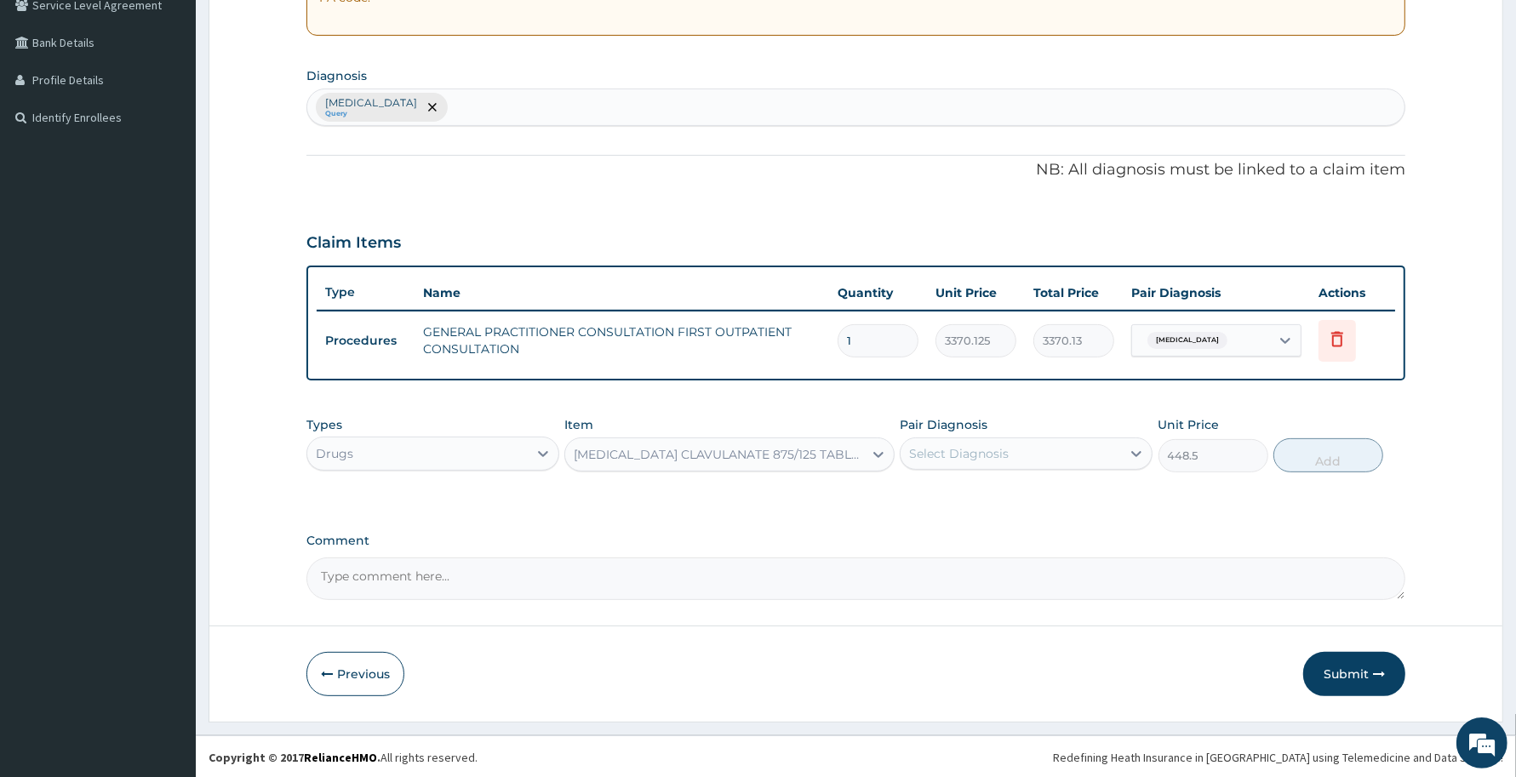
click at [967, 457] on div "Select Diagnosis" at bounding box center [959, 453] width 100 height 17
click at [981, 496] on label "Upper respiratory infection" at bounding box center [981, 495] width 106 height 17
checkbox input "true"
click at [1297, 455] on button "Add" at bounding box center [1329, 455] width 110 height 34
type input "0"
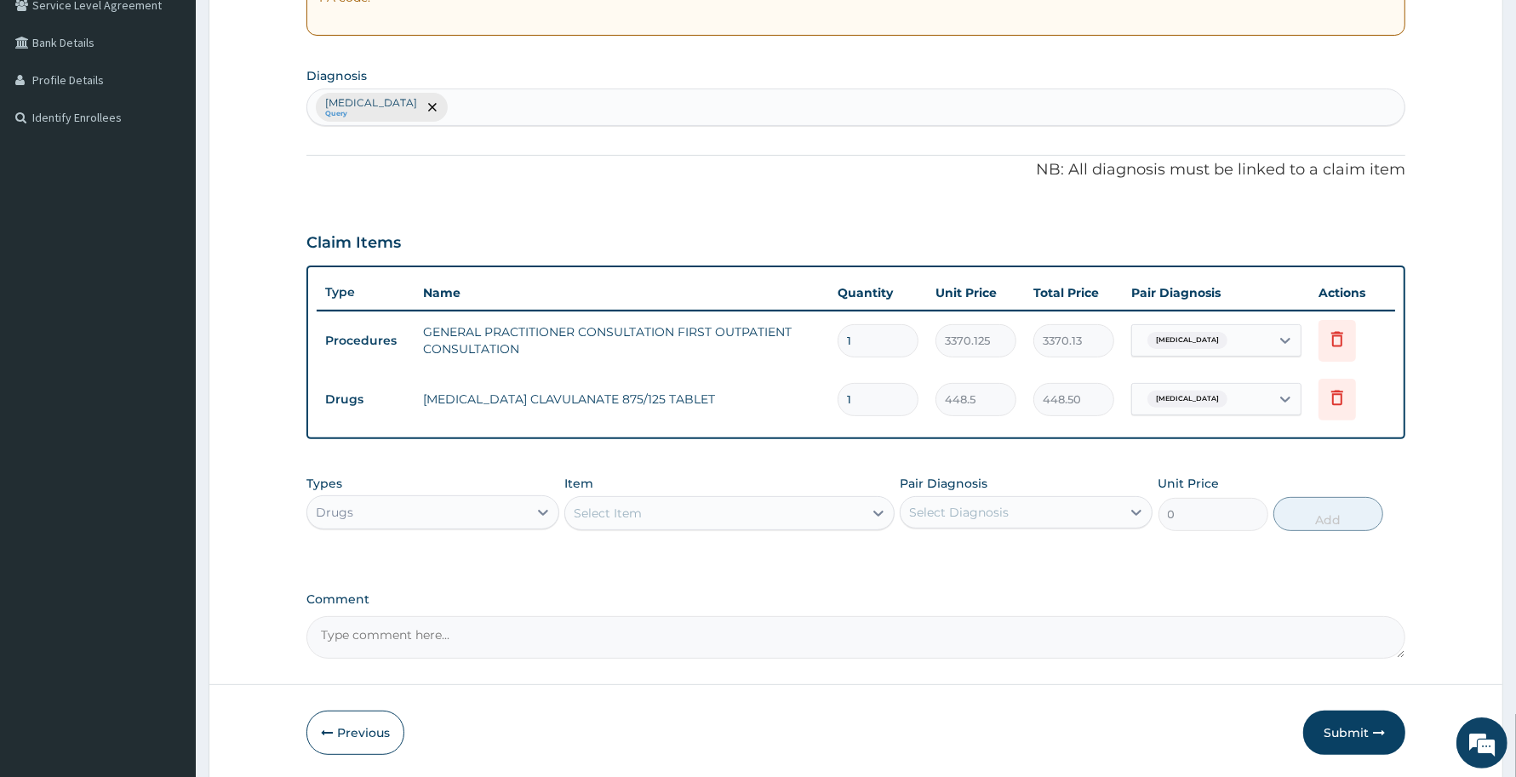
type input "14"
type input "6279.00"
type input "14"
click at [793, 500] on div "Select Item" at bounding box center [713, 513] width 297 height 27
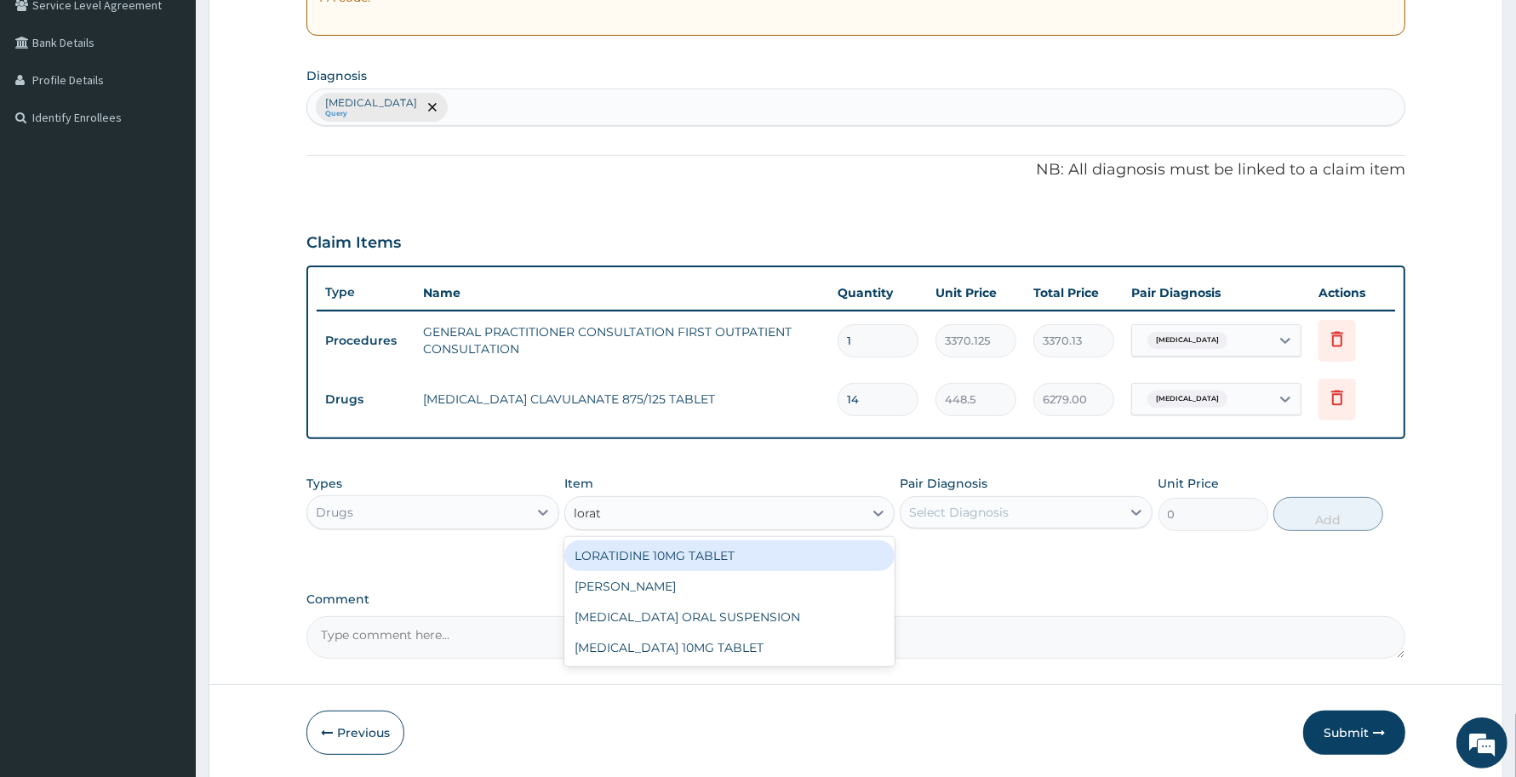
type input "lorati"
click at [759, 537] on div "LORATIDINE 10MG TABLET LORATIDINE SYRUP" at bounding box center [728, 571] width 329 height 68
drag, startPoint x: 810, startPoint y: 555, endPoint x: 831, endPoint y: 550, distance: 21.1
click at [810, 555] on div "LORATIDINE 10MG TABLET" at bounding box center [728, 556] width 329 height 31
type input "96"
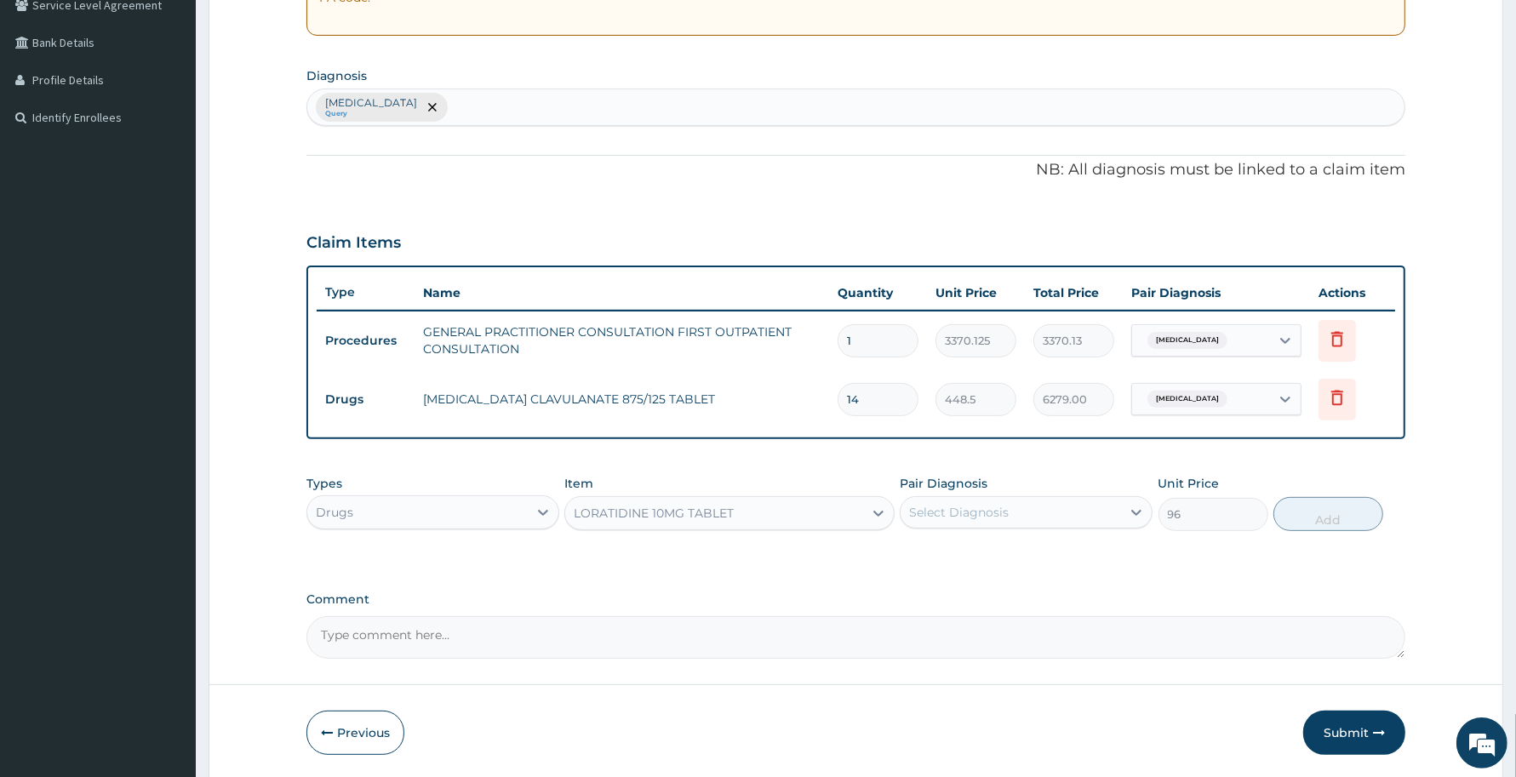
click at [1009, 513] on div "Select Diagnosis" at bounding box center [1011, 512] width 220 height 27
click at [1034, 560] on label "Upper respiratory infection" at bounding box center [981, 554] width 106 height 17
checkbox input "true"
click at [1329, 508] on button "Add" at bounding box center [1329, 514] width 110 height 34
type input "0"
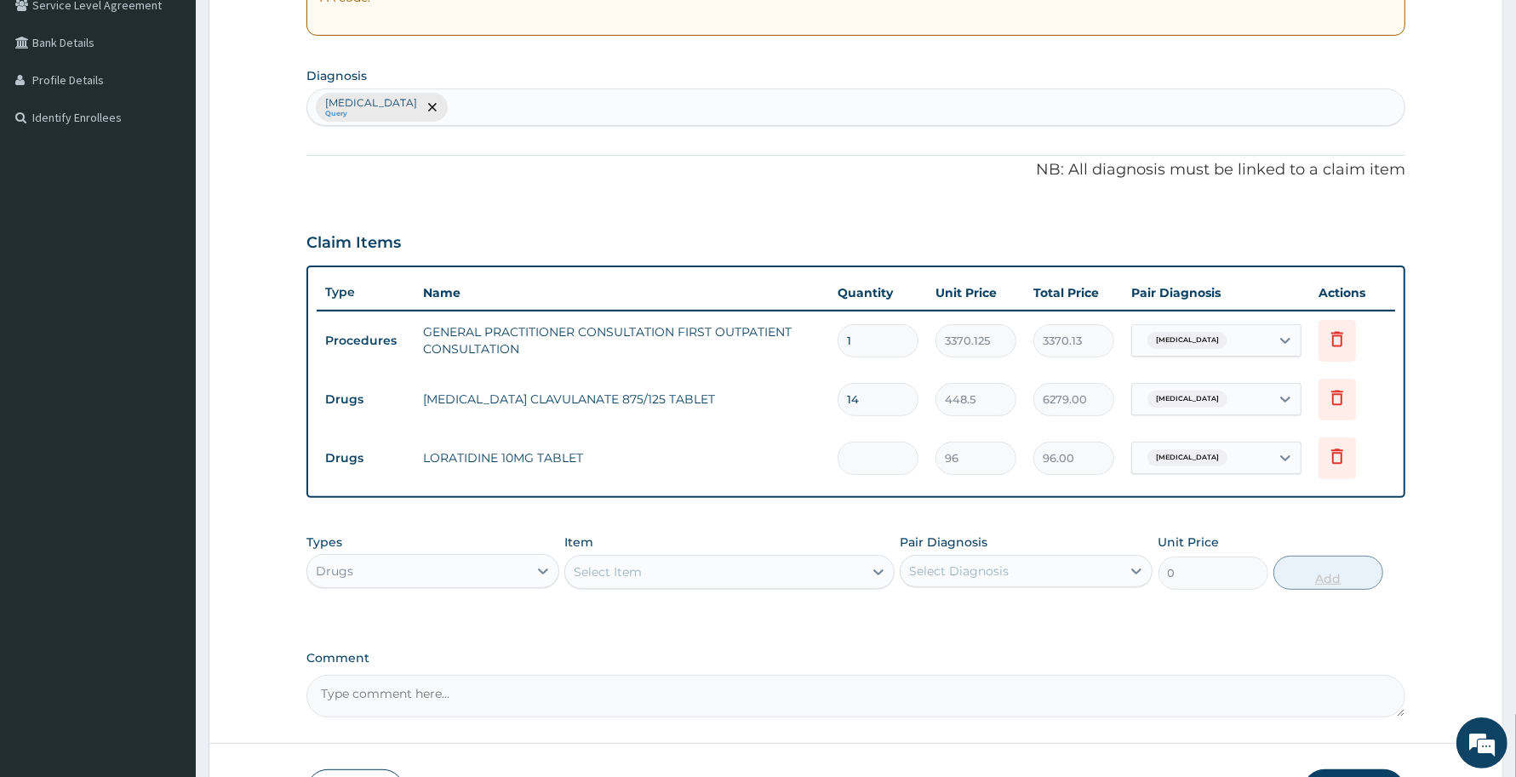
type input "0.00"
type input "5"
type input "480.00"
type input "5"
click at [756, 585] on div "Select Item" at bounding box center [728, 572] width 329 height 34
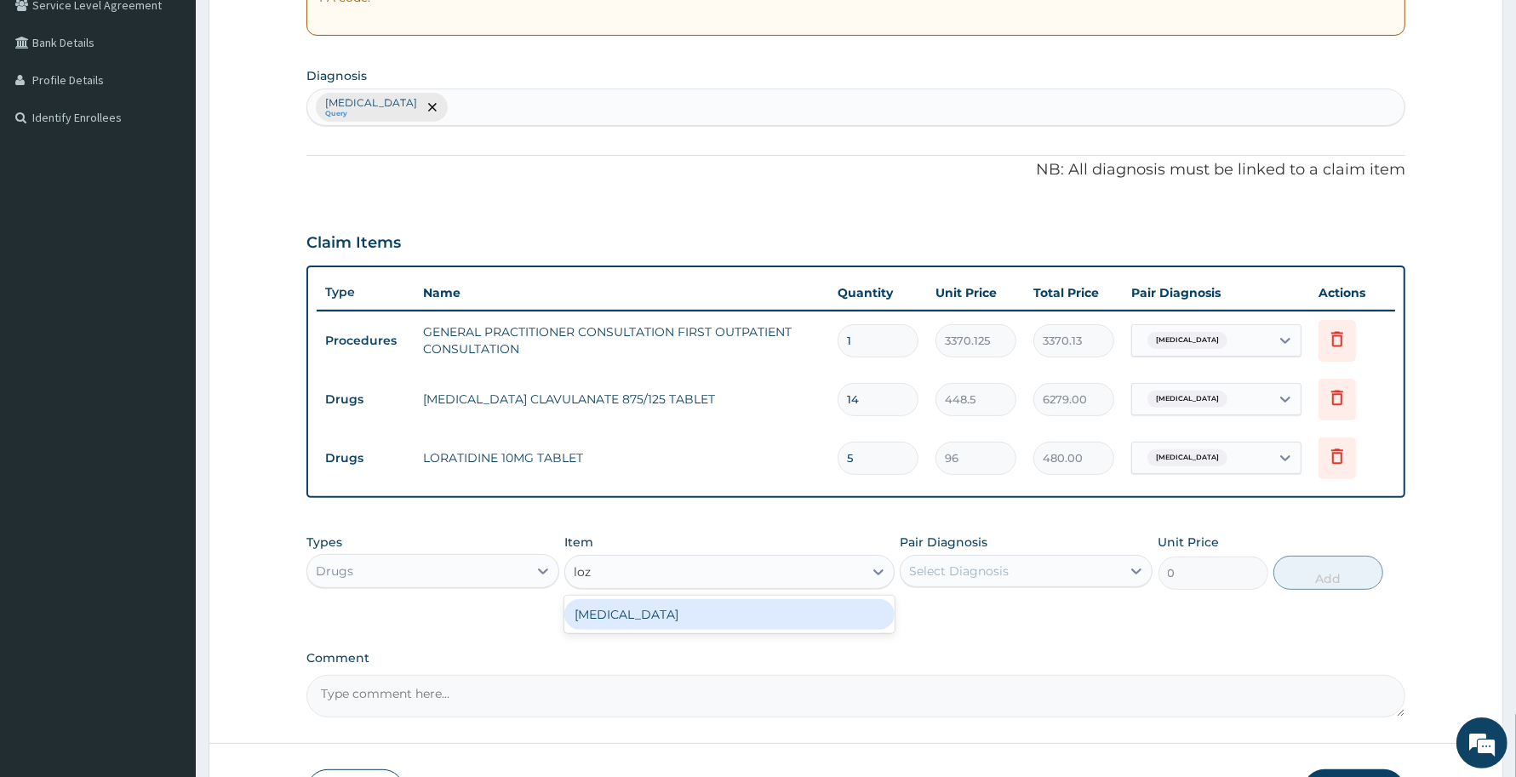
type input "loze"
click at [756, 609] on div "THROAT LOZENGE" at bounding box center [728, 614] width 329 height 31
type input "96"
click at [1027, 588] on div "Pair Diagnosis Select Diagnosis" at bounding box center [1026, 562] width 253 height 56
click at [1051, 571] on div "Select Diagnosis" at bounding box center [1011, 571] width 220 height 27
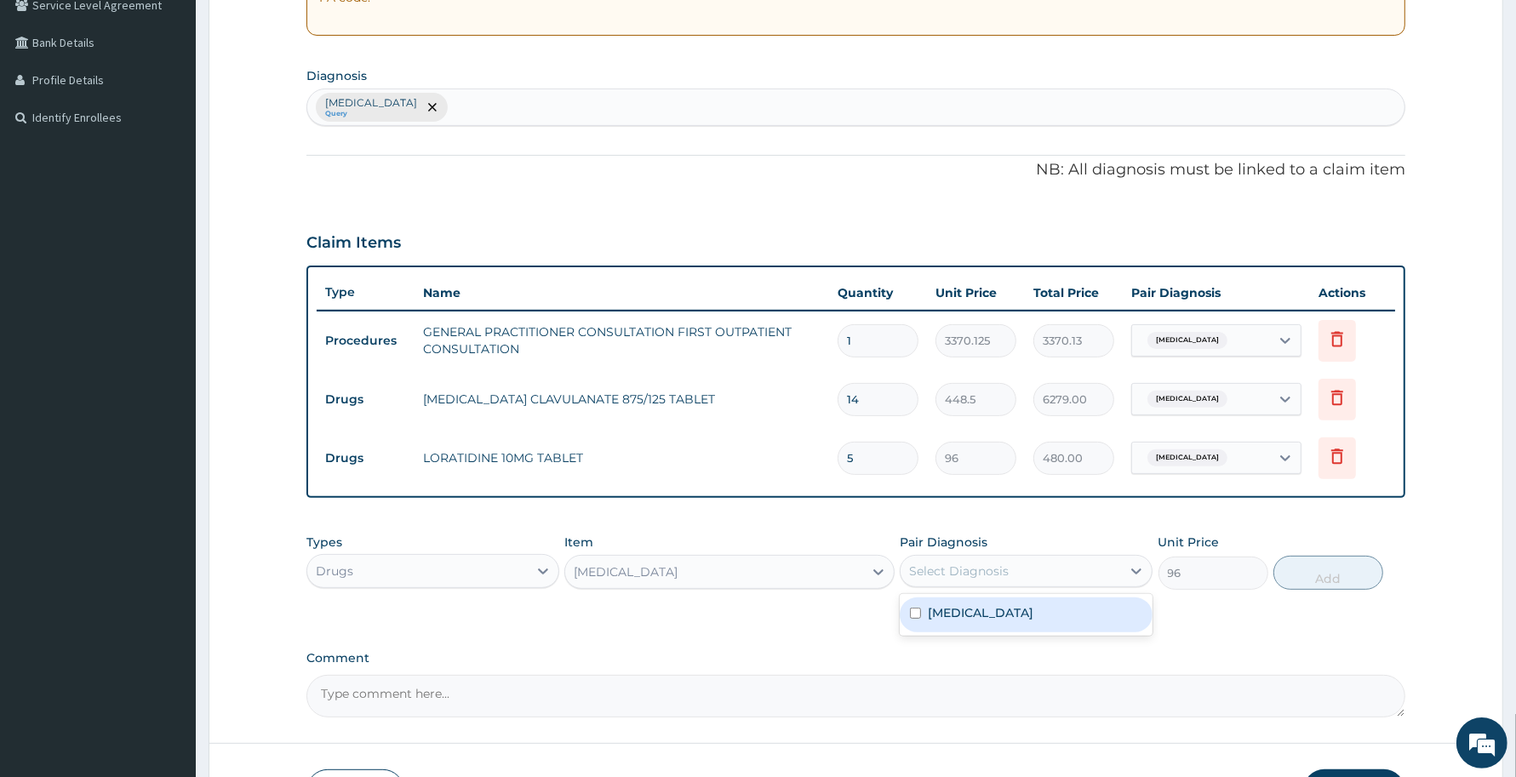
click at [1034, 615] on label "Upper respiratory infection" at bounding box center [981, 612] width 106 height 17
checkbox input "true"
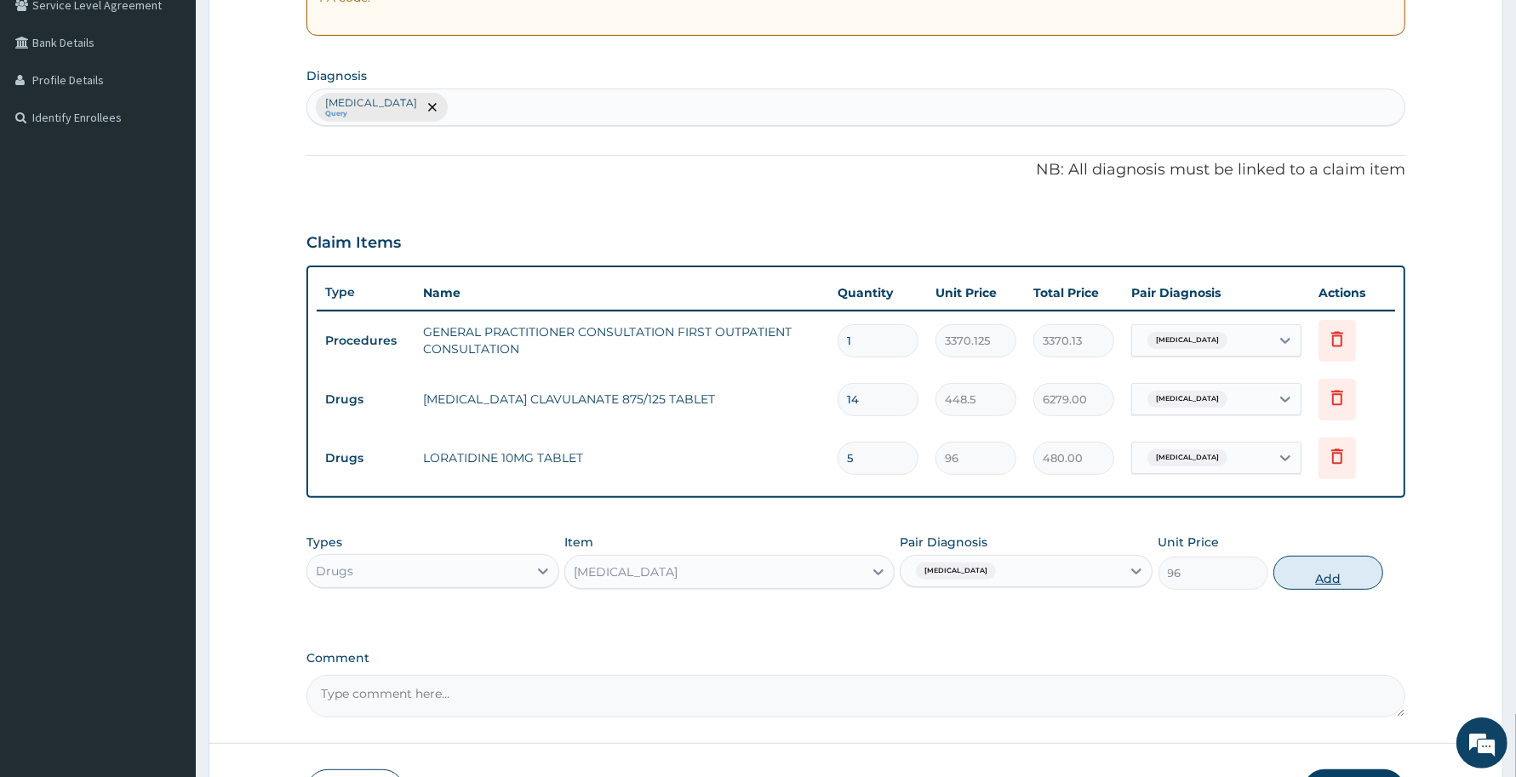
click at [1345, 581] on button "Add" at bounding box center [1329, 573] width 110 height 34
type input "0"
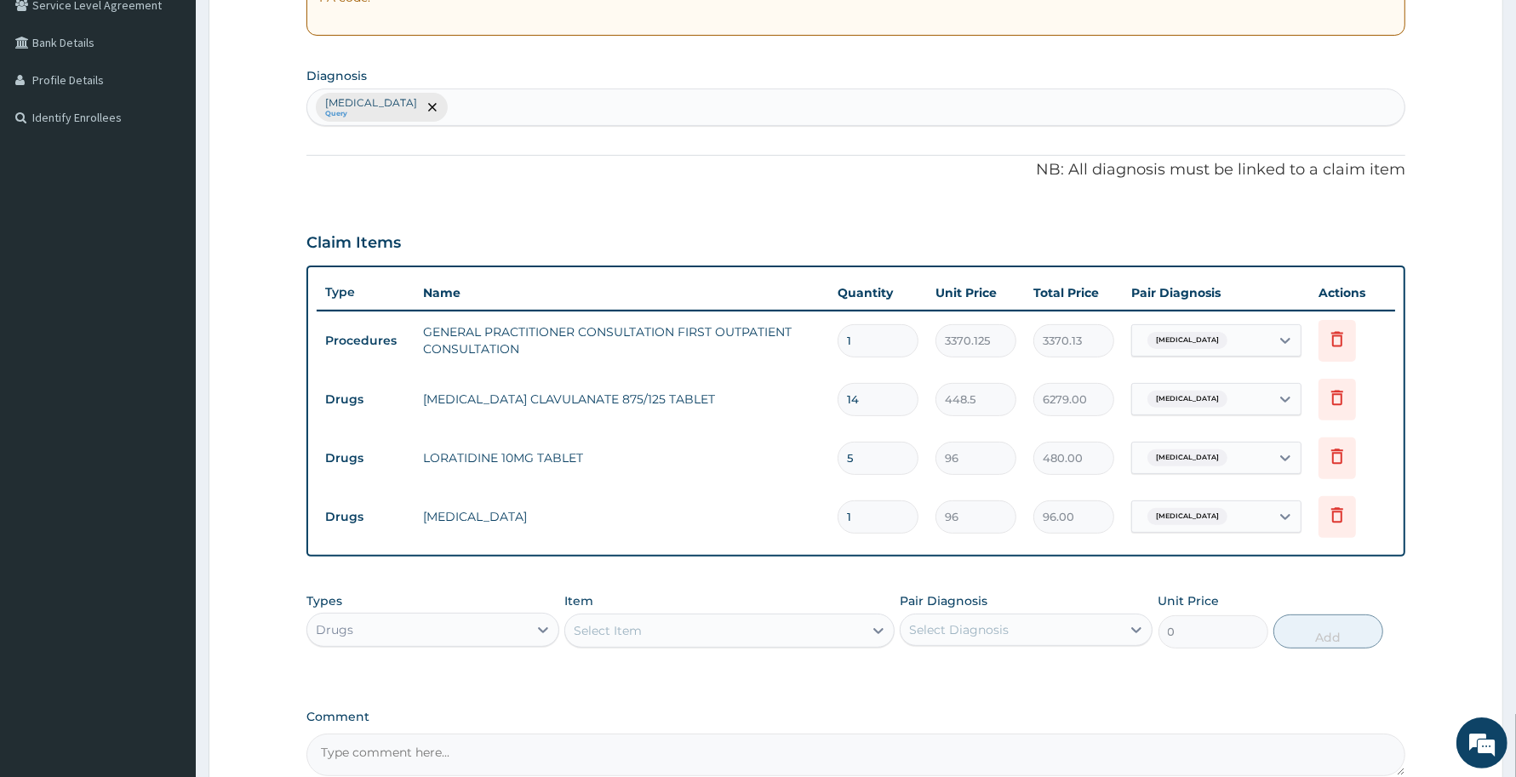
type input "0.00"
type input "9"
type input "864.00"
type input "9"
click at [715, 617] on div "Select Item" at bounding box center [713, 630] width 297 height 27
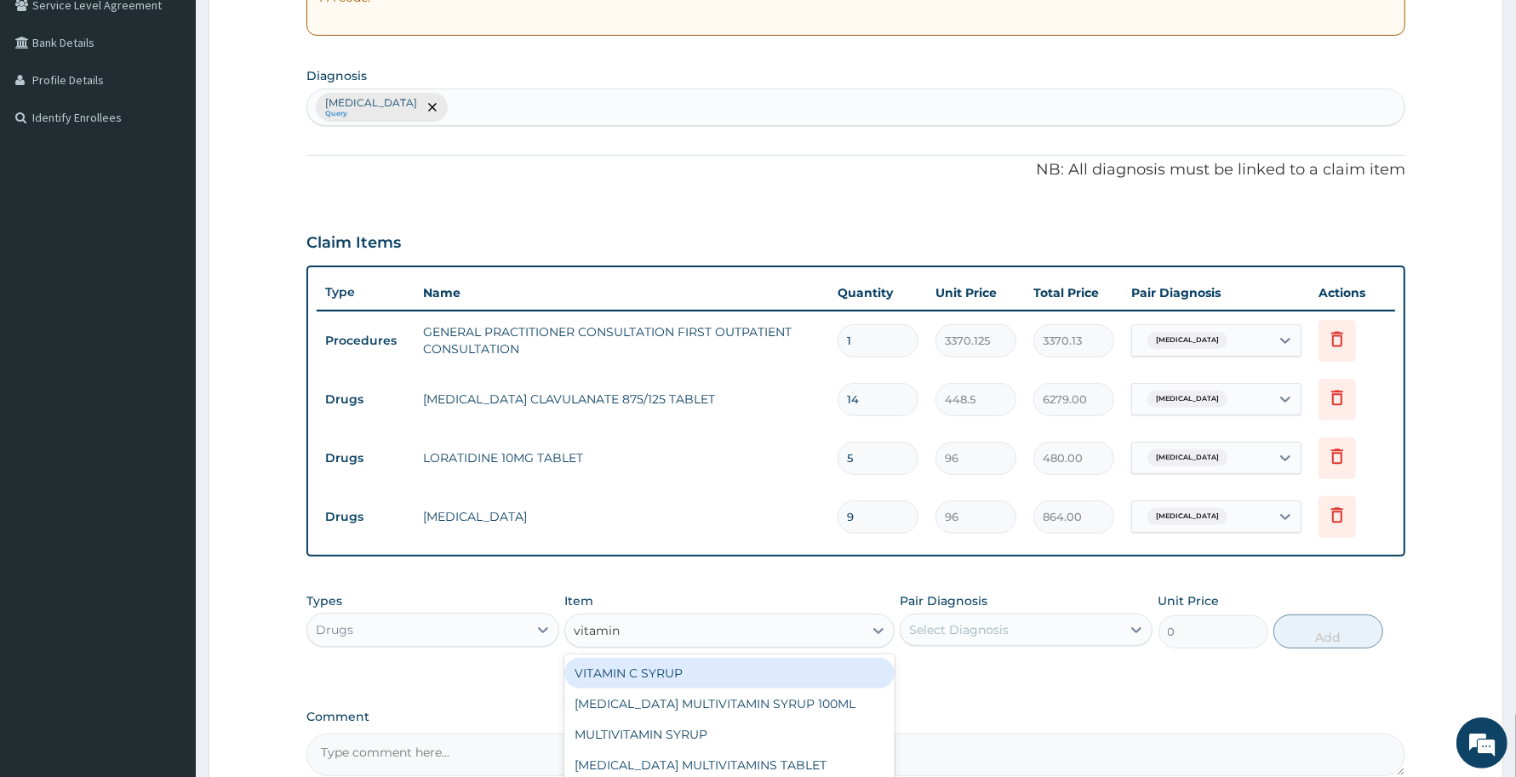
type input "vitamin c"
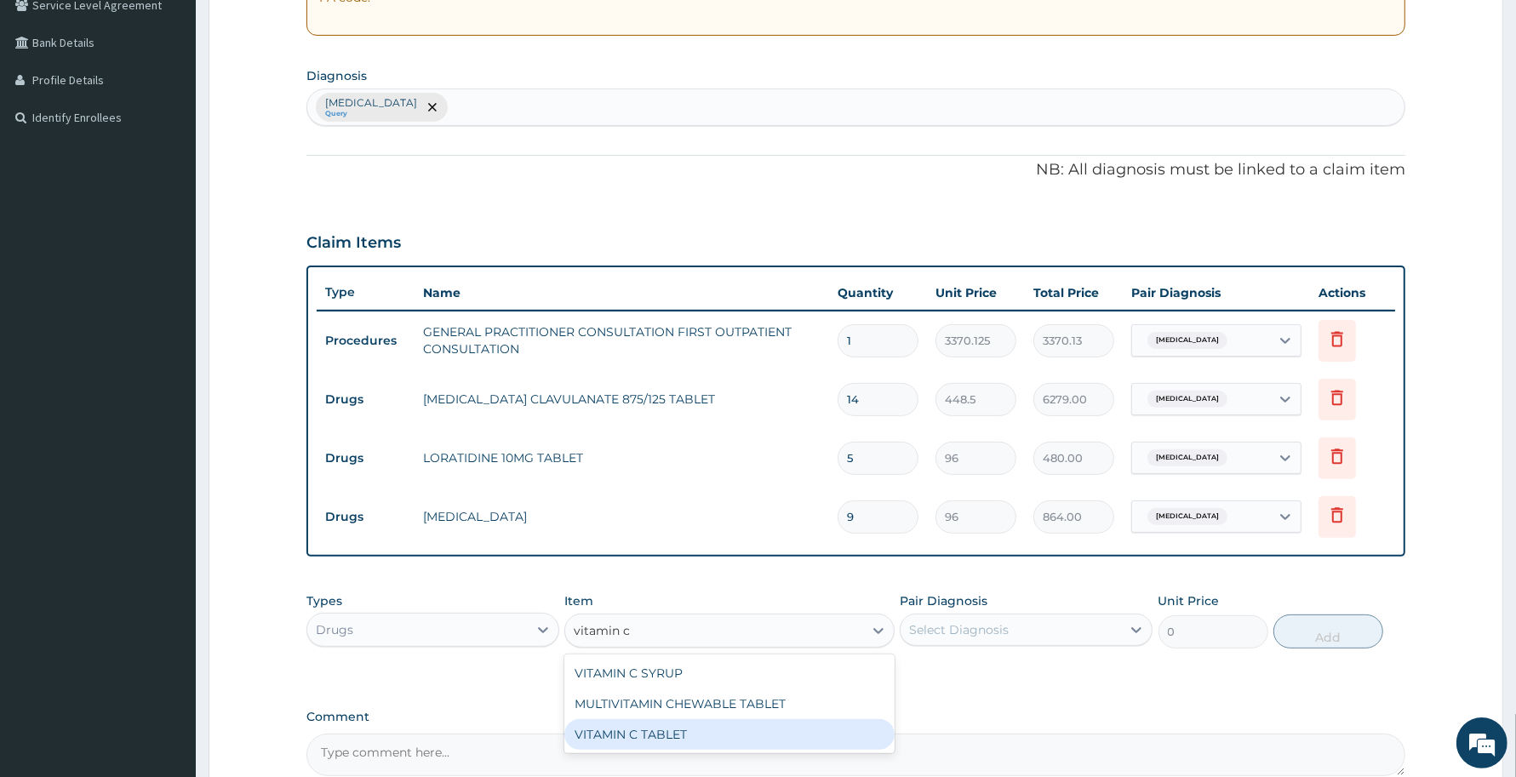
click at [737, 739] on div "VITAMIN C TABLET" at bounding box center [728, 734] width 329 height 31
type input "20"
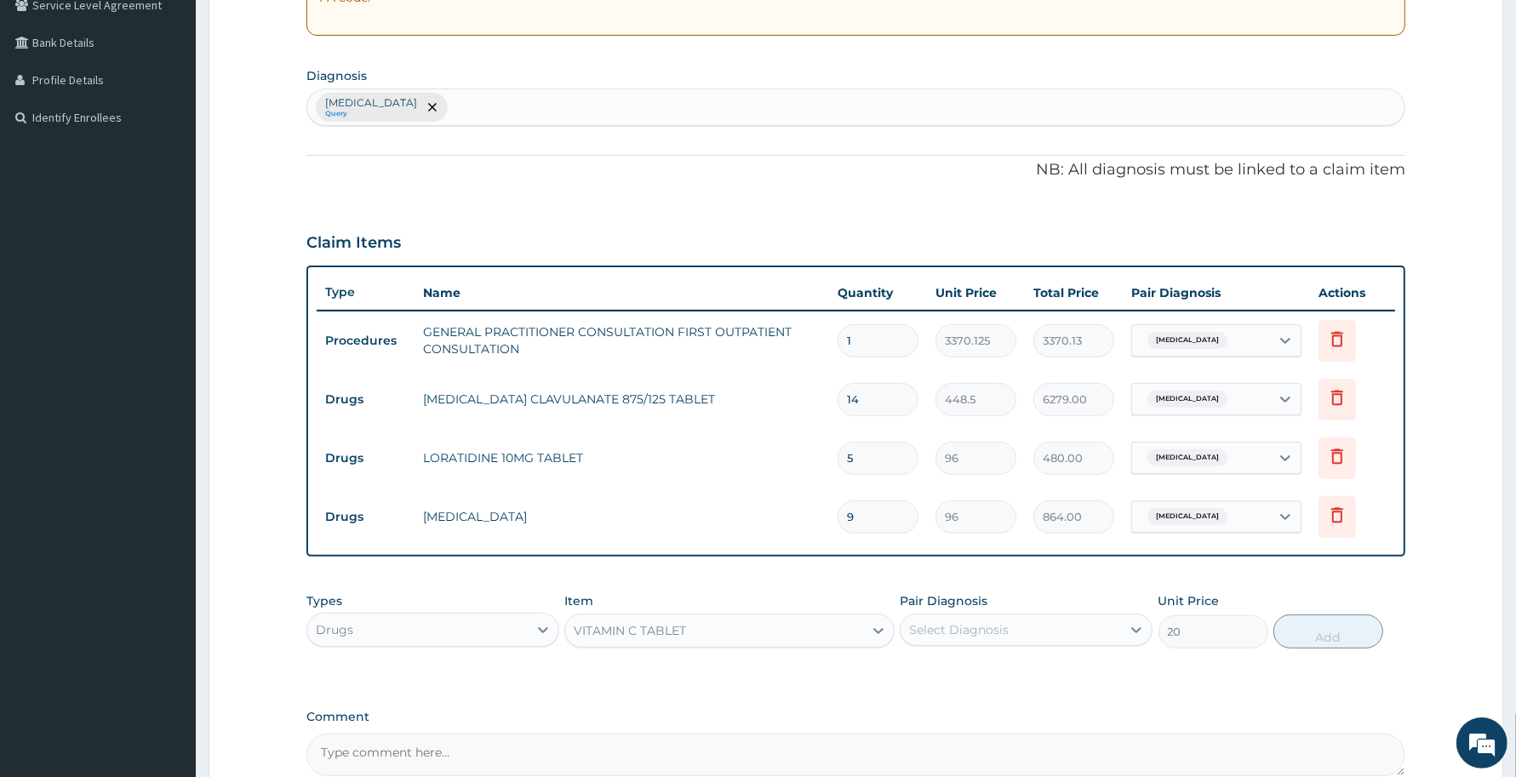
click at [1028, 631] on div "Select Diagnosis" at bounding box center [1011, 629] width 220 height 27
click at [1031, 681] on div "Upper respiratory infection" at bounding box center [1026, 673] width 253 height 35
checkbox input "true"
click at [1335, 630] on button "Add" at bounding box center [1329, 632] width 110 height 34
type input "0"
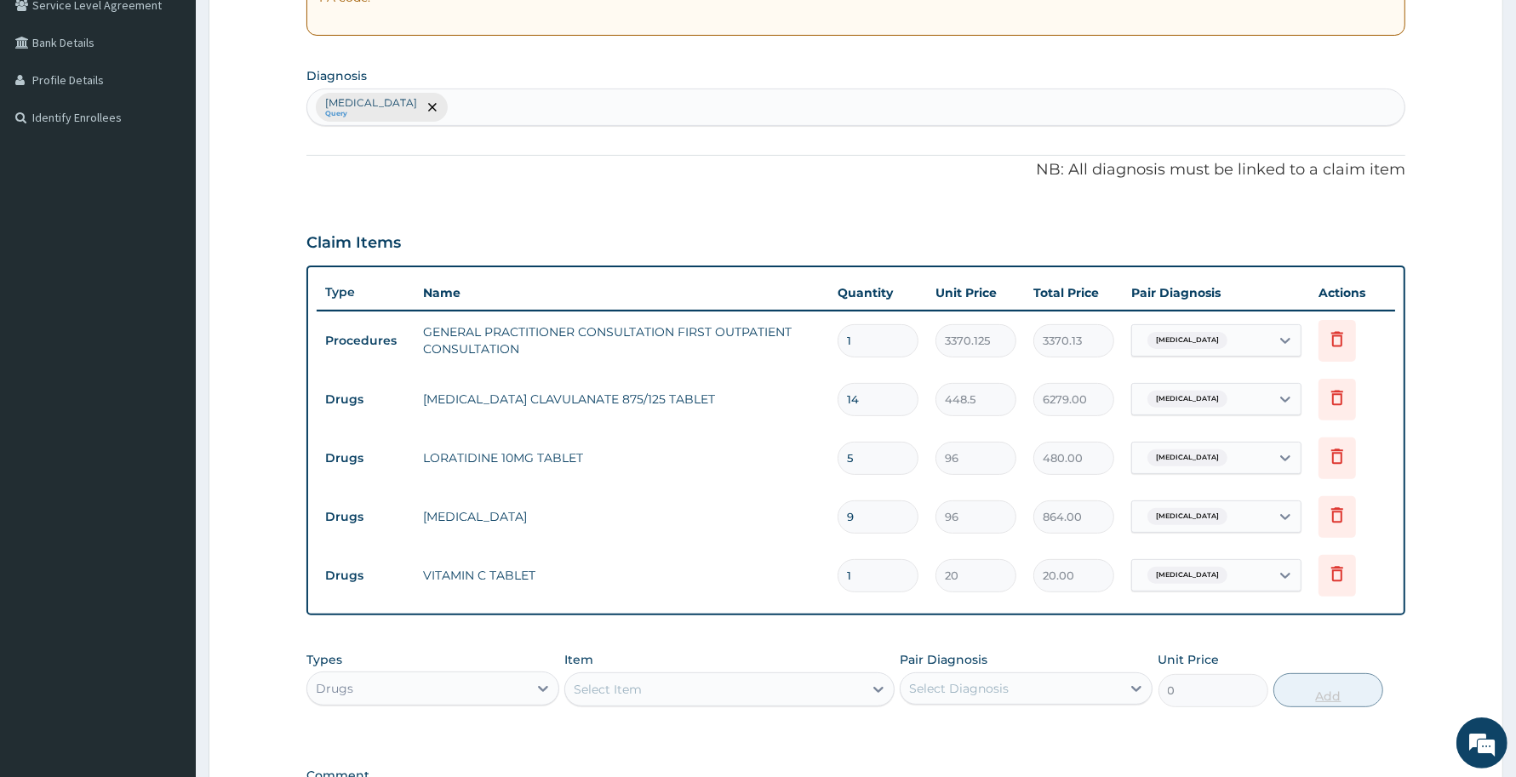
type input "15"
type input "300.00"
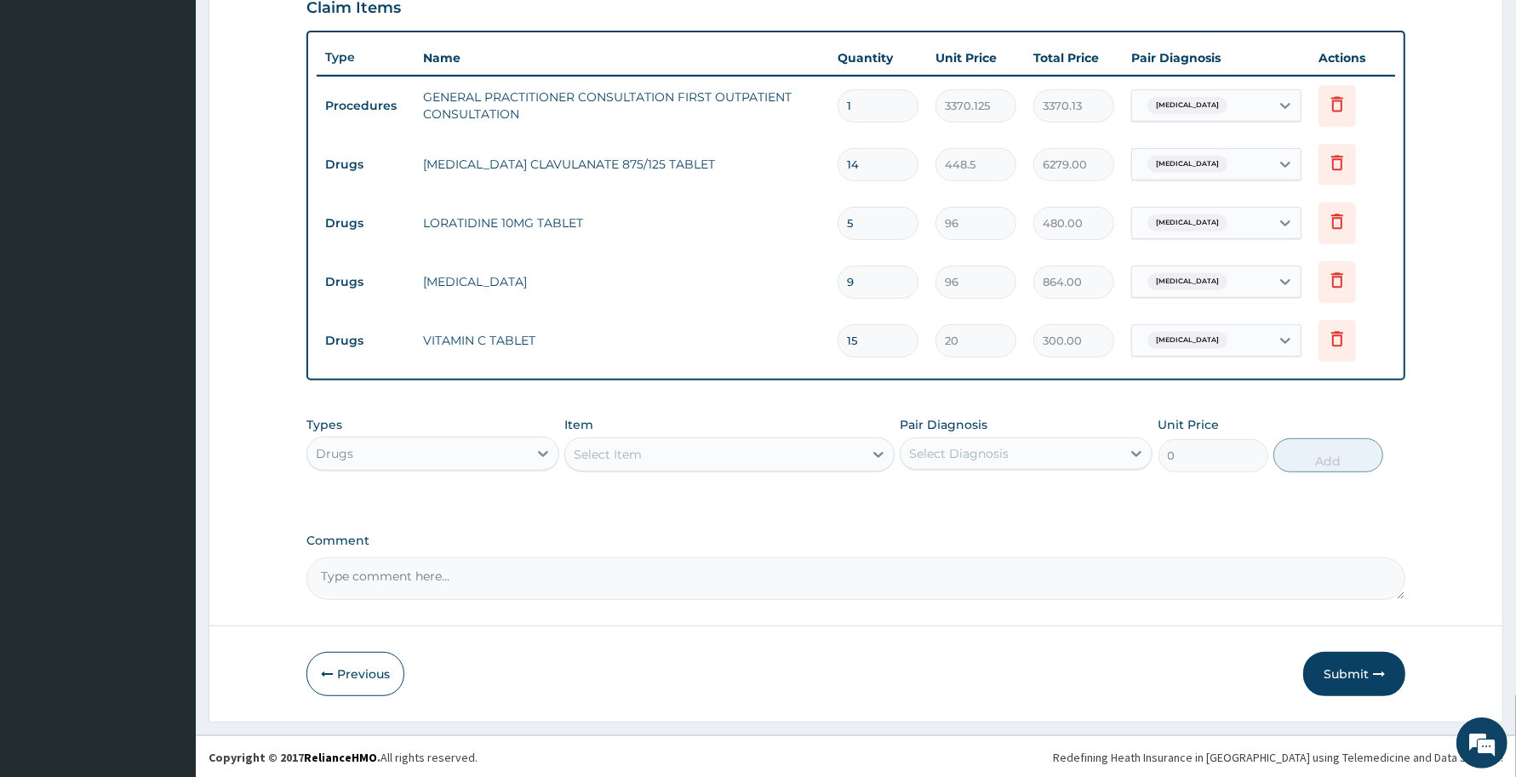
type input "15"
drag, startPoint x: 421, startPoint y: 169, endPoint x: 705, endPoint y: 172, distance: 283.5
click at [705, 172] on td "AMOXICILLIN CLAVULANATE 875/125 TABLET" at bounding box center [622, 164] width 415 height 34
copy td "AMOXICILLIN CLAVULANATE 875/125 TABLET"
click at [627, 585] on textarea "Comment" at bounding box center [855, 579] width 1099 height 43
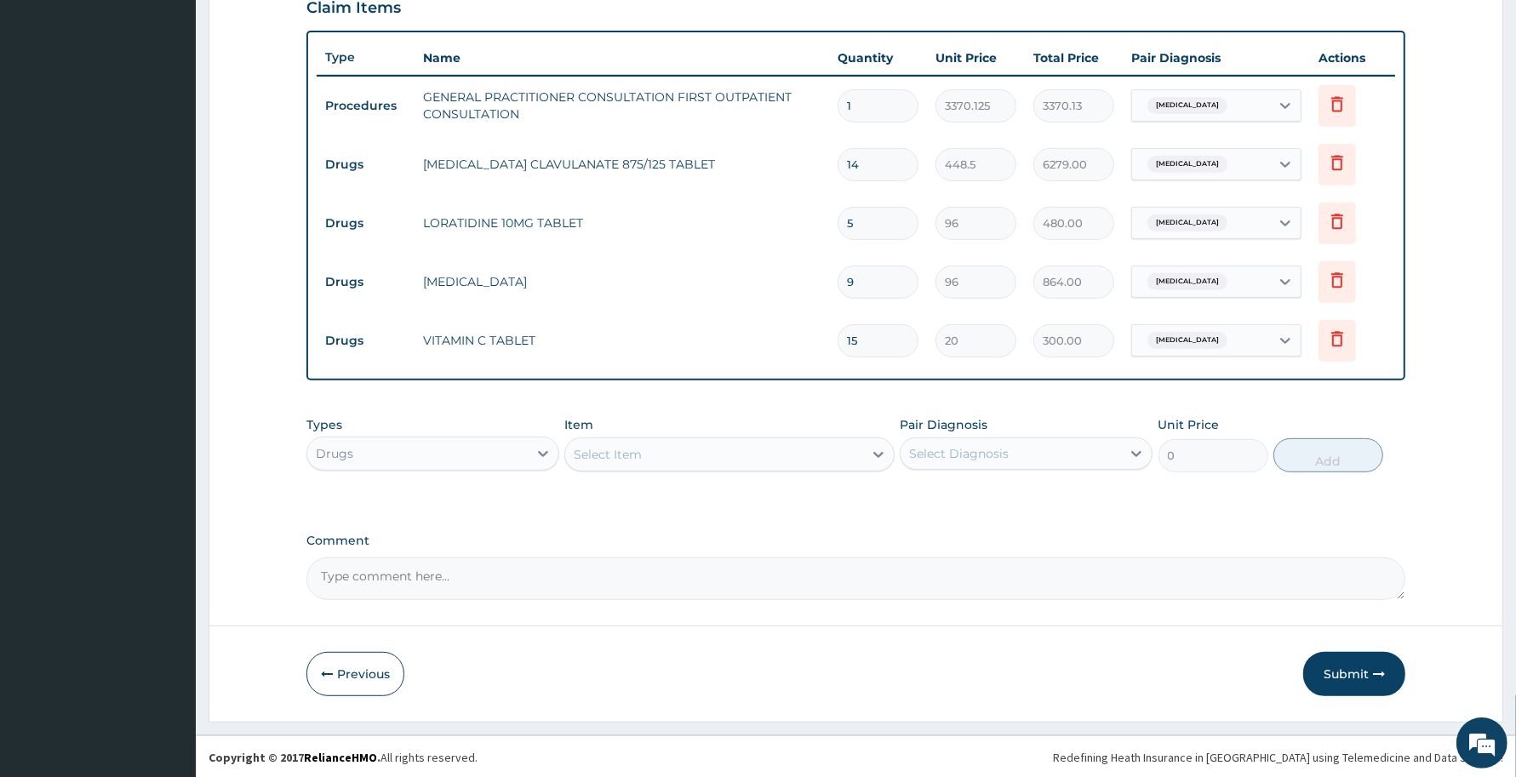
paste textarea "AMOXICILLIN CLAVULANATE 875/125 TABLET"
type textarea "AMOXICILLIN CLAVULANATE 875/125 TABLET to be taken 2 times daily for 7 days"
drag, startPoint x: 1345, startPoint y: 674, endPoint x: 968, endPoint y: 269, distance: 553.6
click at [1345, 673] on button "Submit" at bounding box center [1354, 674] width 102 height 44
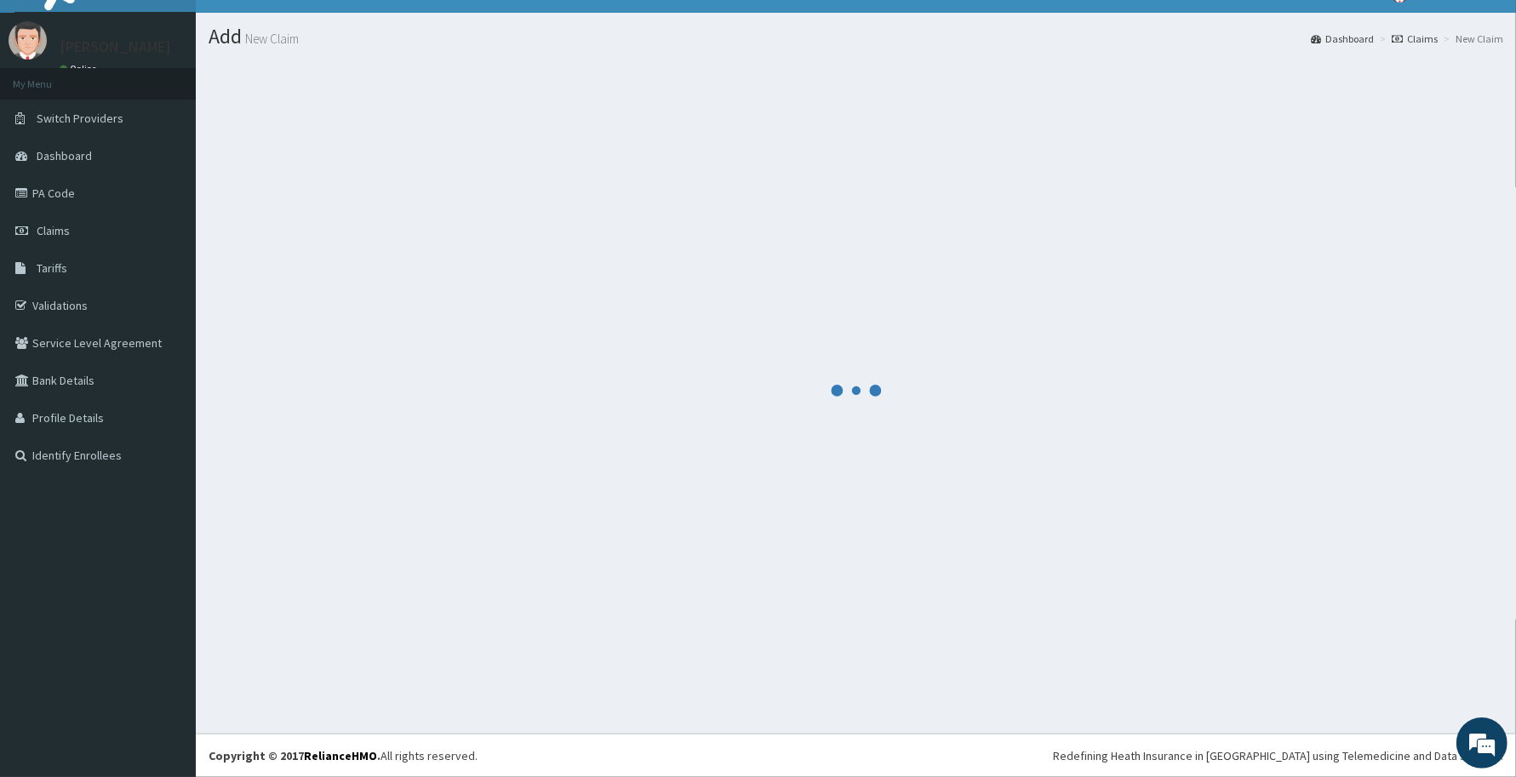
scroll to position [30, 0]
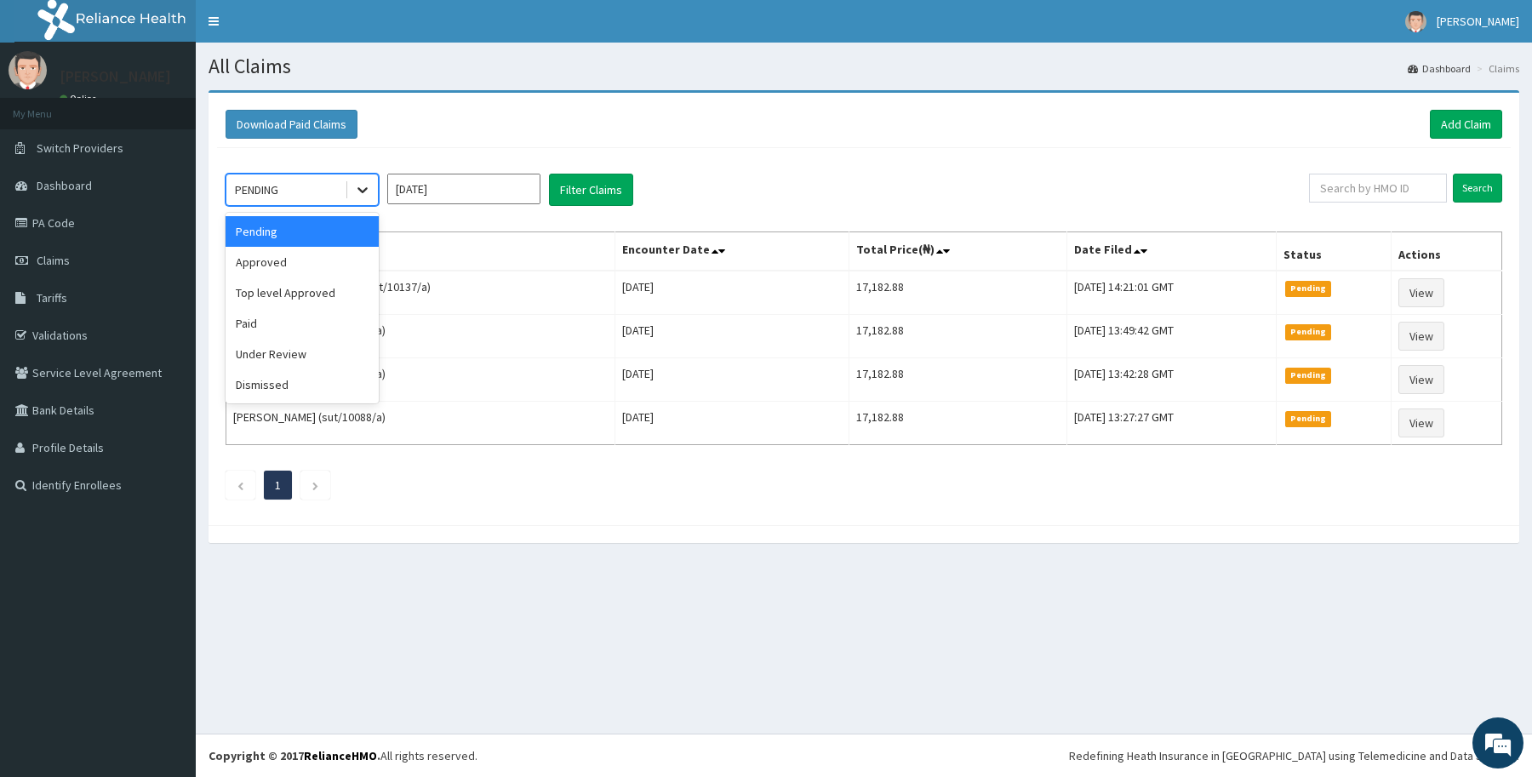
click at [366, 181] on icon at bounding box center [362, 189] width 17 height 17
click at [328, 265] on div "Approved" at bounding box center [302, 262] width 153 height 31
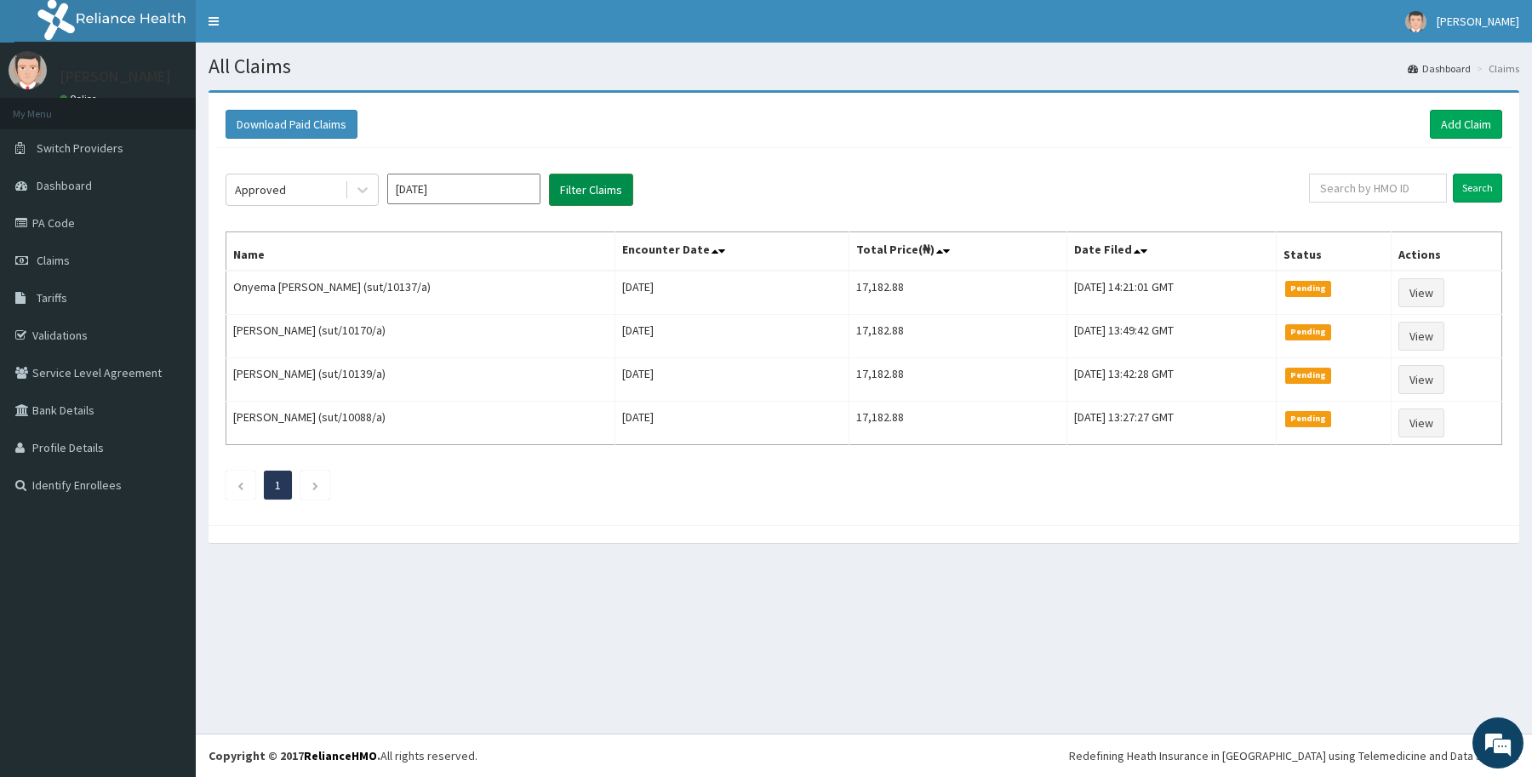
click at [613, 197] on button "Filter Claims" at bounding box center [591, 190] width 84 height 32
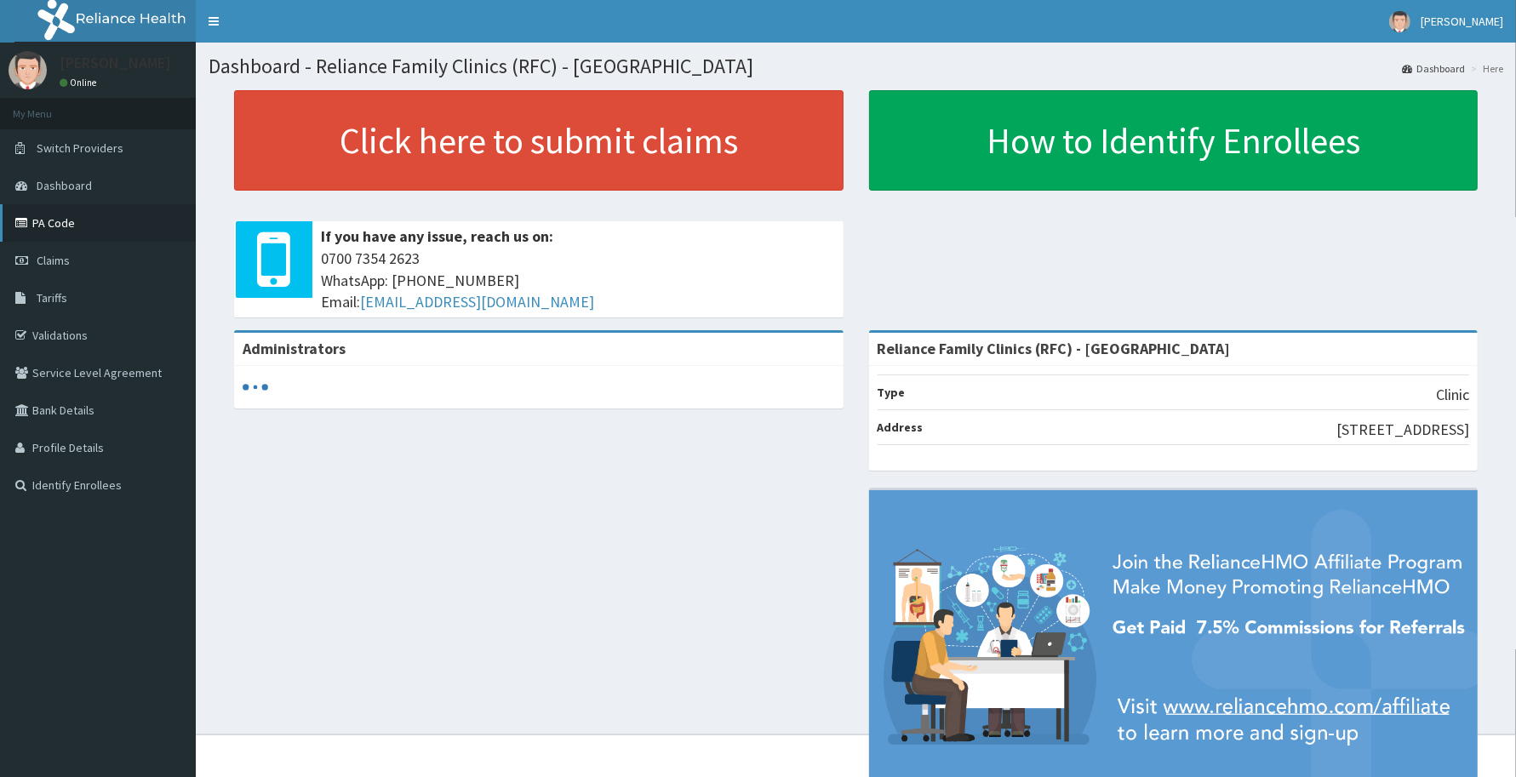
click at [85, 227] on link "PA Code" at bounding box center [98, 222] width 196 height 37
